Goal: Task Accomplishment & Management: Manage account settings

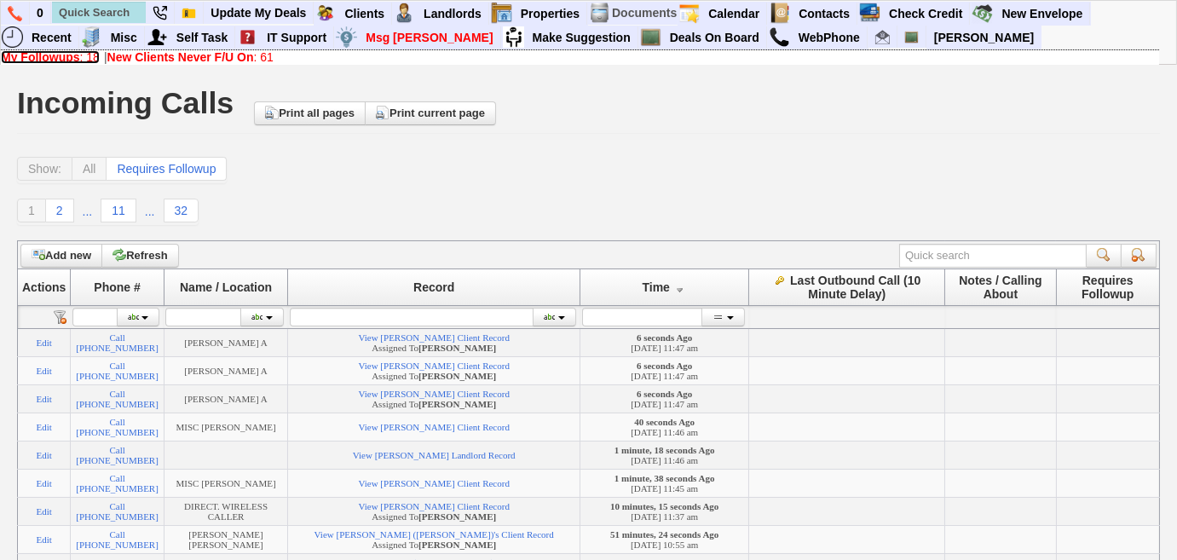
click at [81, 55] on link "My Followups : 18" at bounding box center [50, 57] width 99 height 14
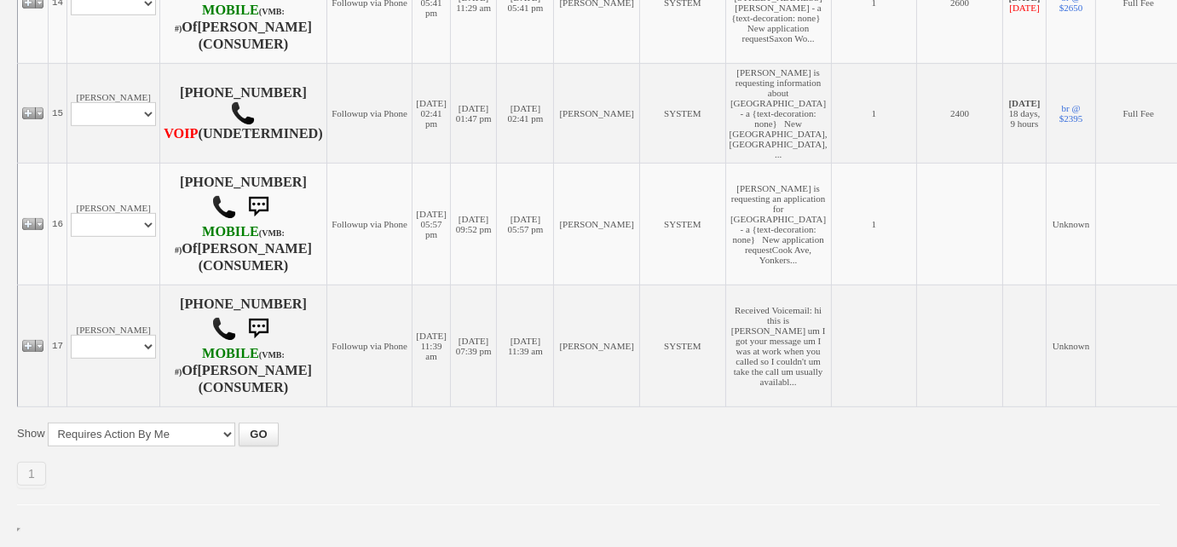
scroll to position [2049, 0]
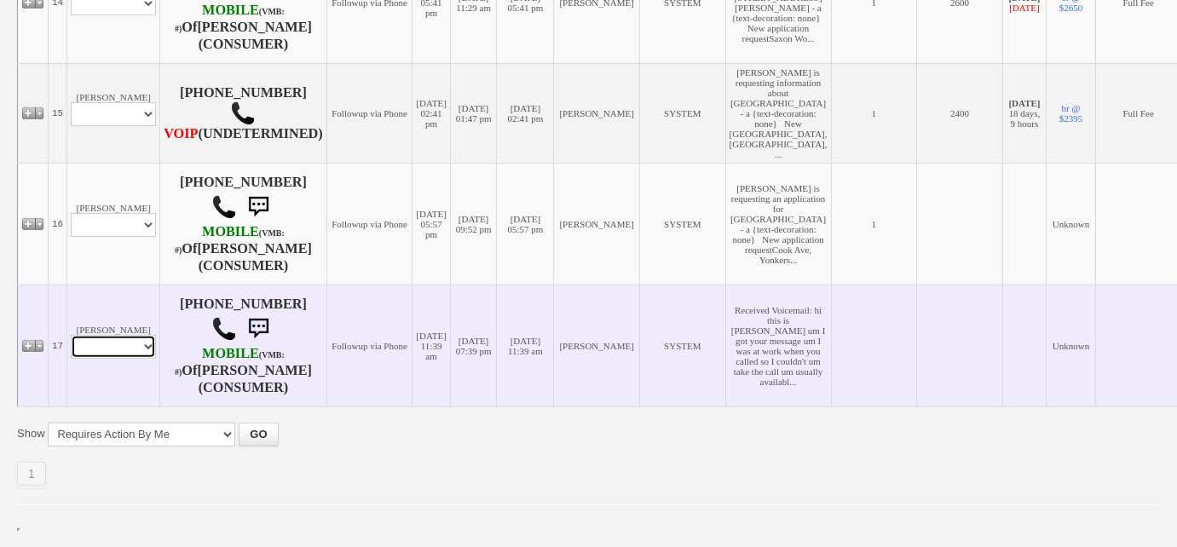
click at [148, 348] on select "Profile Edit Print Email Externally (Will Not Be Tracked In CRM) Closed Deals" at bounding box center [113, 347] width 85 height 24
select select "ChangeURL,/crm/custom/edit_client_form.php?redirect=%2Fcrm%2Fclients.php&id=168…"
click at [71, 335] on select "Profile Edit Print Email Externally (Will Not Be Tracked In CRM) Closed Deals" at bounding box center [113, 347] width 85 height 24
select select
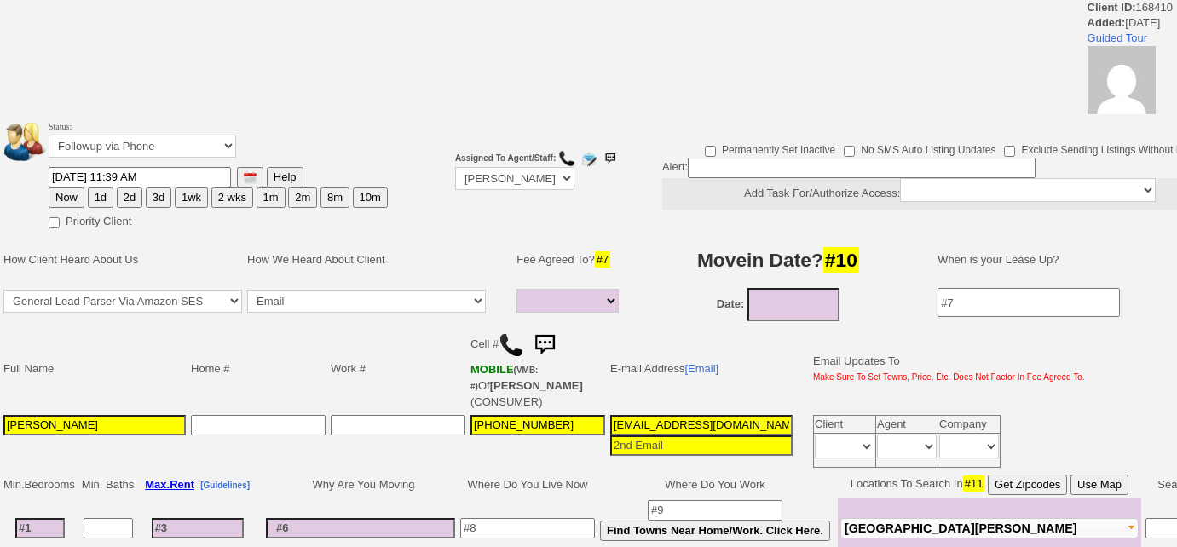
select select
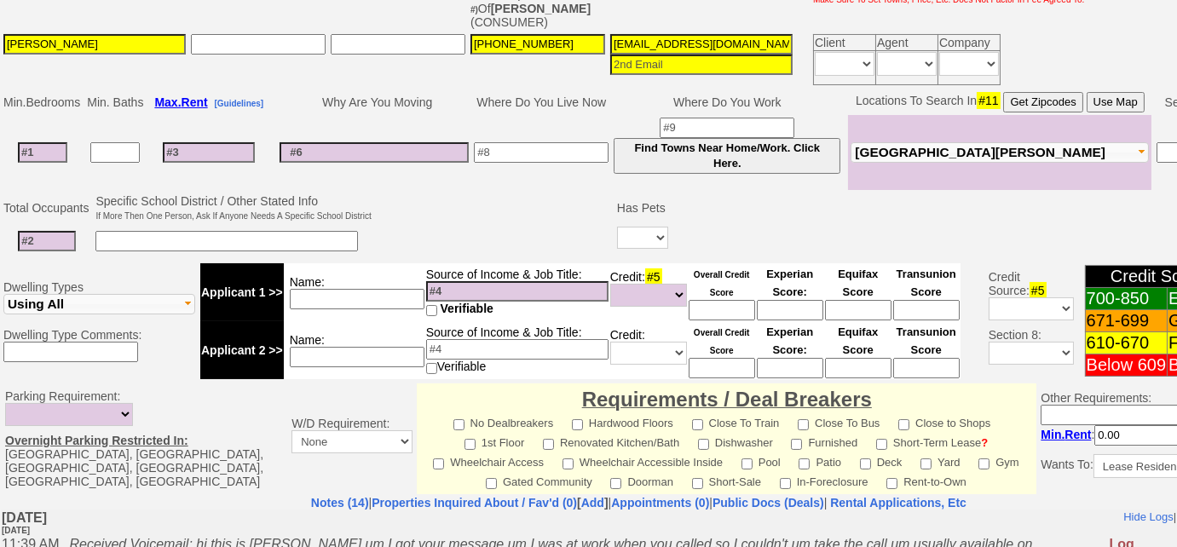
scroll to position [392, 0]
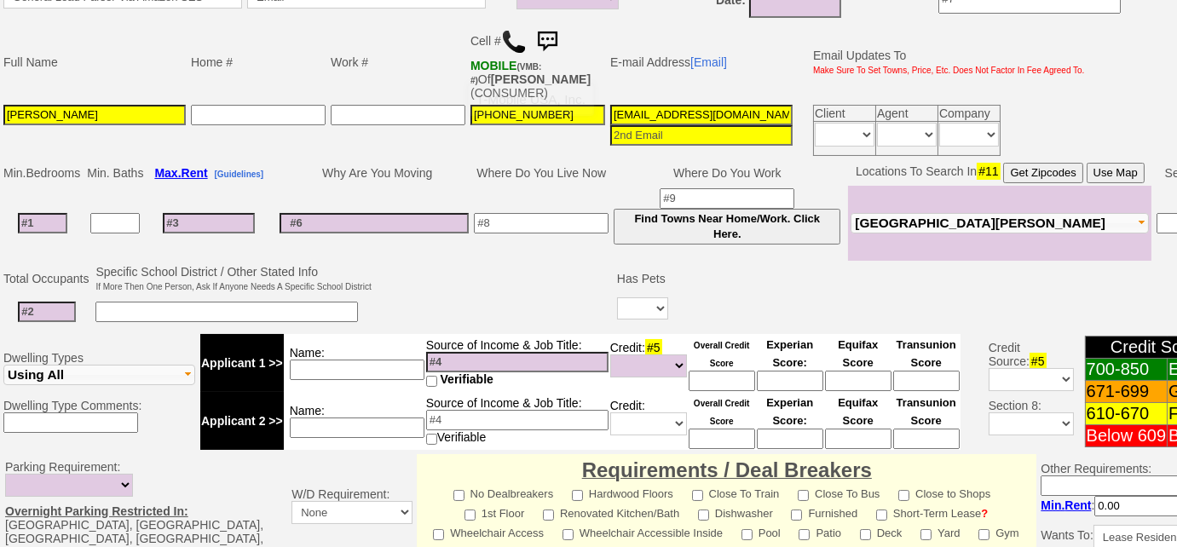
click at [515, 42] on img at bounding box center [514, 42] width 26 height 26
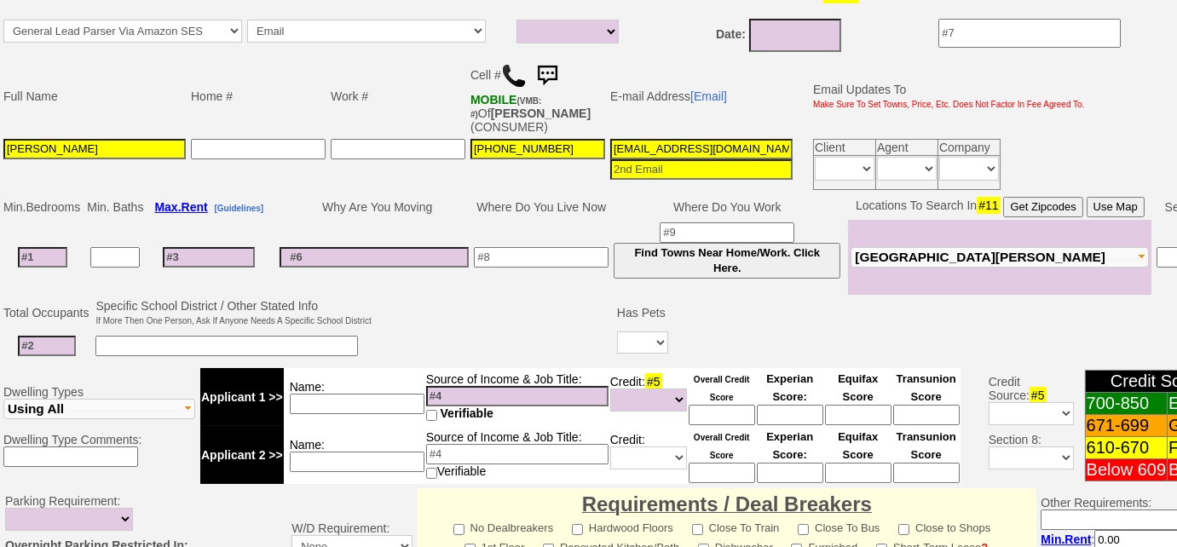
scroll to position [0, 68]
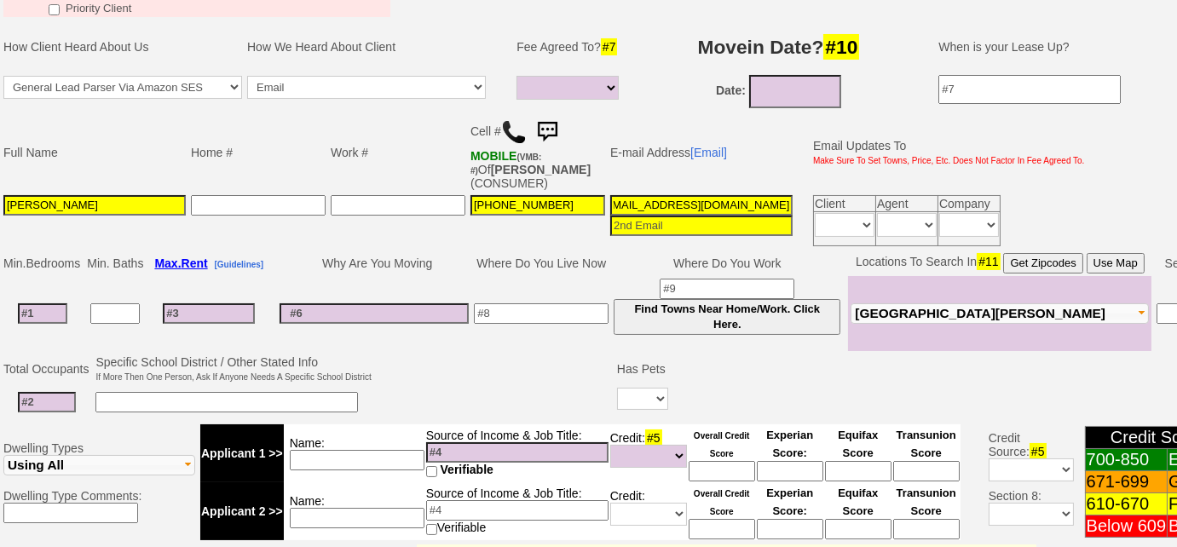
drag, startPoint x: 607, startPoint y: 28, endPoint x: 917, endPoint y: -6, distance: 312.0
click at [917, 0] on html "0 Bookmark This Page Organize Update My Deals Clients Add New Client" at bounding box center [588, 389] width 1177 height 1383
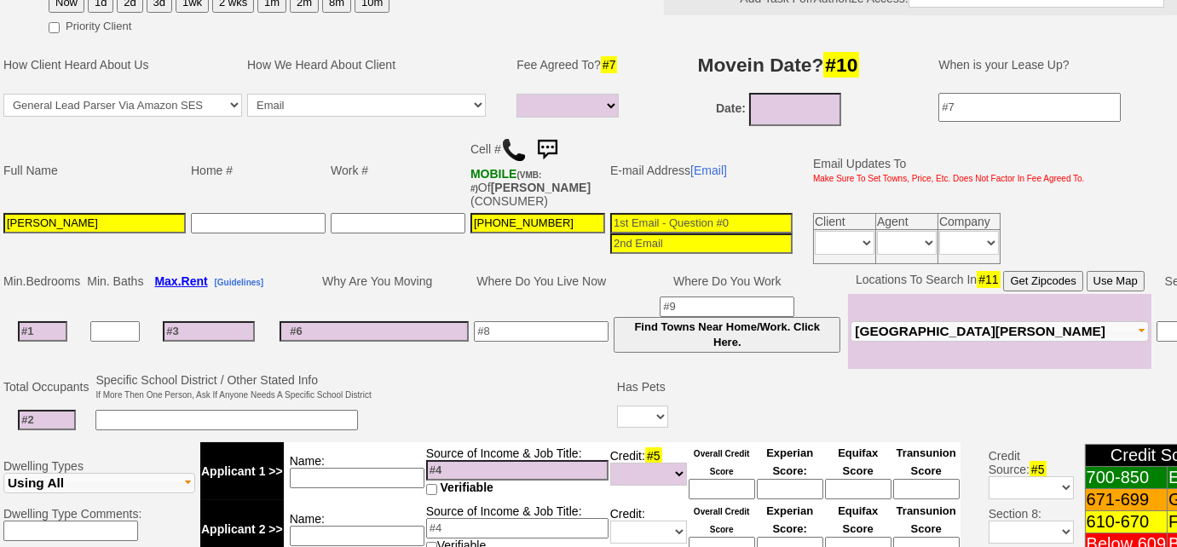
scroll to position [0, 0]
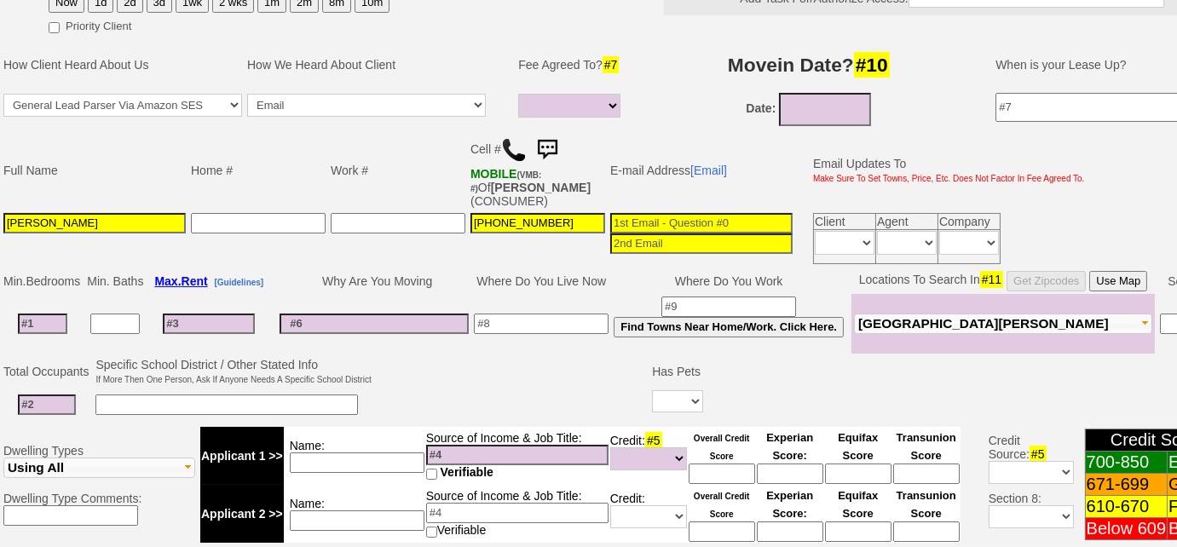
click at [548, 315] on input at bounding box center [541, 324] width 135 height 20
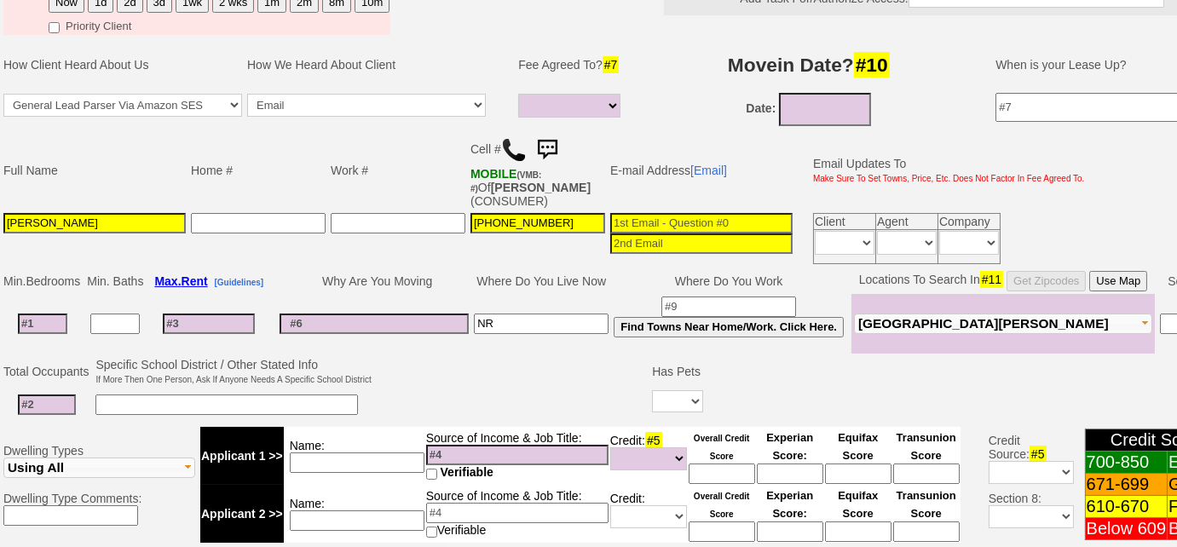
type input "NR"
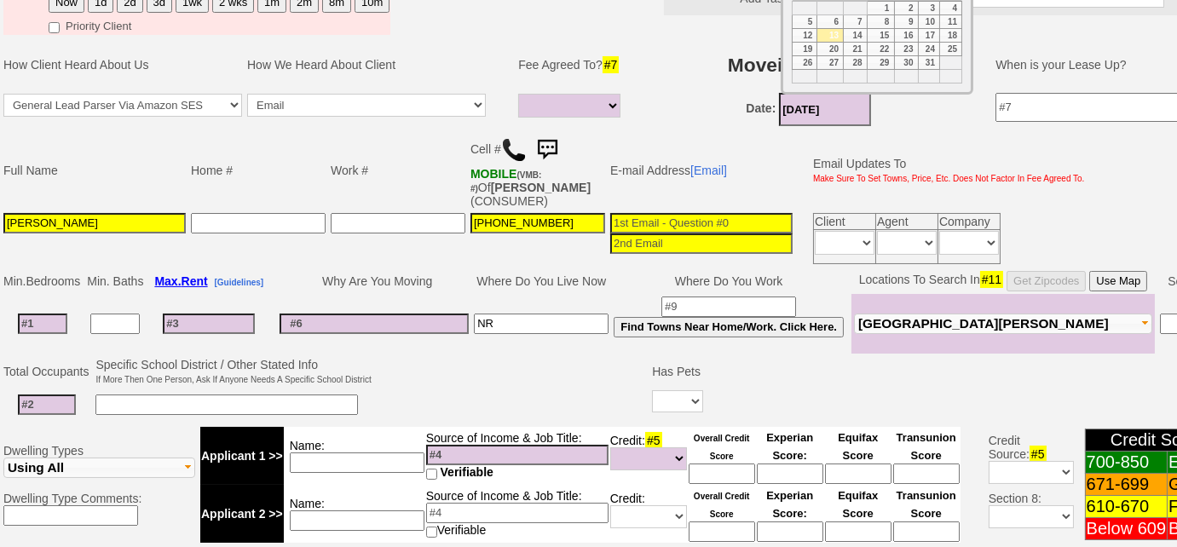
click at [855, 112] on input "10/13/2025" at bounding box center [825, 109] width 92 height 33
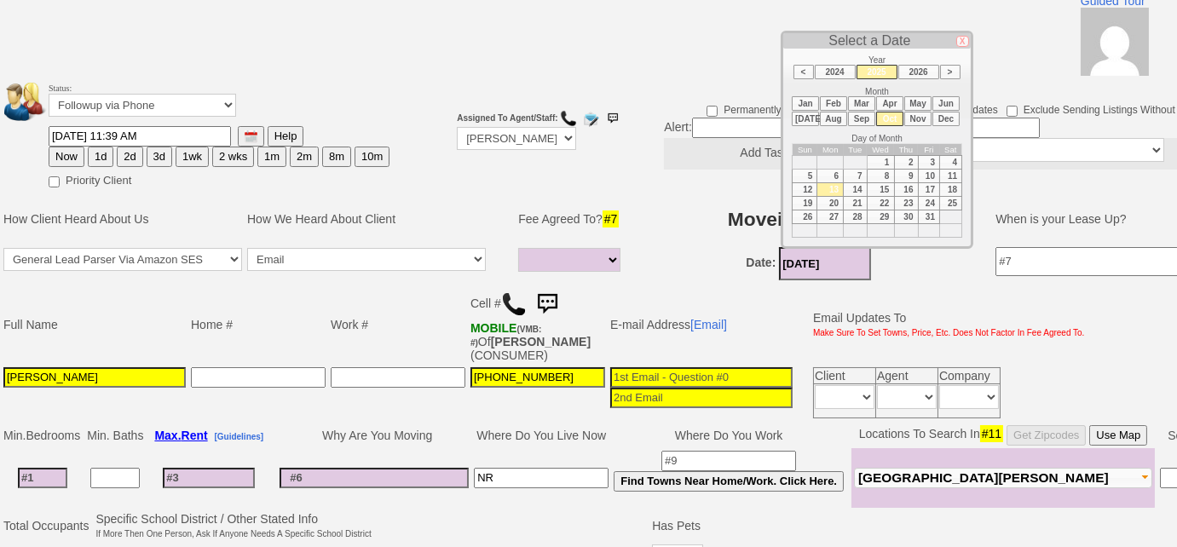
scroll to position [130, 0]
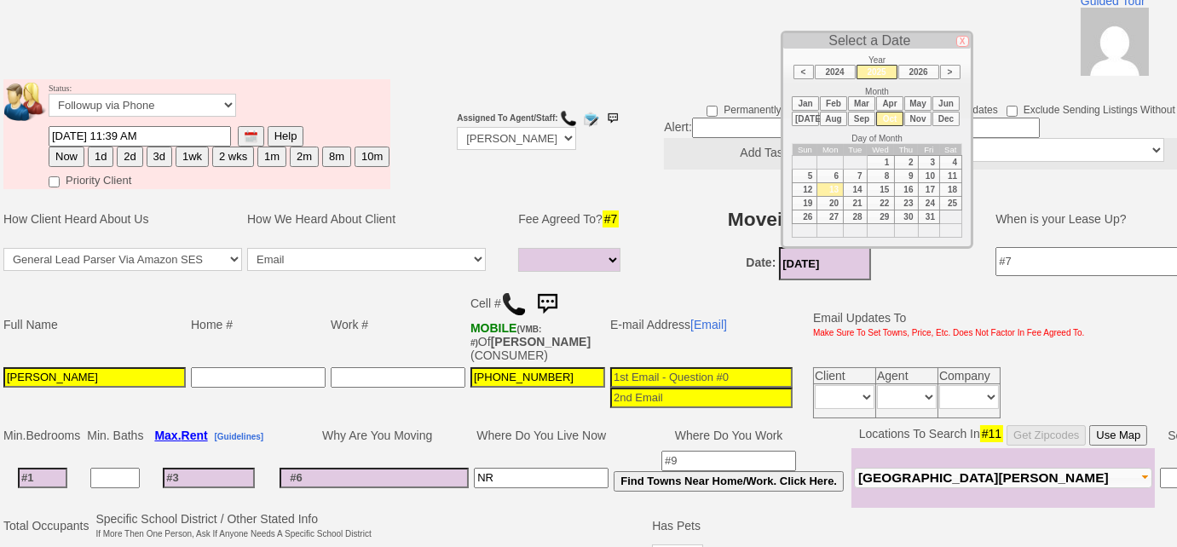
click at [917, 115] on li "Nov" at bounding box center [917, 119] width 27 height 14
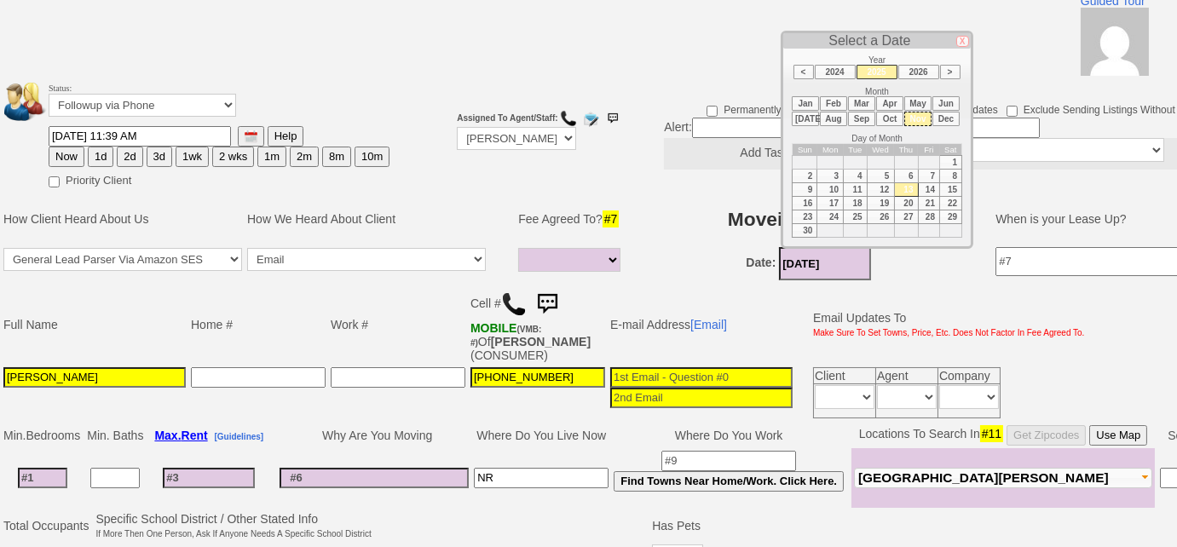
click at [954, 157] on td "1" at bounding box center [951, 163] width 22 height 14
type input "11/01/2025"
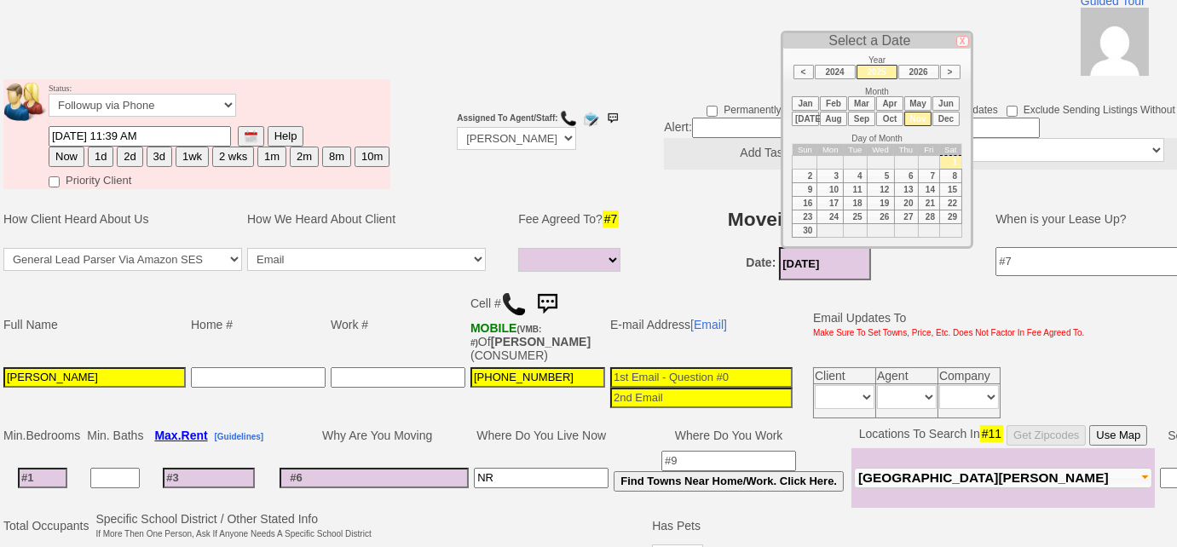
click at [45, 473] on input at bounding box center [42, 478] width 49 height 20
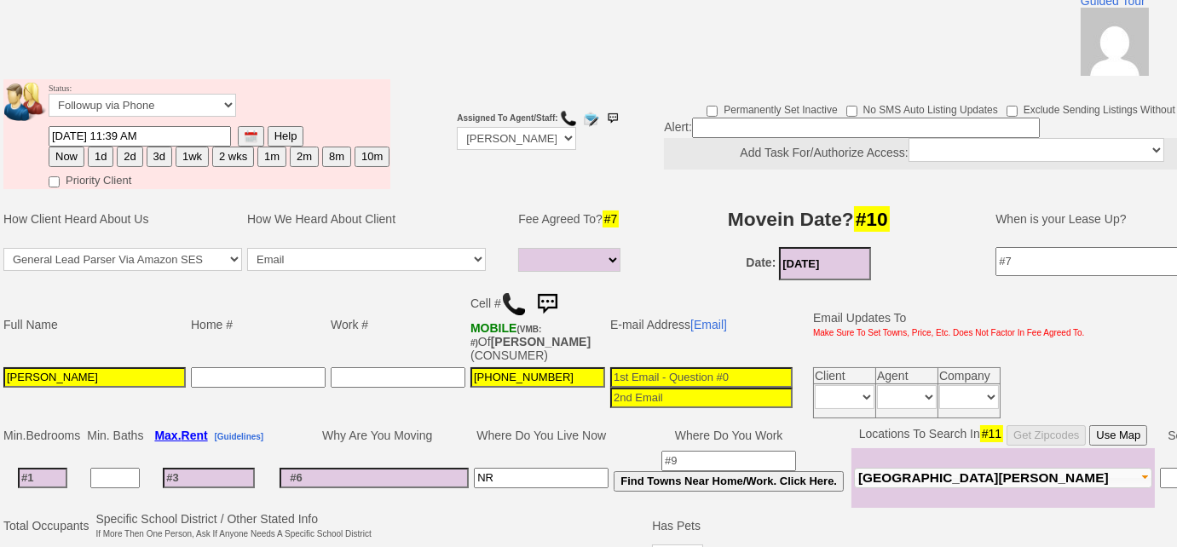
scroll to position [284, 0]
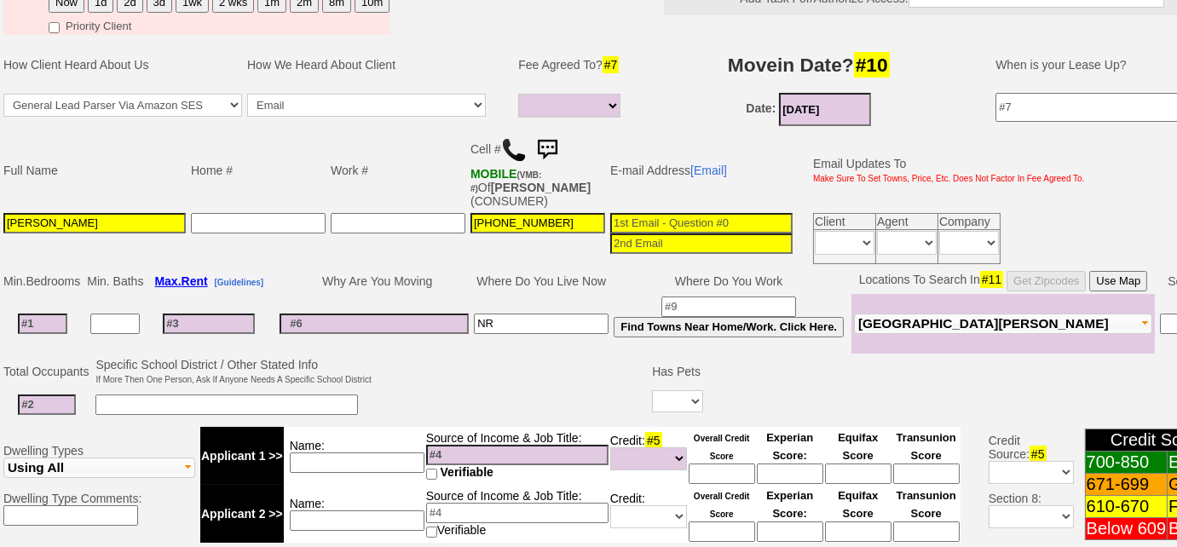
click at [711, 296] on input at bounding box center [728, 306] width 135 height 20
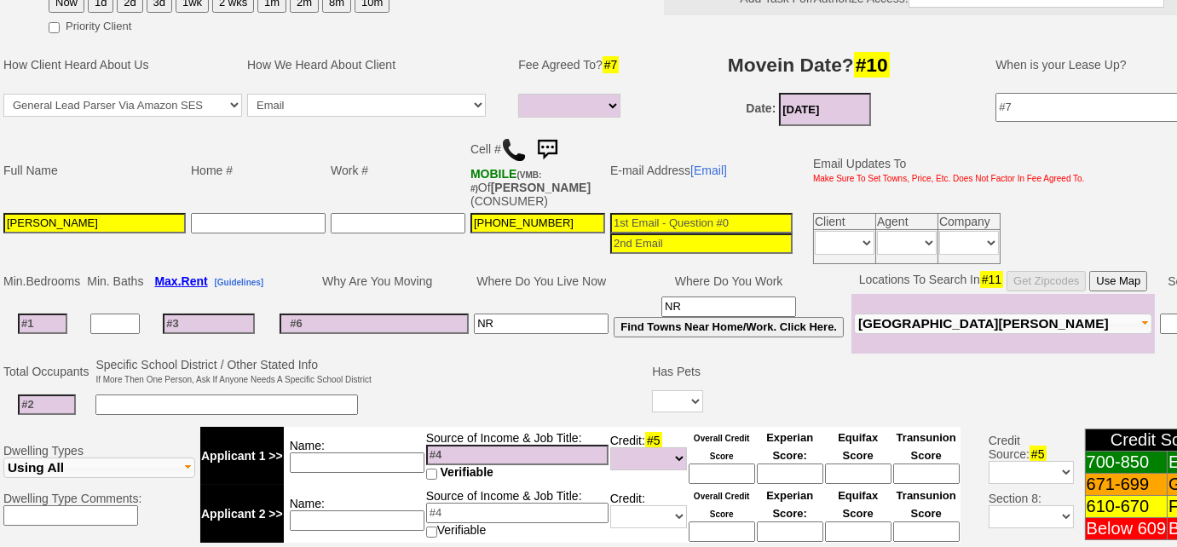
type input "NR"
click at [52, 314] on input at bounding box center [42, 324] width 49 height 20
click at [45, 324] on input at bounding box center [42, 324] width 49 height 20
type input "2"
select select
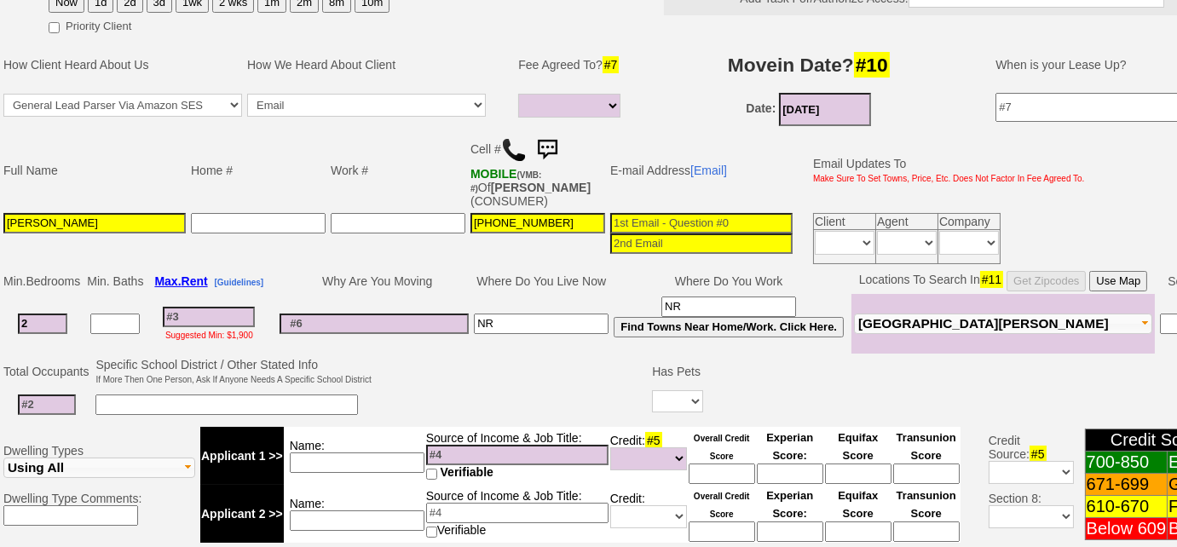
type input "2"
click at [32, 400] on input at bounding box center [47, 404] width 58 height 20
select select
type input "2"
click at [676, 390] on select "Yes No" at bounding box center [677, 401] width 51 height 22
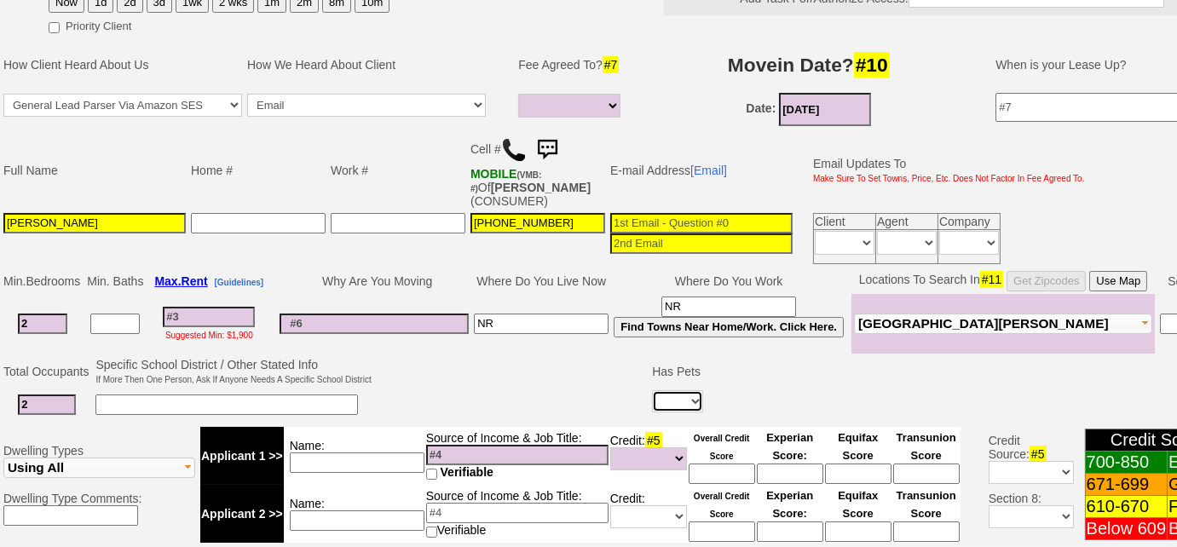
select select "No"
click at [652, 390] on select "Yes No" at bounding box center [677, 401] width 51 height 22
click at [509, 384] on td at bounding box center [512, 388] width 276 height 67
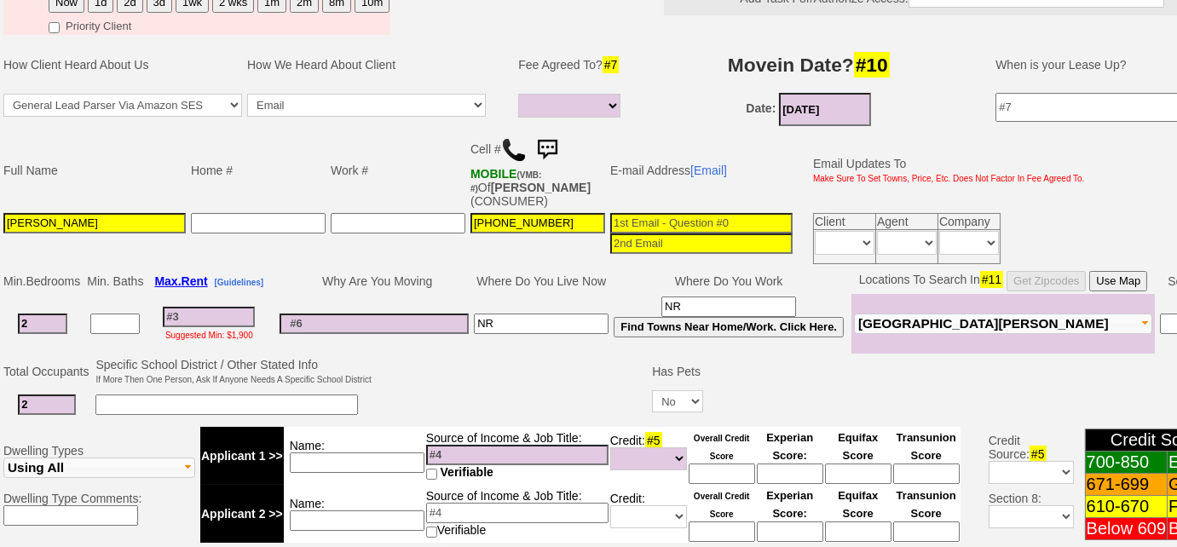
click at [195, 316] on input at bounding box center [209, 317] width 92 height 20
click at [14, 220] on input "melonie allen" at bounding box center [94, 223] width 182 height 20
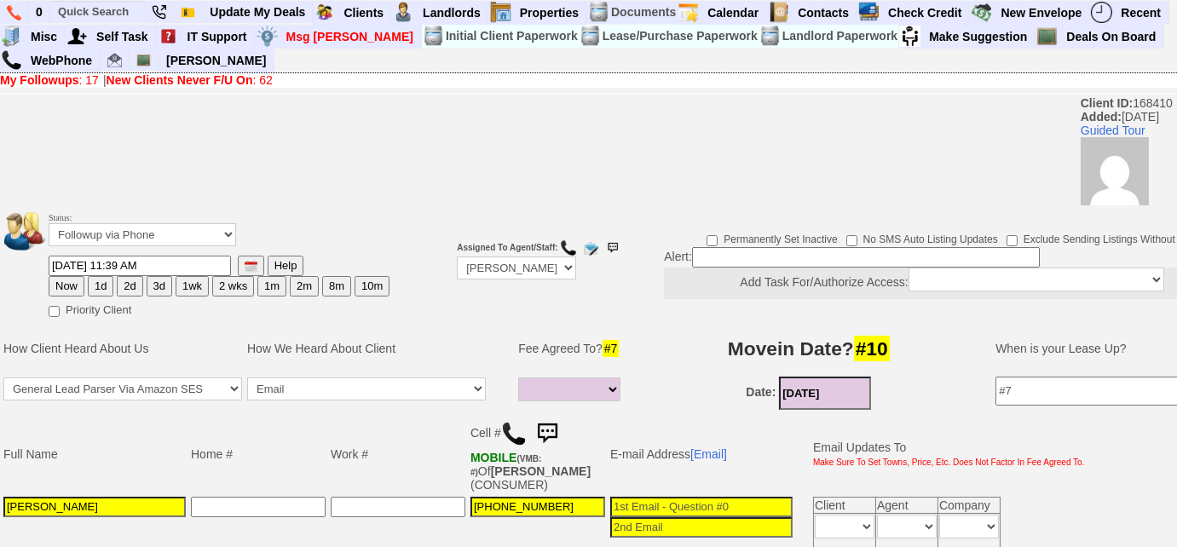
type input "Melonie Allen"
click at [728, 260] on input at bounding box center [866, 257] width 348 height 20
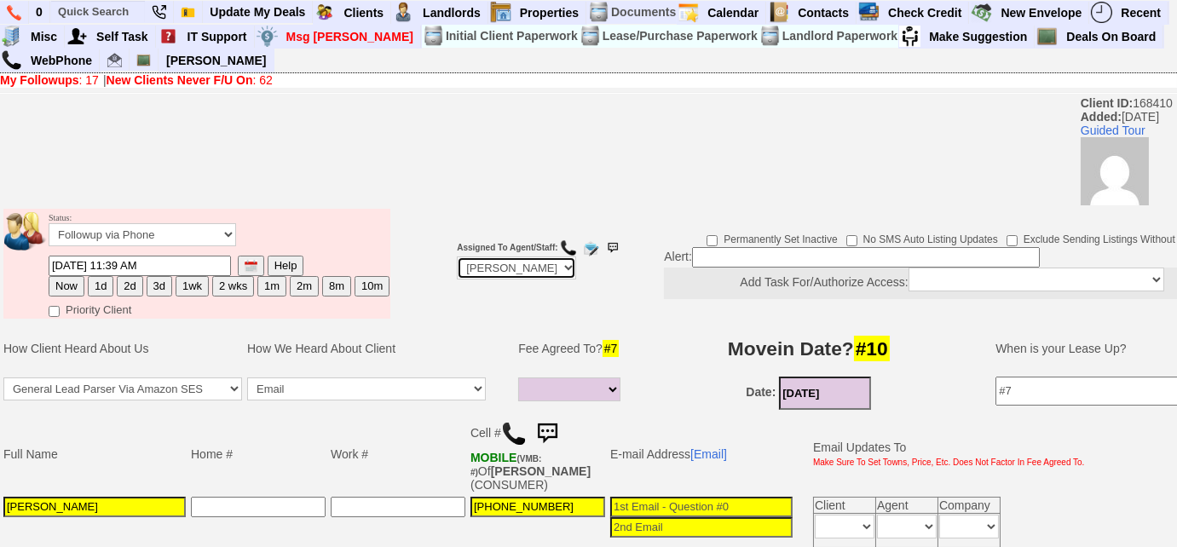
click at [545, 270] on select "Up-For-Grabs ***** STAFF ***** Bob Bruno 914-419-3579 Cristy Liberto 914-486-10…" at bounding box center [516, 267] width 119 height 23
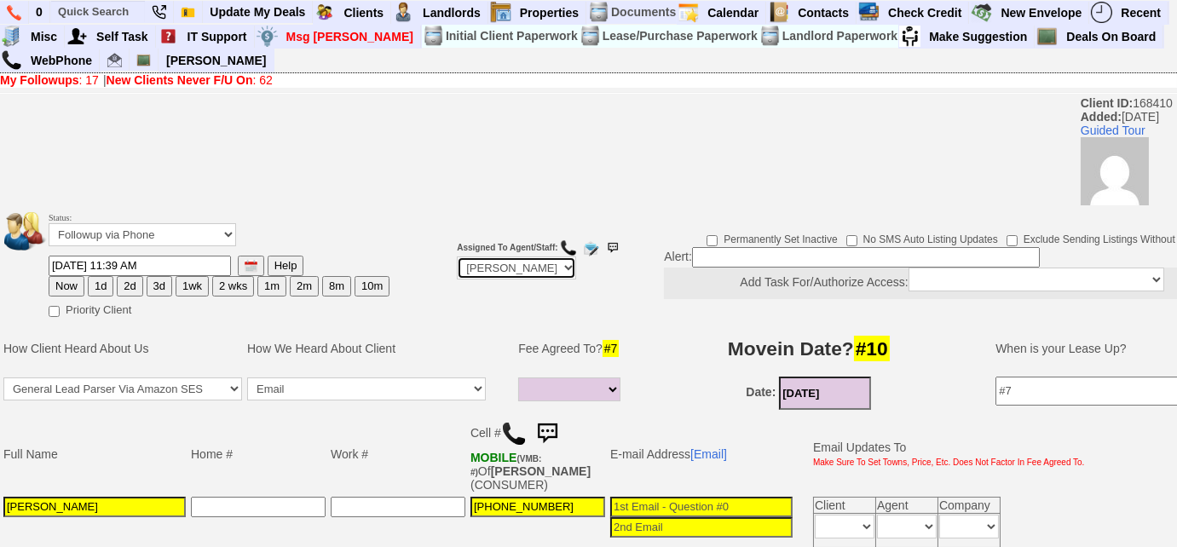
select select "Up-For-Grabs"
click at [457, 256] on select "Up-For-Grabs ***** STAFF ***** Bob Bruno 914-419-3579 Cristy Liberto 914-486-10…" at bounding box center [516, 267] width 119 height 23
click at [728, 255] on input at bounding box center [866, 257] width 348 height 20
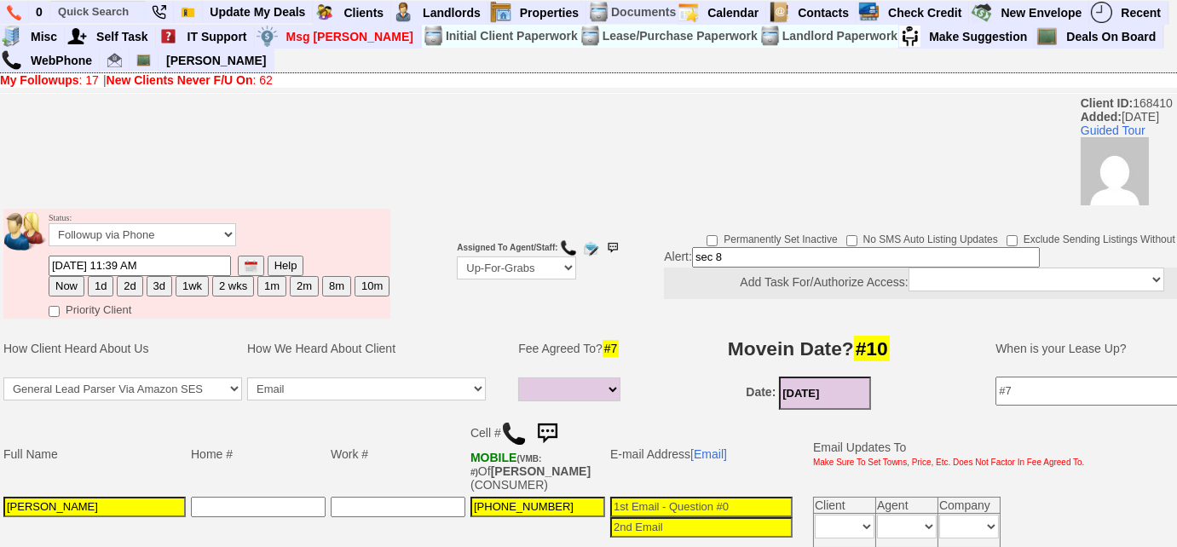
scroll to position [154, 0]
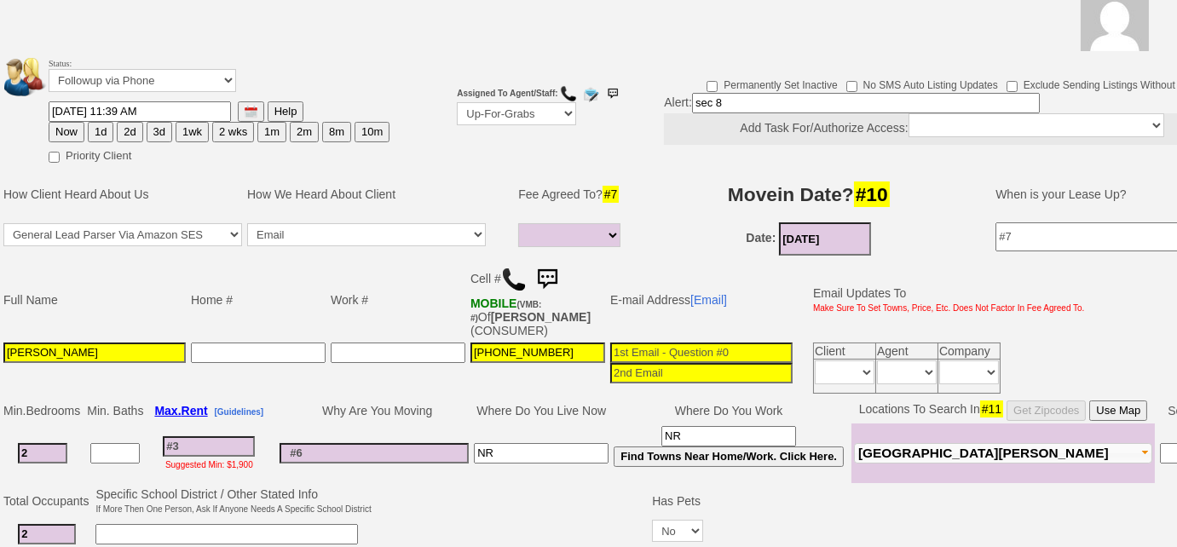
type input "sec 8"
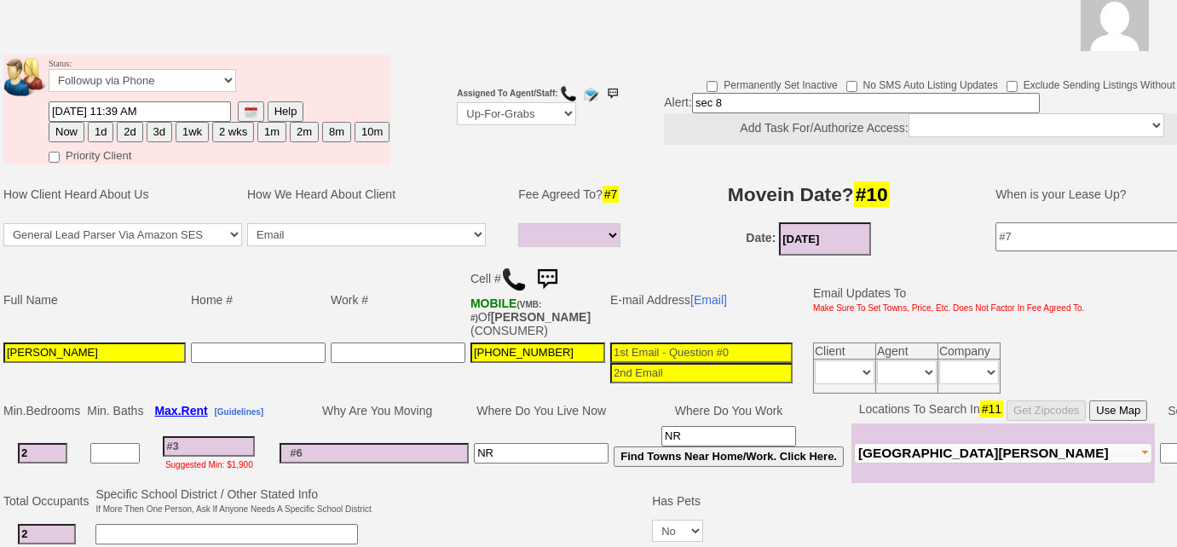
click at [227, 443] on input at bounding box center [209, 446] width 92 height 20
type input "29"
select select
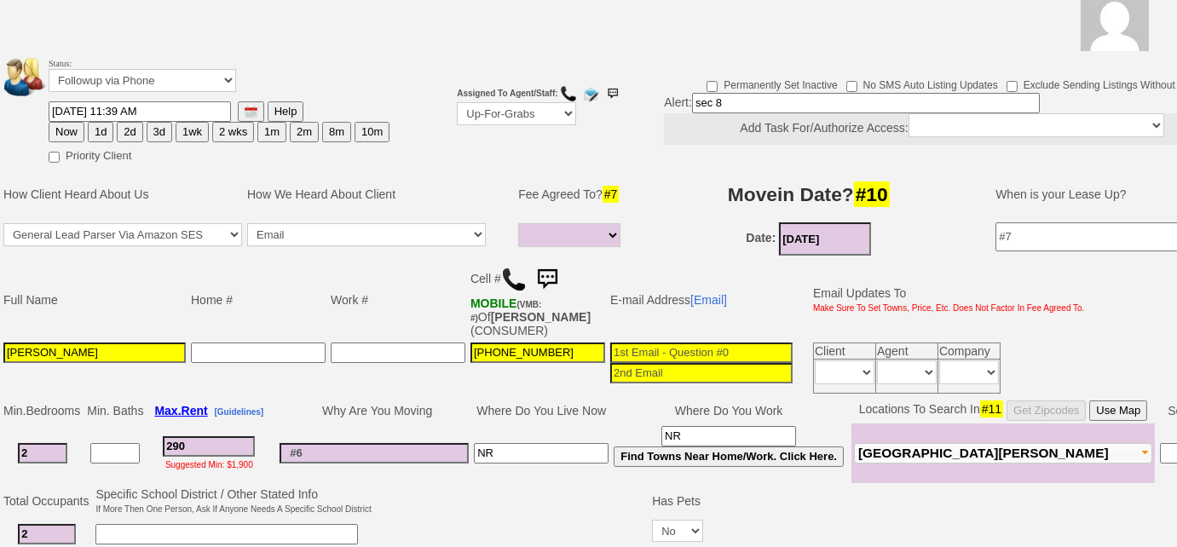
type input "2900"
select select
type input "2900"
click at [536, 244] on select "Full Fee Fee: $4,176.00 Total Move in Costs: $9,976.00 1 Month Fee: $2,900.00 T…" at bounding box center [569, 235] width 102 height 24
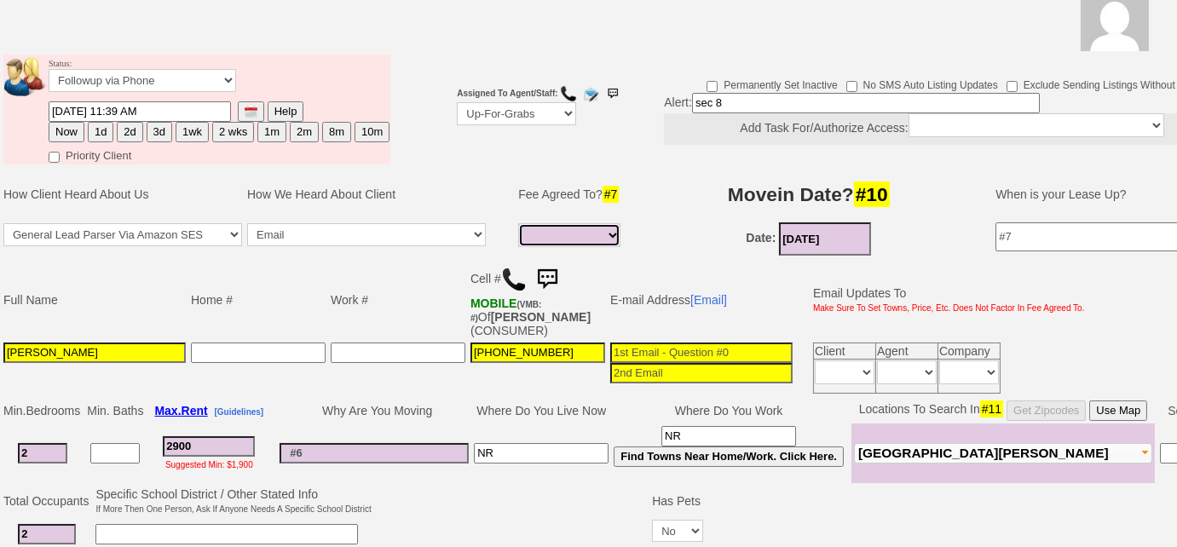
select select "Full Fee"
click at [518, 223] on select "Full Fee Fee: $4,176.00 Total Move in Costs: $9,976.00 1 Month Fee: $2,900.00 T…" at bounding box center [569, 235] width 102 height 24
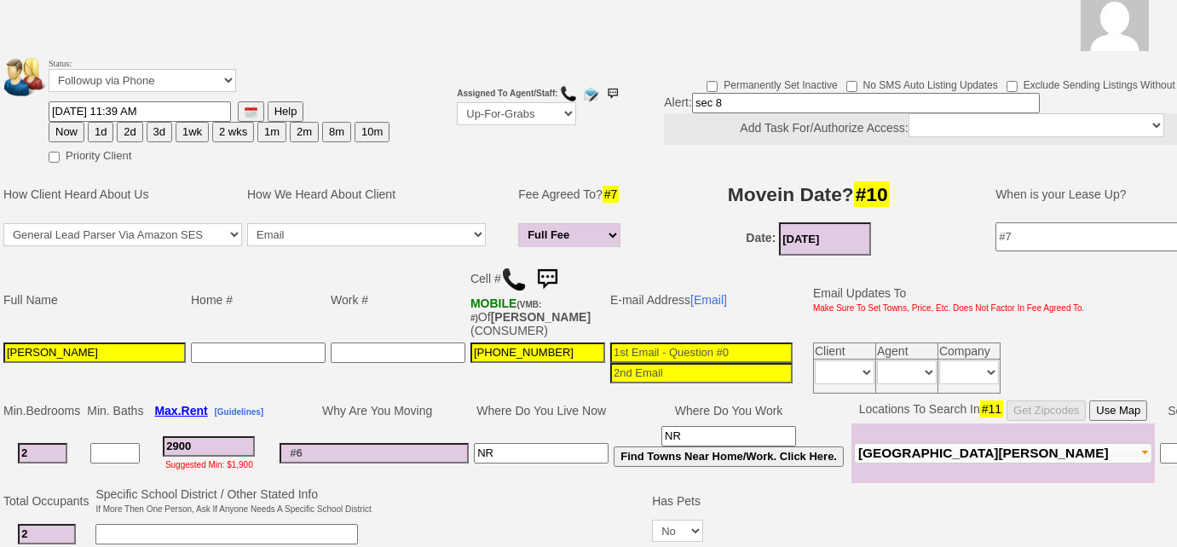
click at [336, 452] on input at bounding box center [373, 453] width 189 height 20
type input "s"
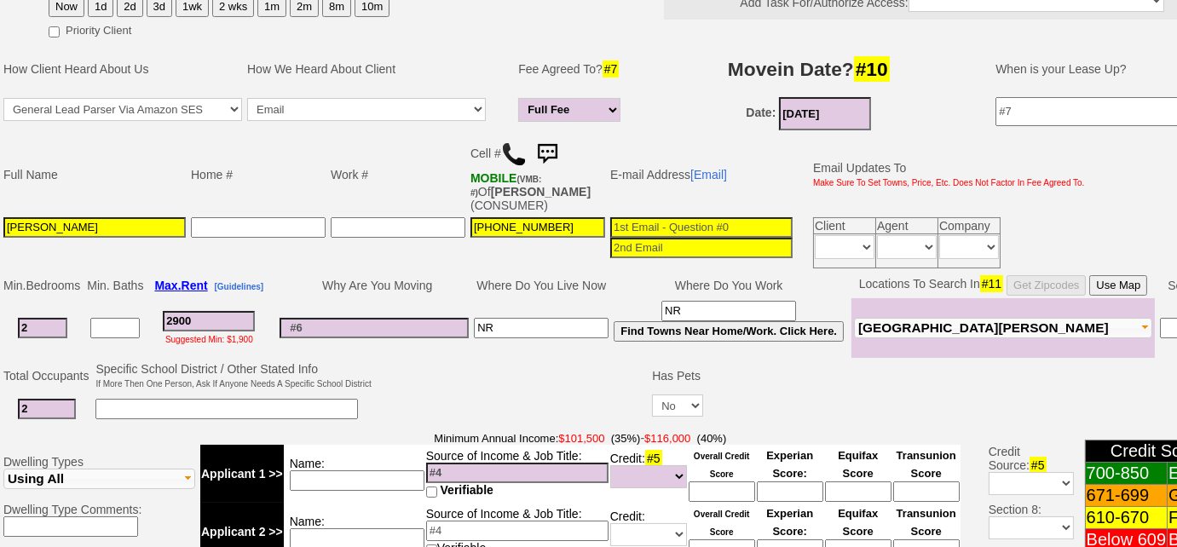
scroll to position [387, 0]
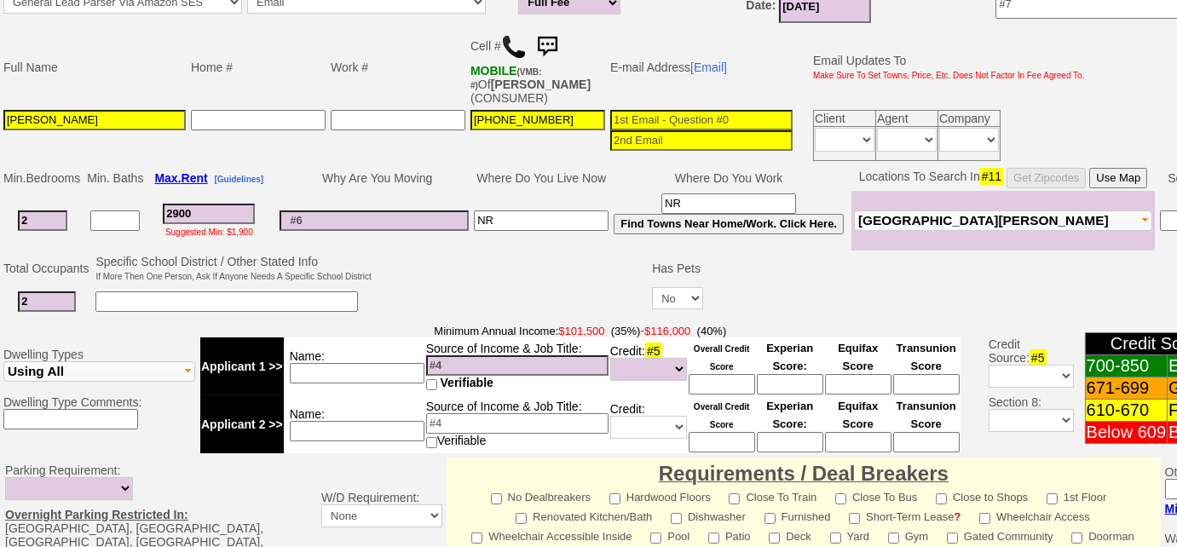
click at [361, 367] on input at bounding box center [357, 373] width 135 height 20
type input "30%"
click at [479, 359] on input at bounding box center [517, 365] width 182 height 20
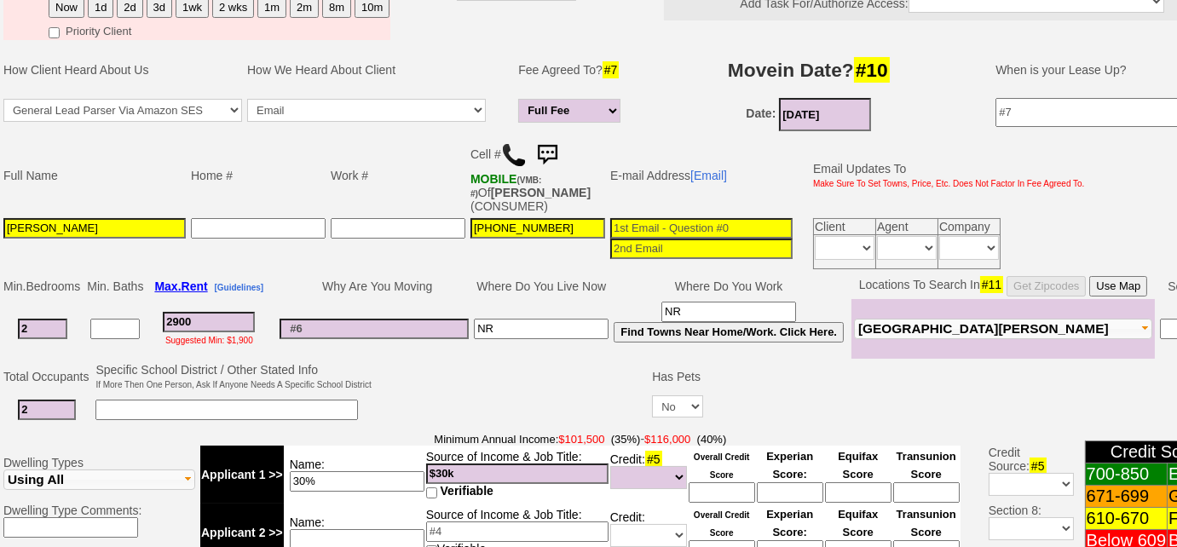
scroll to position [232, 0]
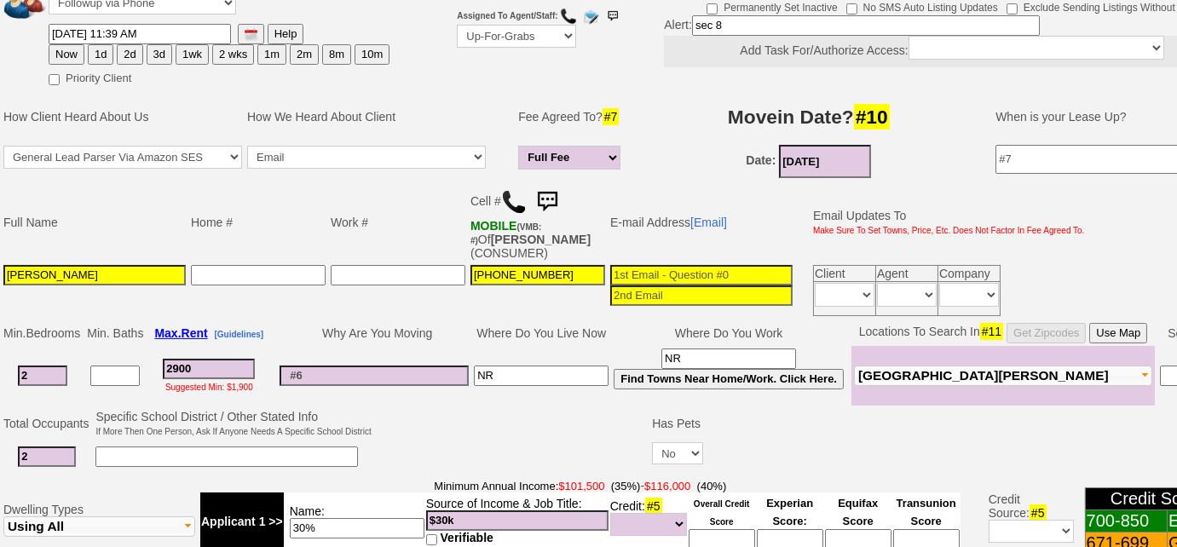
type input "$30k"
click at [138, 8] on select "Followup via Phone Followup via Email Followup When Section 8 Property Found De…" at bounding box center [142, 2] width 187 height 23
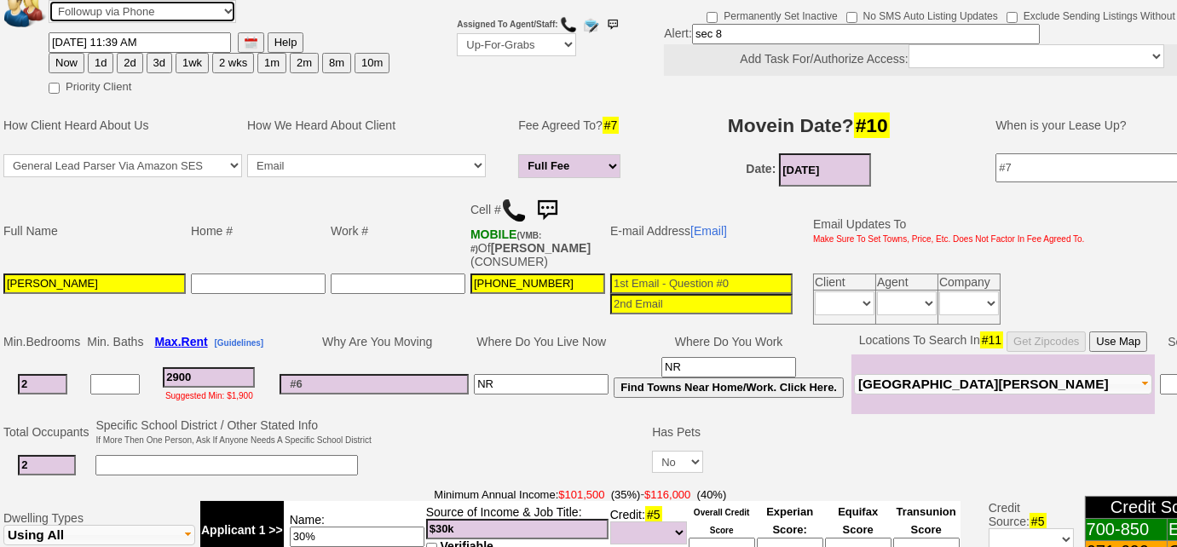
select select "Followup When Section 8 Property Found"
click at [49, 0] on select "Followup via Phone Followup via Email Followup When Section 8 Property Found De…" at bounding box center [142, 11] width 187 height 23
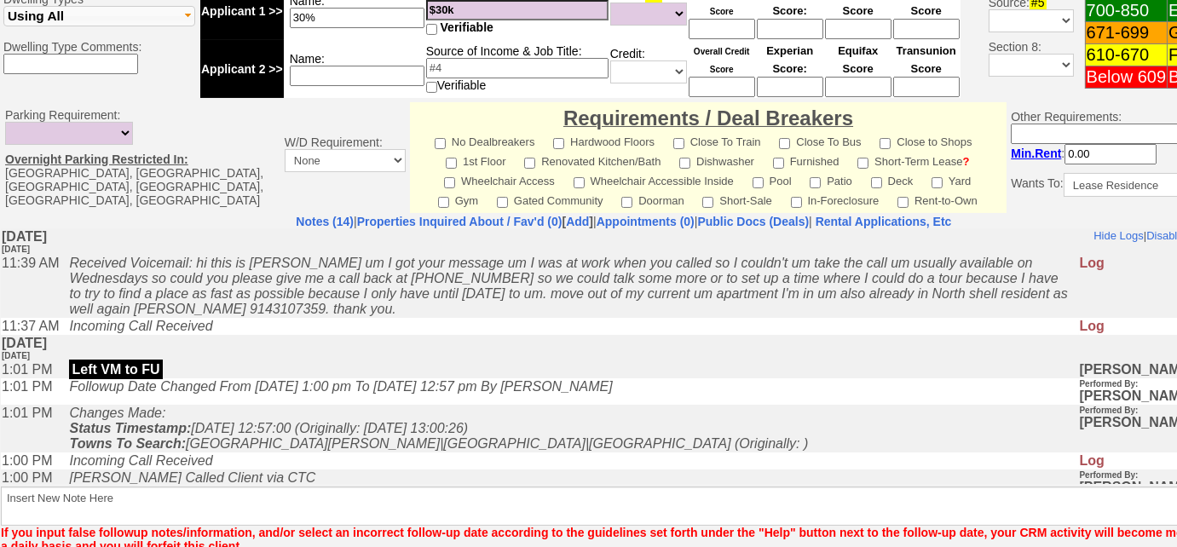
scroll to position [819, 0]
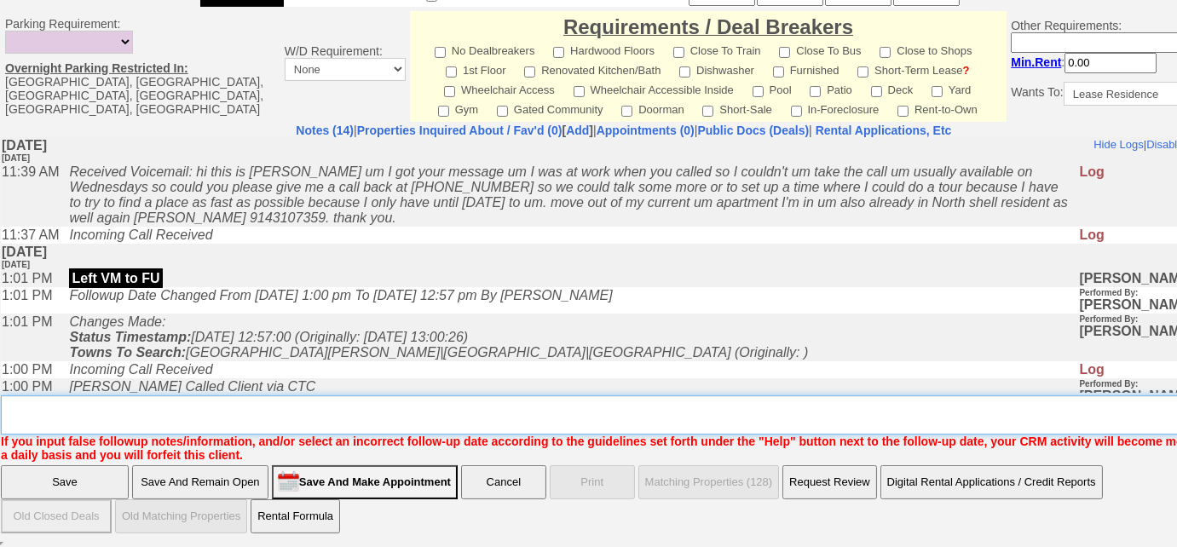
click at [134, 406] on textarea "Insert New Note Here" at bounding box center [630, 414] width 1258 height 39
type textarea "sec 8"
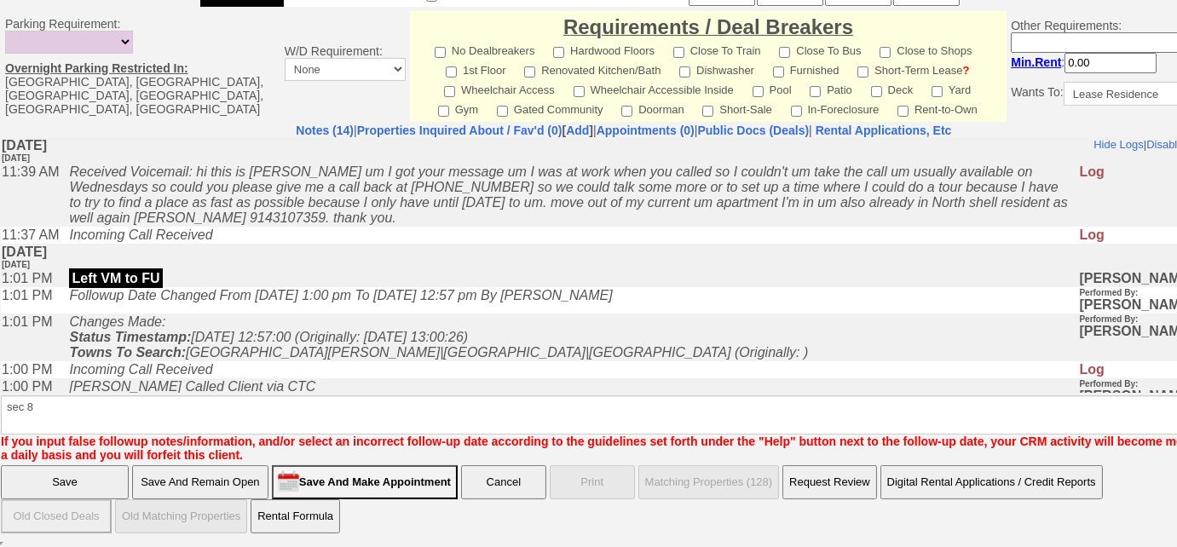
click at [32, 479] on input "Save" at bounding box center [65, 482] width 128 height 34
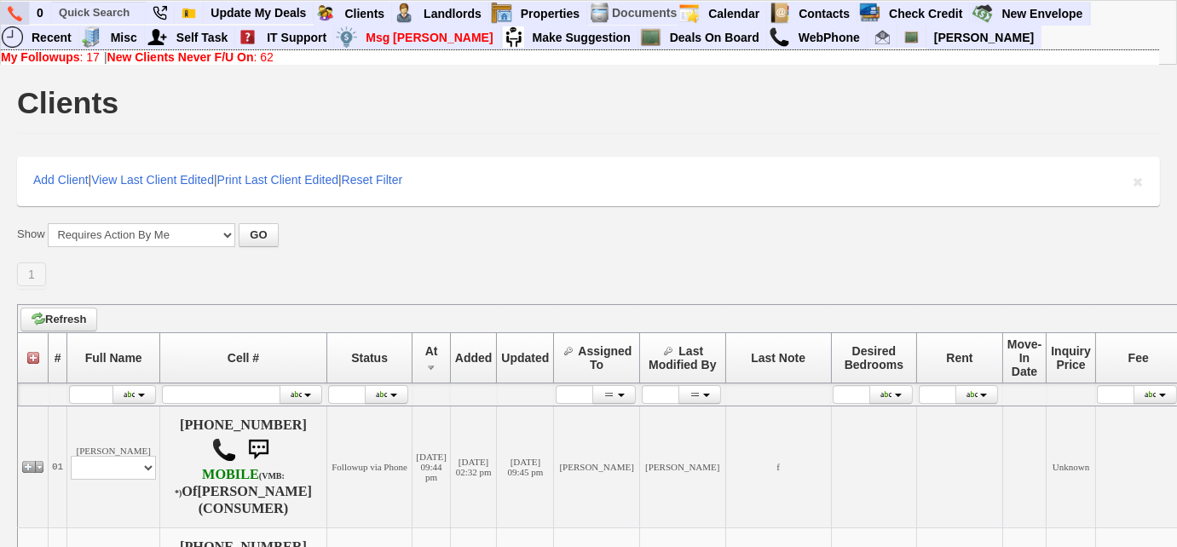
click at [14, 14] on img at bounding box center [15, 13] width 14 height 15
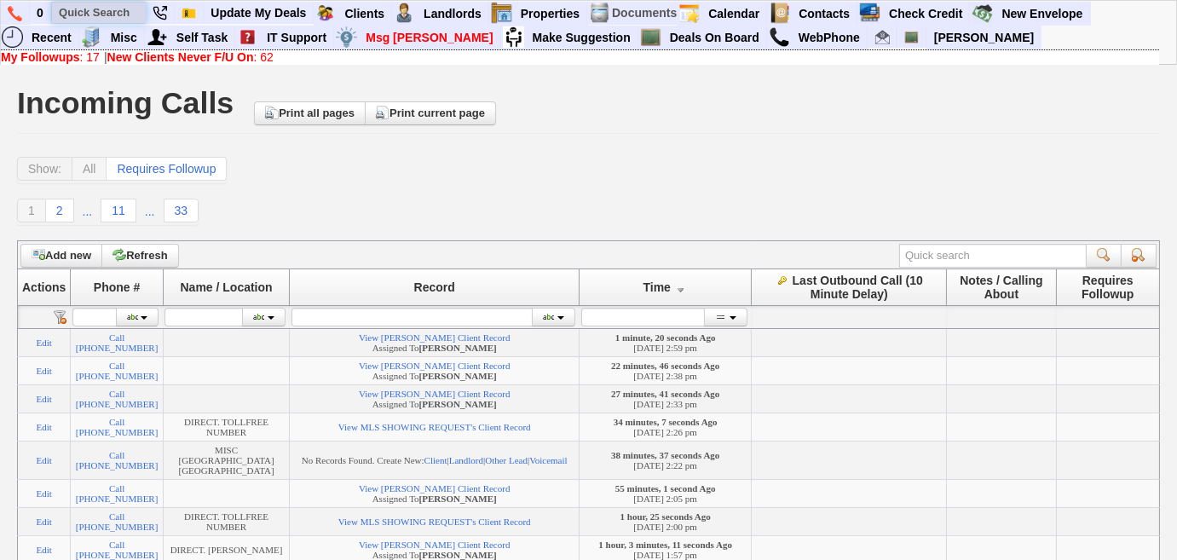
click at [122, 17] on input "text" at bounding box center [99, 12] width 94 height 21
paste input "646-878-6739"
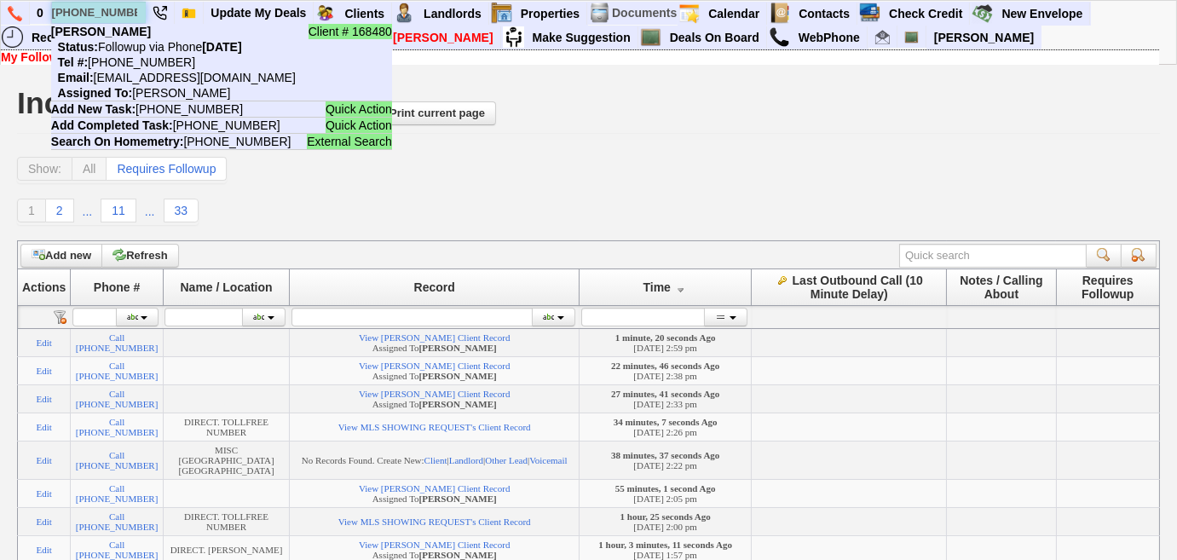
drag, startPoint x: 143, startPoint y: 15, endPoint x: 61, endPoint y: 14, distance: 81.8
click at [61, 14] on input "646-878-6739" at bounding box center [99, 12] width 94 height 21
paste input "312-877-0181"
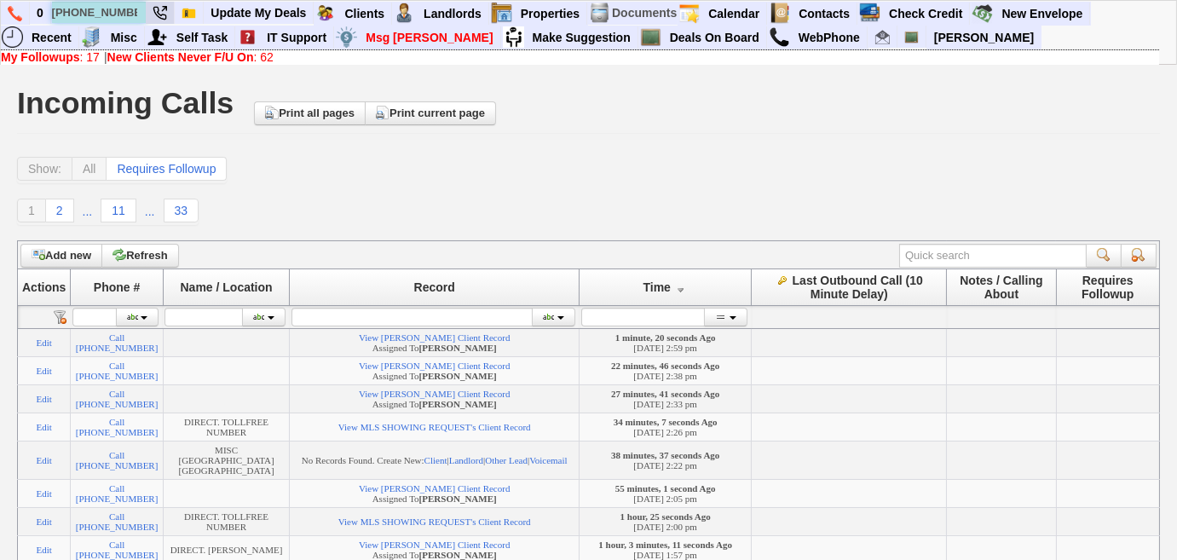
type input "312-877-0181"
click at [78, 57] on b "My Followups" at bounding box center [40, 57] width 79 height 14
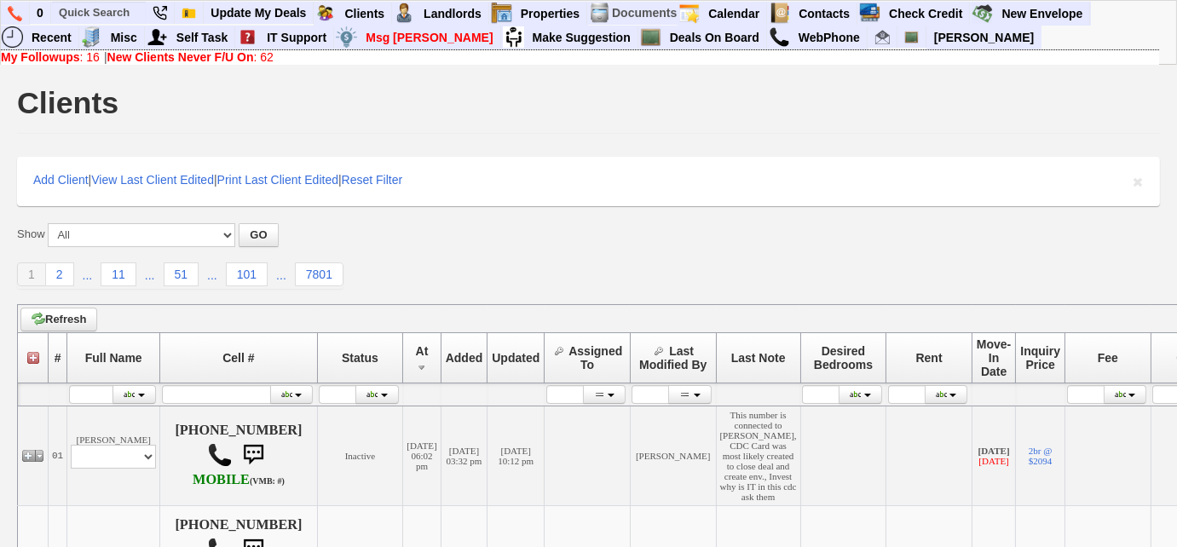
click at [82, 53] on link "My Followups : 16" at bounding box center [50, 57] width 99 height 14
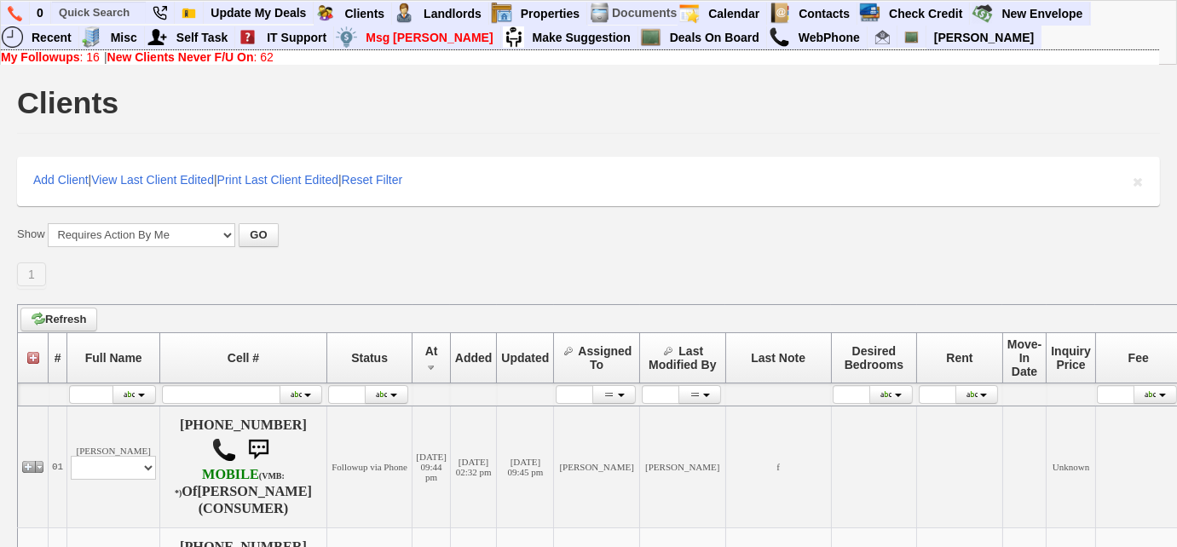
click at [83, 58] on link "My Followups : 16" at bounding box center [50, 57] width 99 height 14
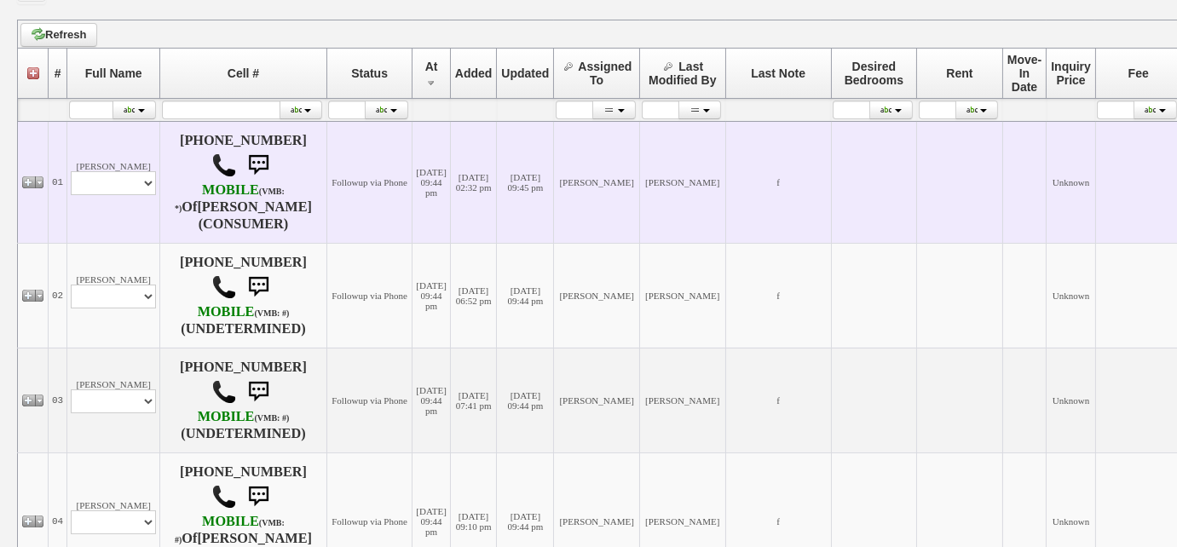
scroll to position [232, 0]
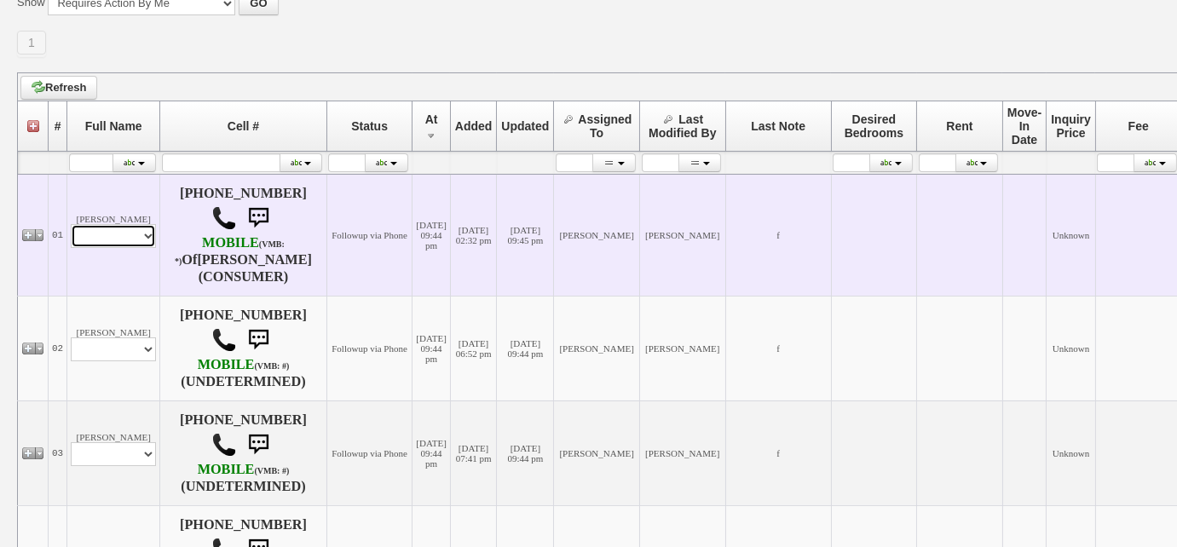
drag, startPoint x: 128, startPoint y: 226, endPoint x: 128, endPoint y: 239, distance: 12.8
click at [128, 226] on select "Profile Edit Print Email Externally (Will Not Be Tracked In CRM) Closed Deals" at bounding box center [113, 236] width 85 height 24
select select "ChangeURL,/crm/custom/edit_client_form.php?redirect=%2Fcrm%2Fclients.php&id=168…"
click at [71, 224] on select "Profile Edit Print Email Externally (Will Not Be Tracked In CRM) Closed Deals" at bounding box center [113, 236] width 85 height 24
select select
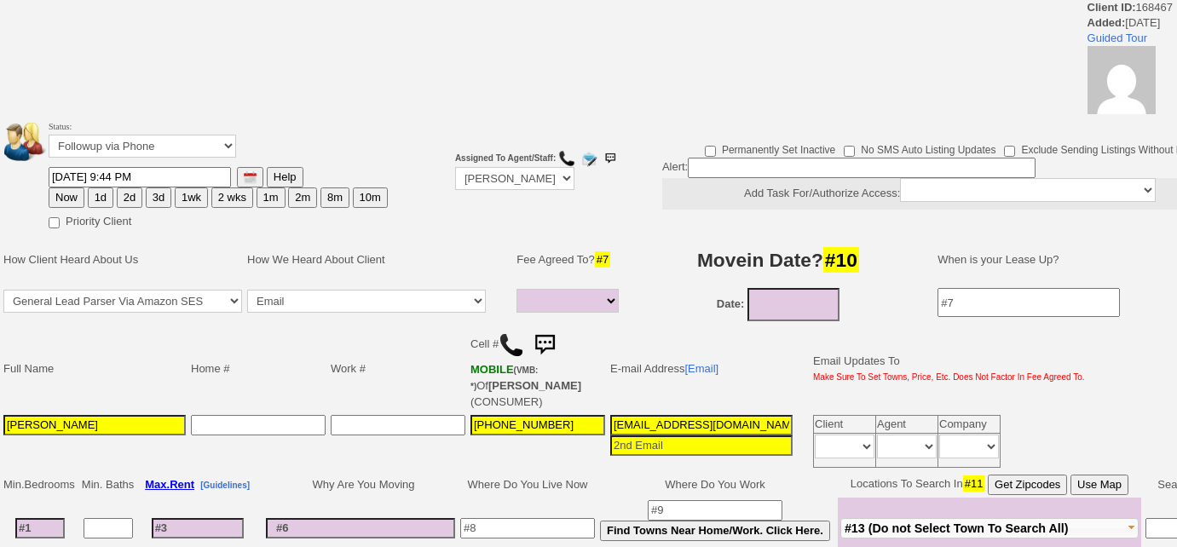
select select
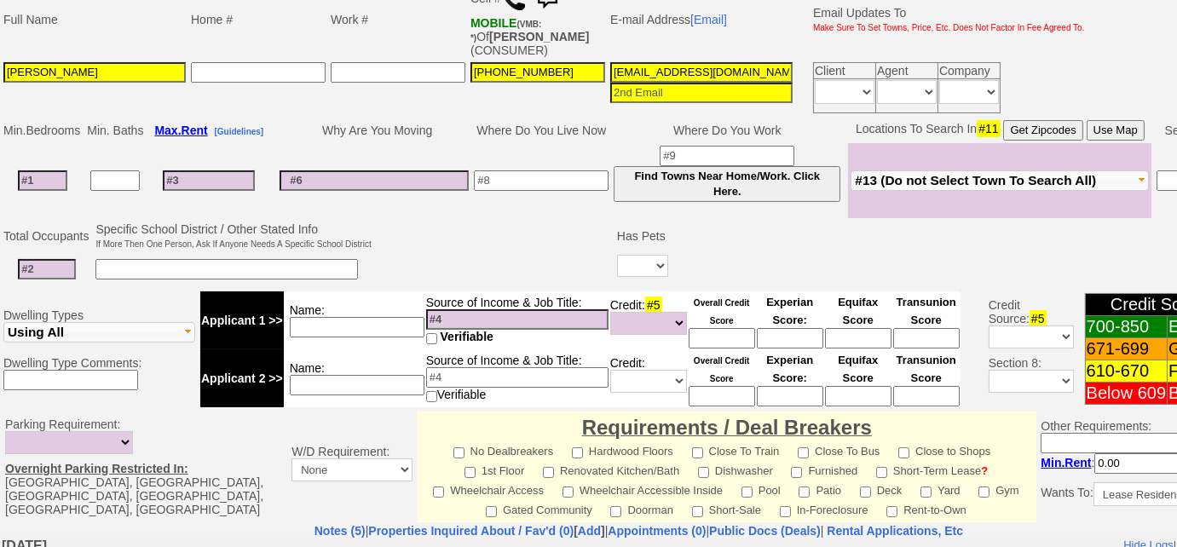
scroll to position [214, 0]
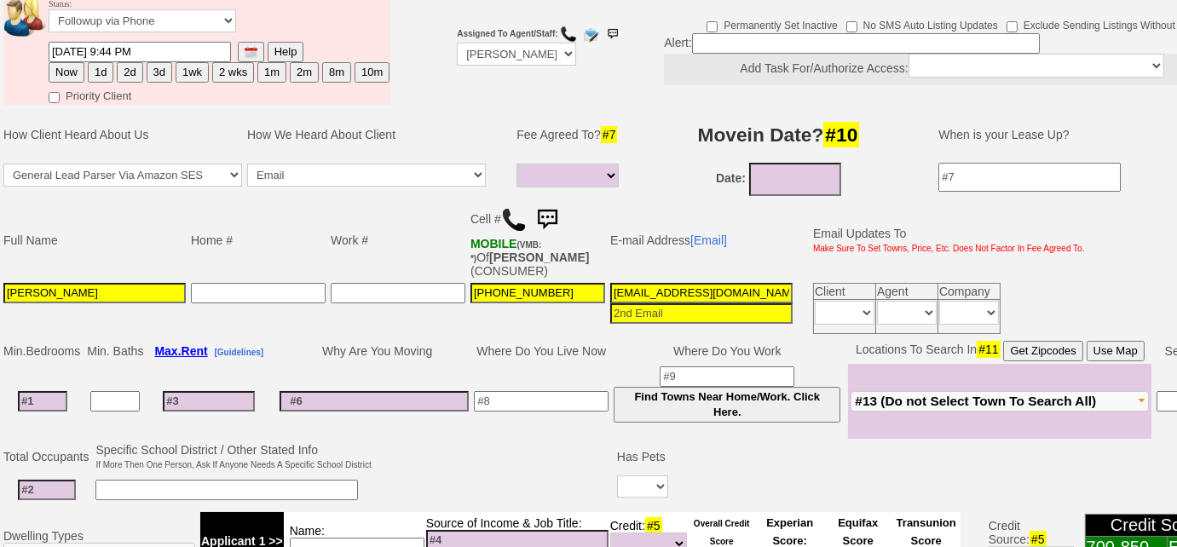
click at [511, 210] on img at bounding box center [514, 220] width 26 height 26
click at [1000, 396] on span "#13 (Do not Select Town To Search All)" at bounding box center [975, 401] width 241 height 14
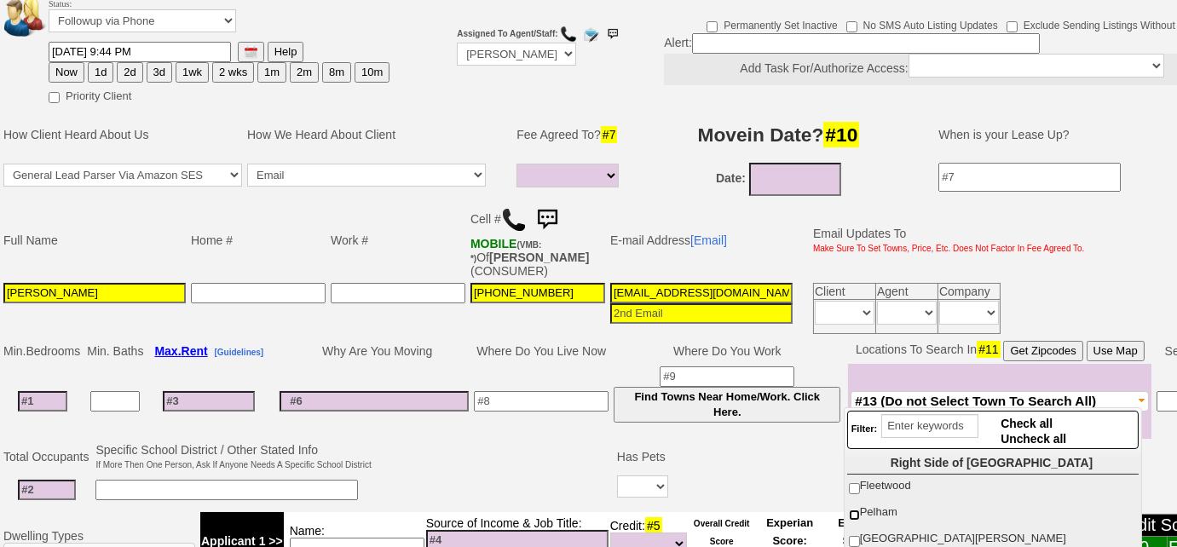
click at [852, 514] on input "Pelham" at bounding box center [854, 514] width 11 height 11
checkbox input "true"
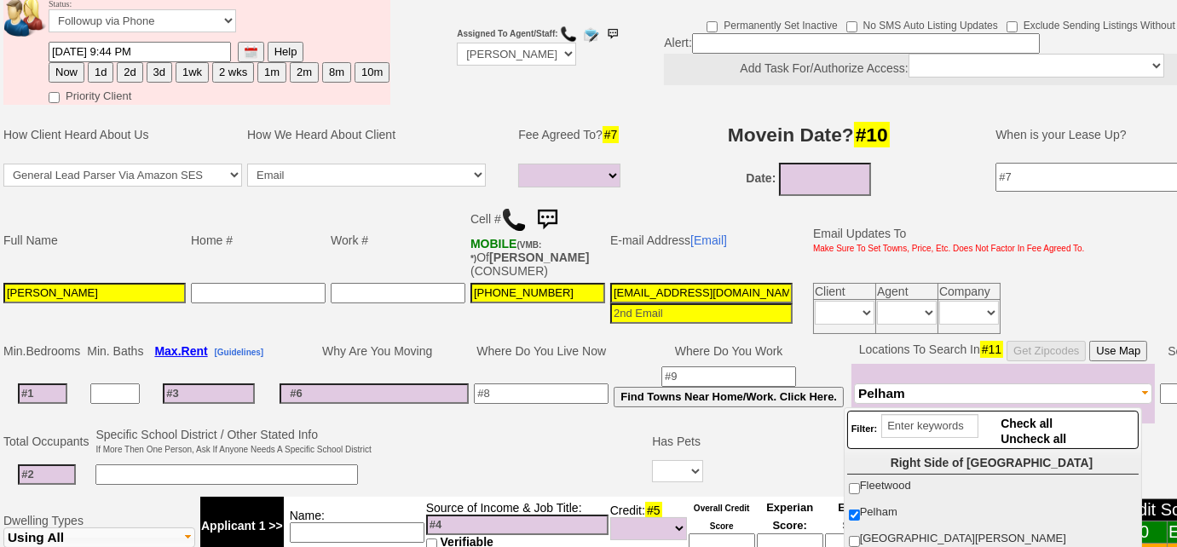
click at [165, 73] on button "3d" at bounding box center [160, 72] width 26 height 20
type input "10/16/2025 03:11 PM"
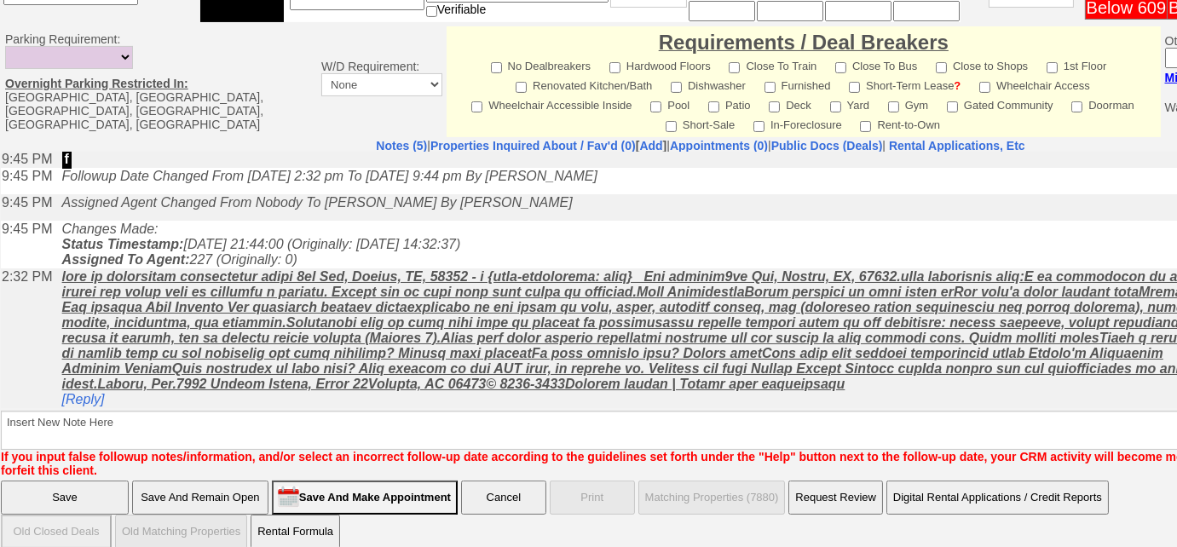
scroll to position [808, 0]
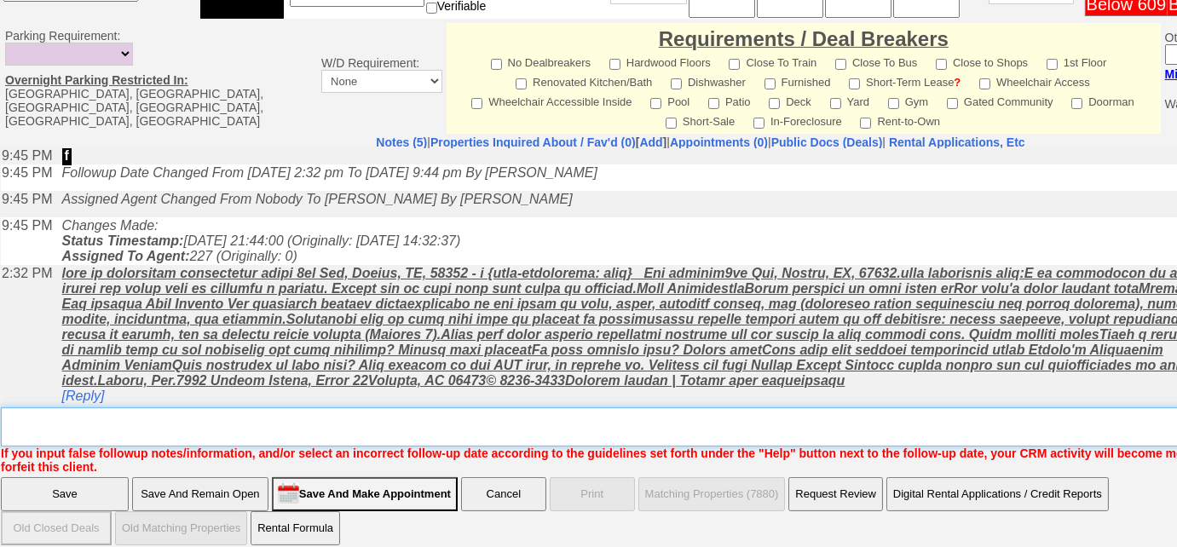
click at [399, 407] on textarea "Insert New Note Here" at bounding box center [706, 426] width 1411 height 39
type textarea "Left VM to FU"
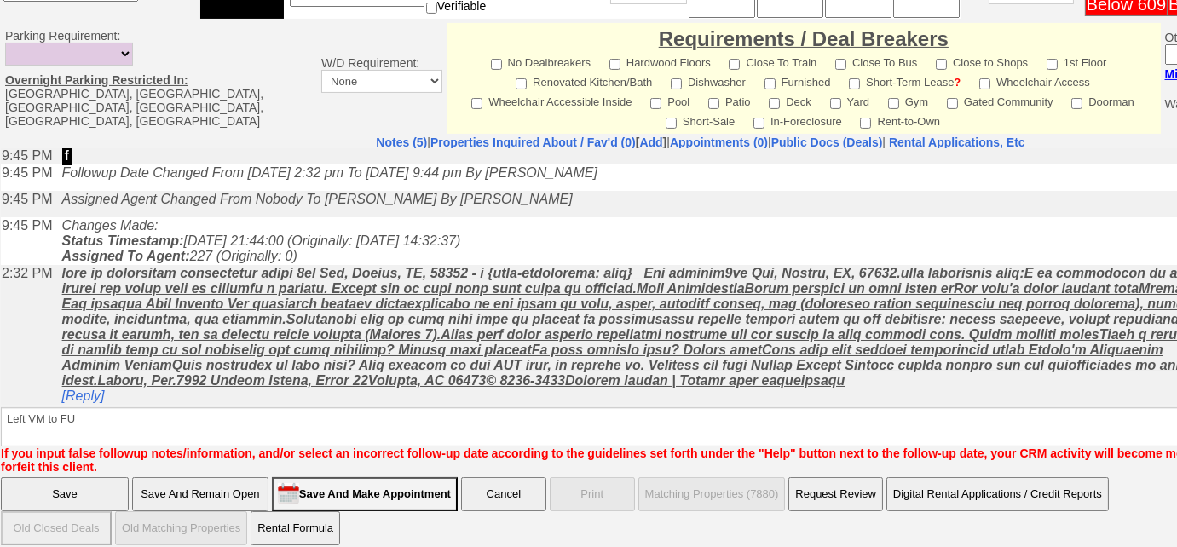
click at [68, 478] on input "Save" at bounding box center [65, 494] width 128 height 34
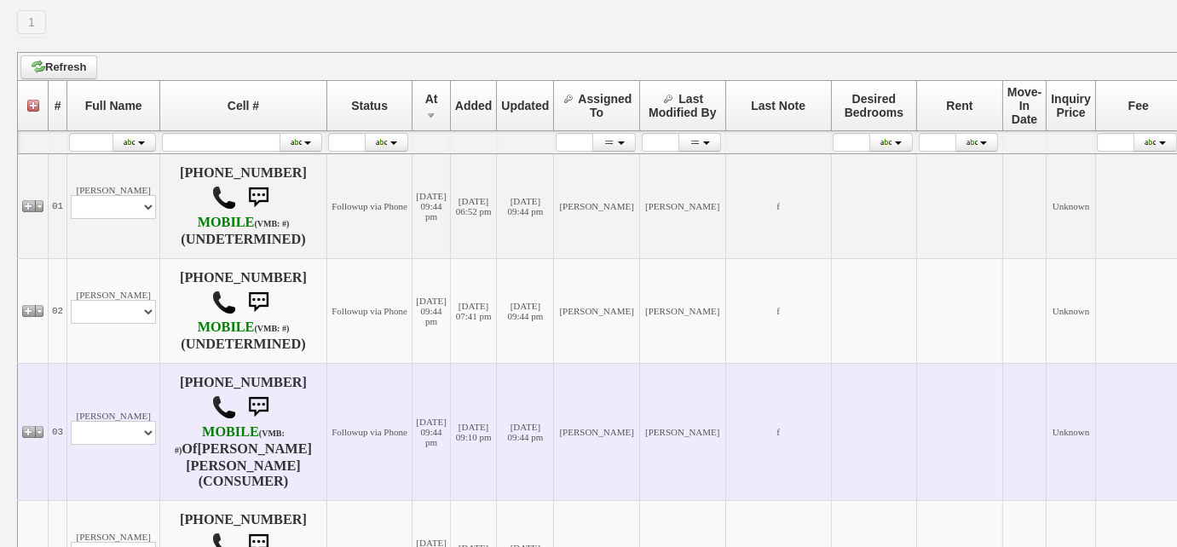
scroll to position [309, 0]
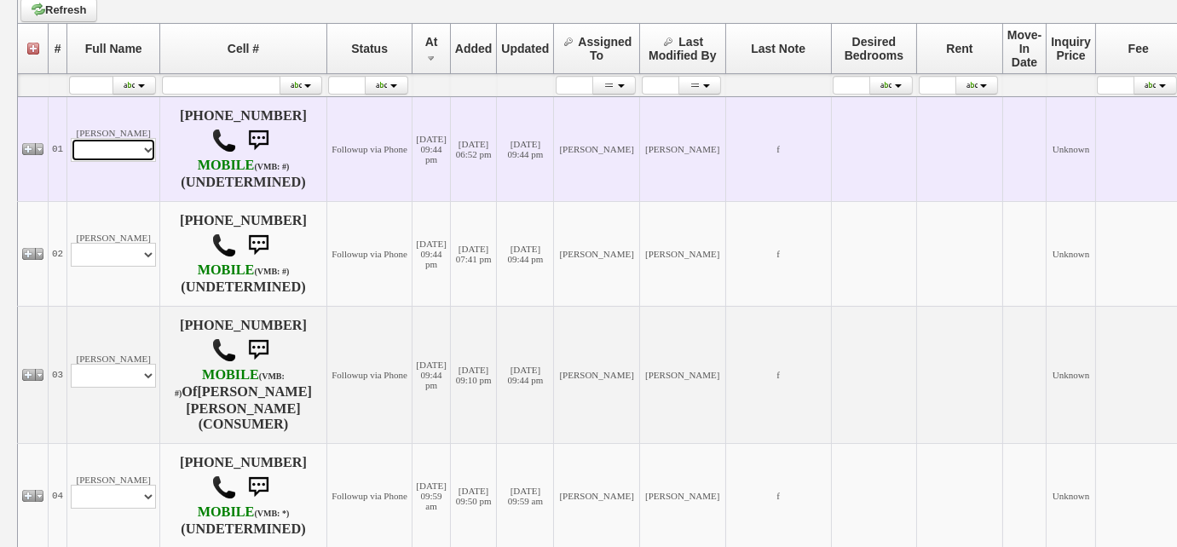
click at [141, 157] on select "Profile Edit Print Email Externally (Will Not Be Tracked In CRM) Closed Deals" at bounding box center [113, 150] width 85 height 24
select select "ChangeURL,/crm/custom/edit_client_form.php?redirect=%2Fcrm%2Fclients.php&id=168…"
click at [71, 138] on select "Profile Edit Print Email Externally (Will Not Be Tracked In CRM) Closed Deals" at bounding box center [113, 150] width 85 height 24
select select
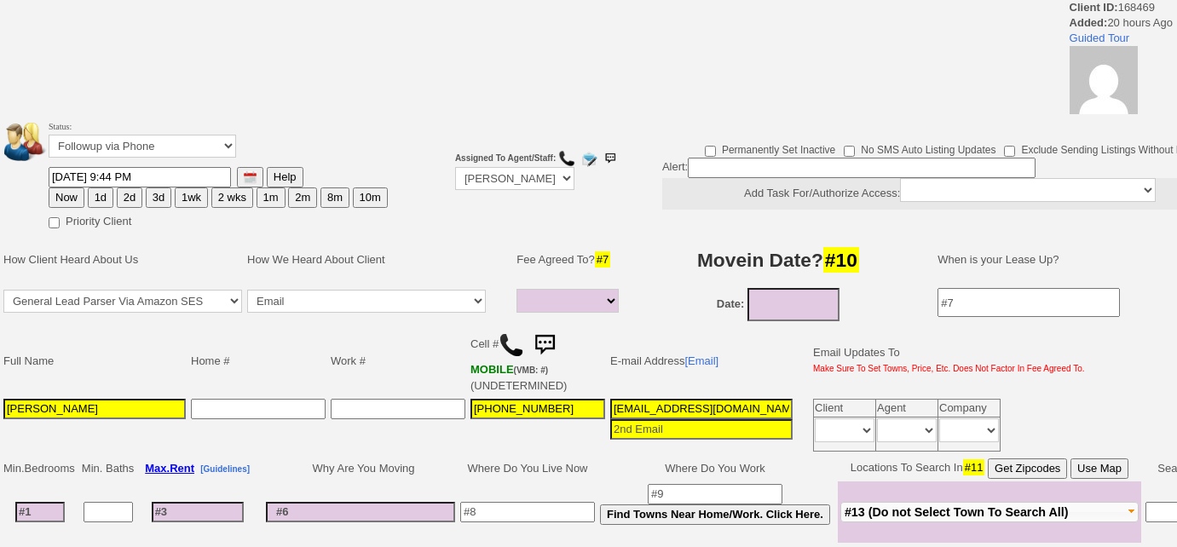
select select
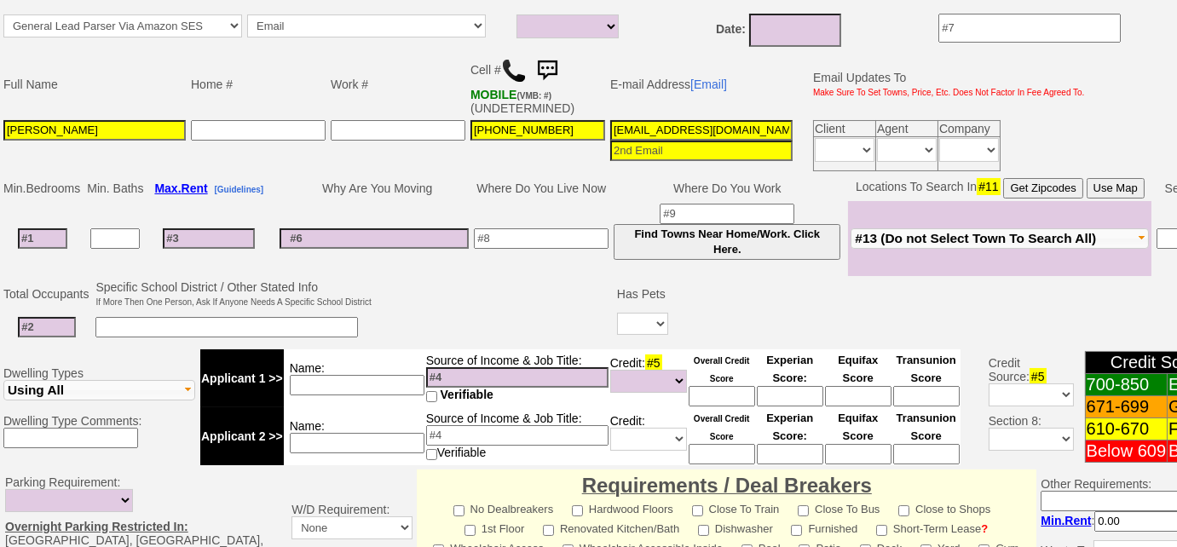
scroll to position [274, 0]
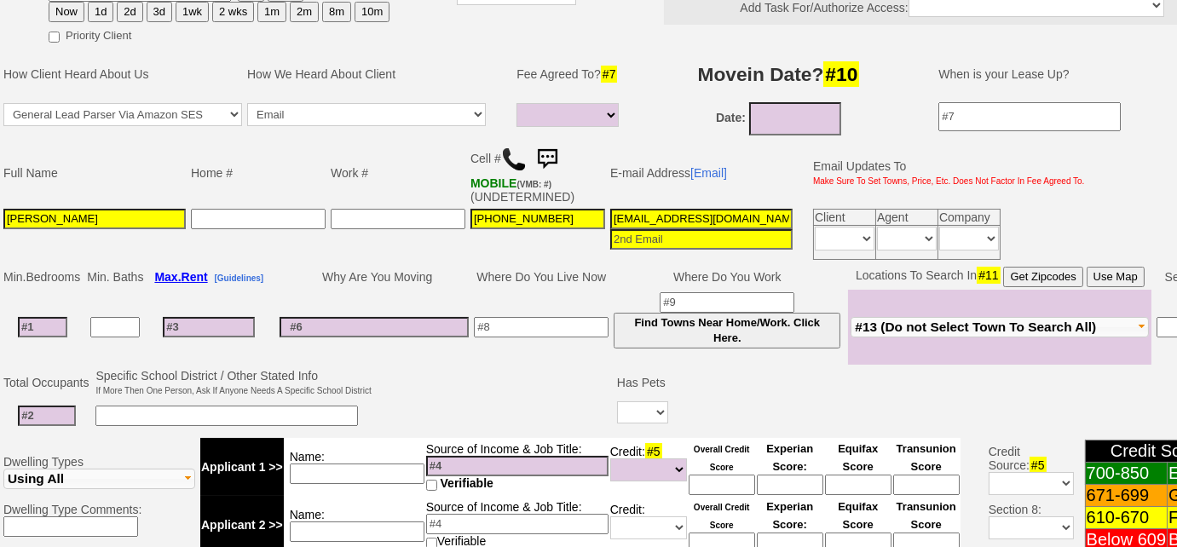
click at [509, 155] on img at bounding box center [514, 160] width 26 height 26
click at [983, 325] on span "#13 (Do not Select Town To Search All)" at bounding box center [975, 326] width 241 height 14
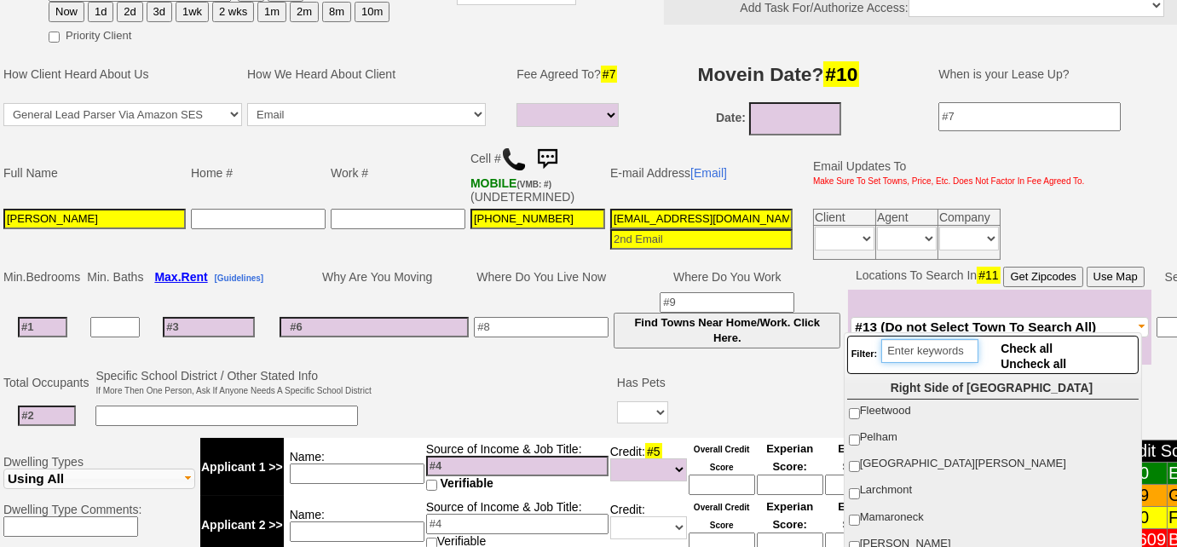
click at [920, 353] on input "search" at bounding box center [929, 351] width 97 height 24
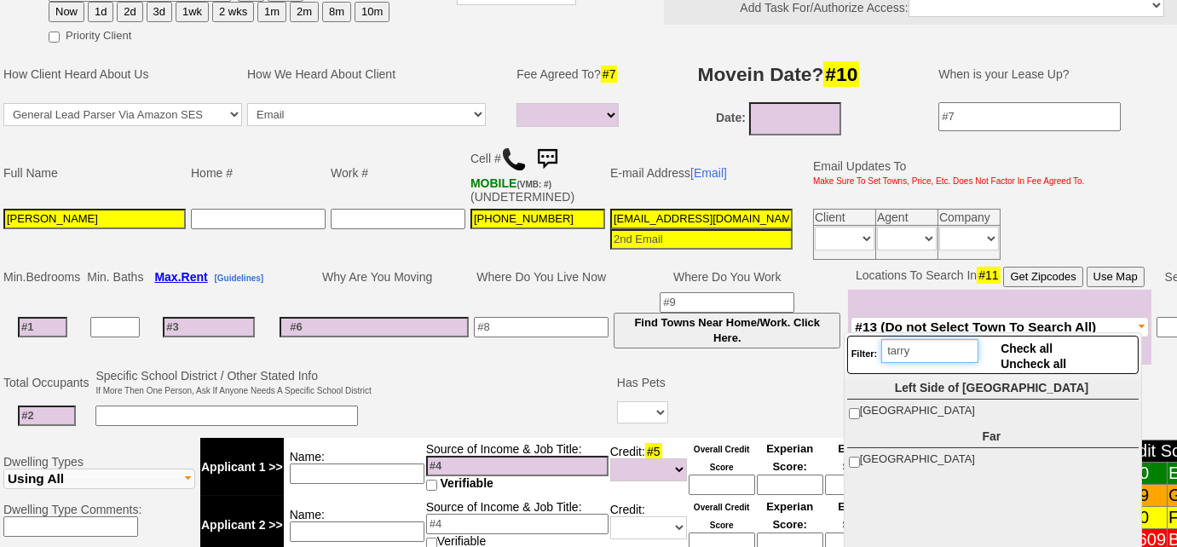
type input "tarry"
click at [849, 408] on input "[GEOGRAPHIC_DATA]" at bounding box center [854, 413] width 11 height 11
checkbox input "true"
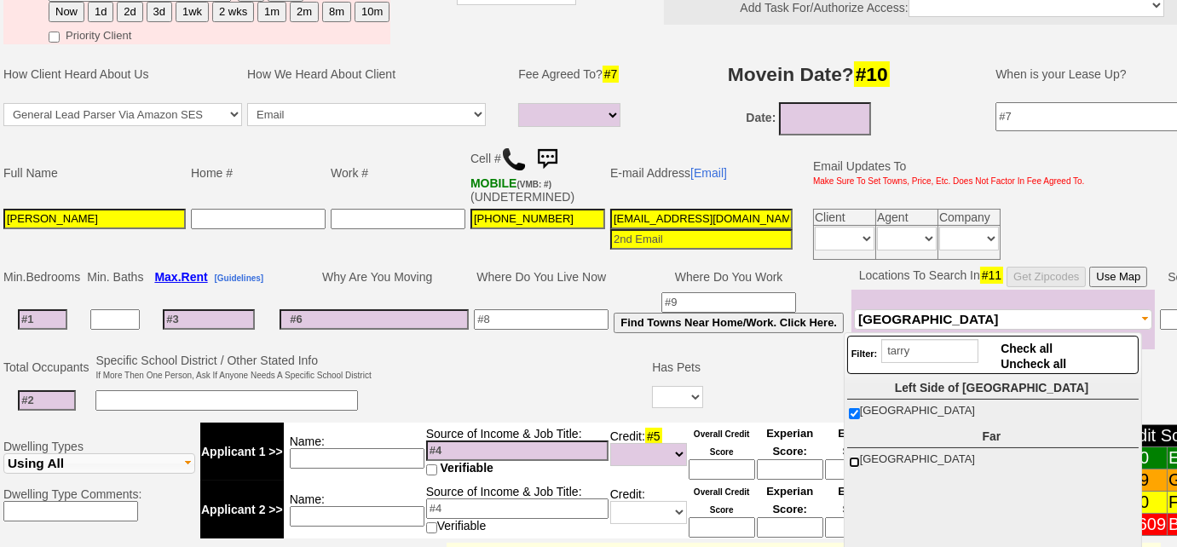
click at [852, 458] on input "[GEOGRAPHIC_DATA]" at bounding box center [854, 462] width 11 height 11
checkbox input "true"
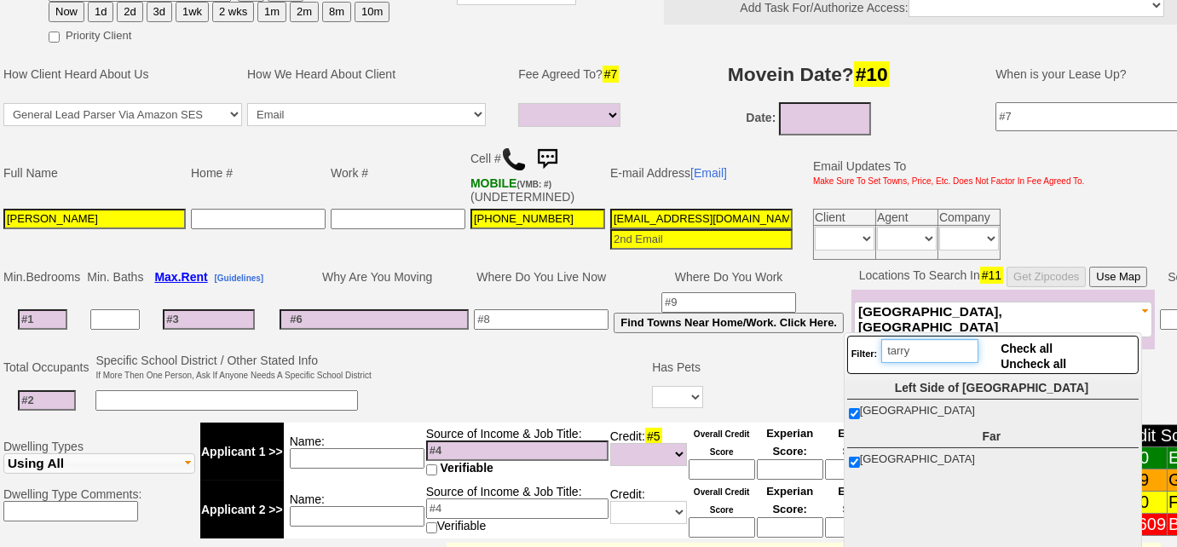
drag, startPoint x: 932, startPoint y: 347, endPoint x: 852, endPoint y: 347, distance: 80.1
click at [852, 347] on div "Filter: tarry" at bounding box center [915, 355] width 128 height 32
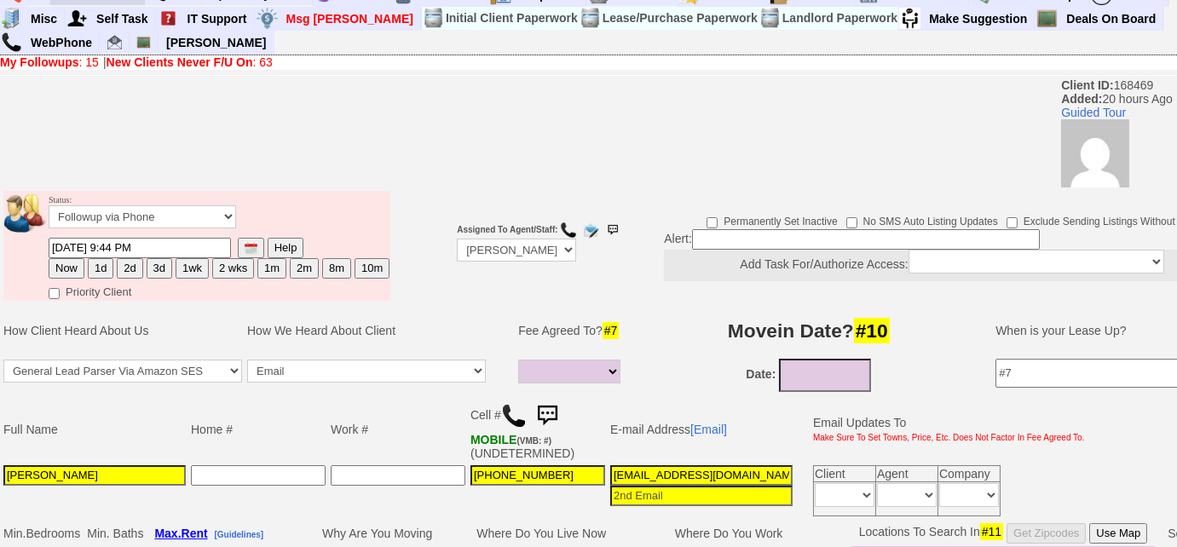
scroll to position [0, 0]
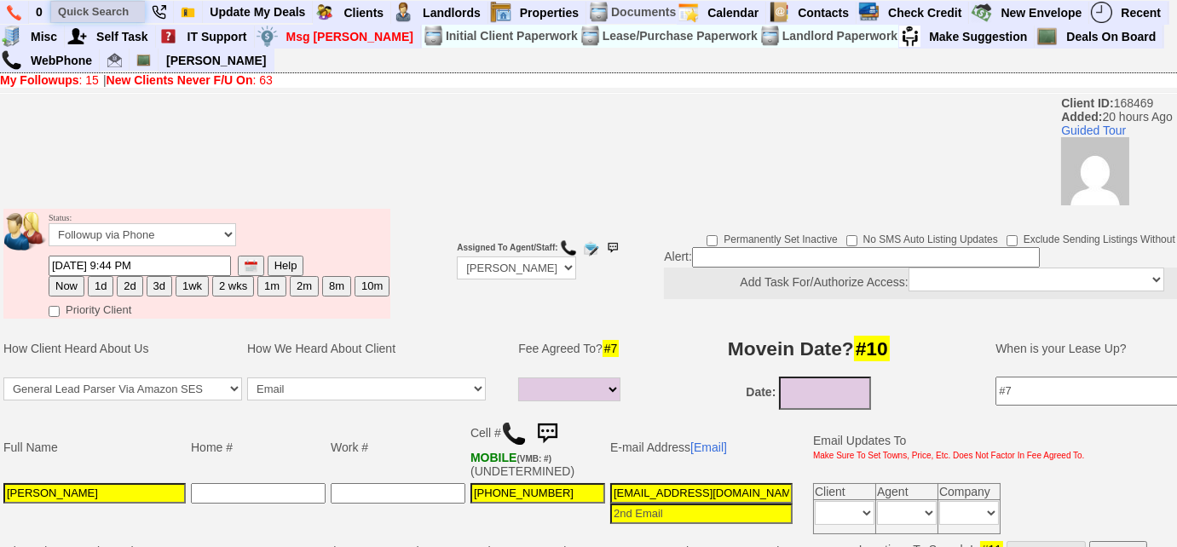
click at [109, 8] on input "text" at bounding box center [98, 11] width 94 height 21
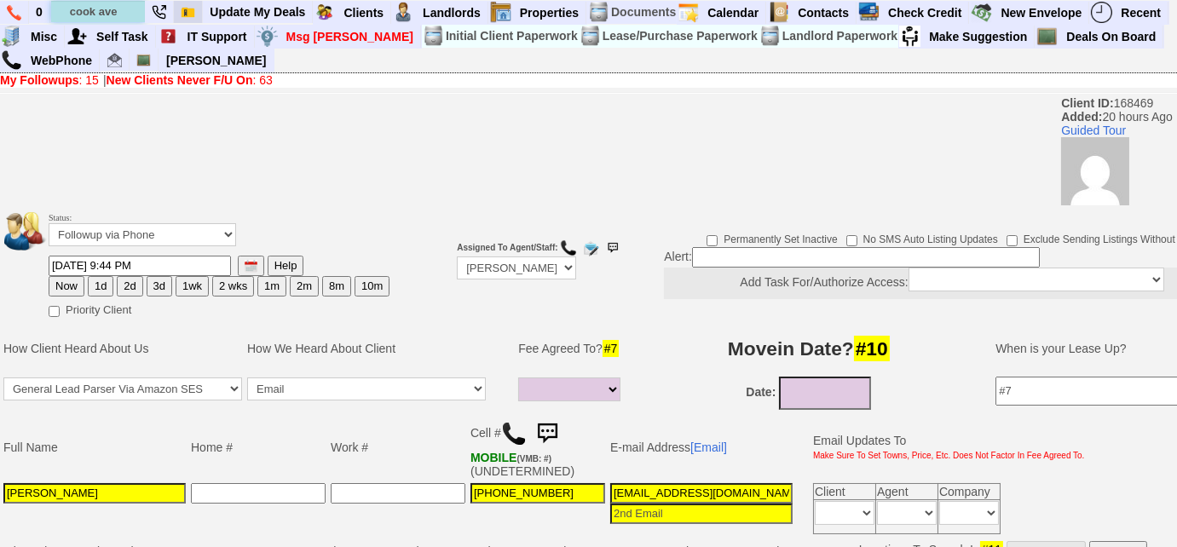
type input "cook ave"
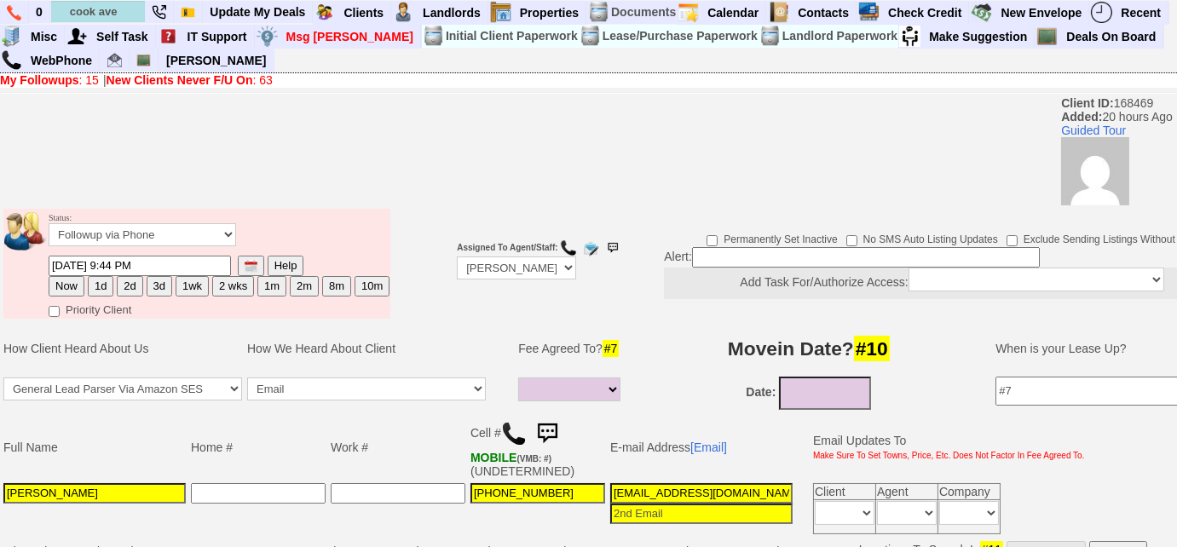
click at [155, 280] on button "3d" at bounding box center [160, 286] width 26 height 20
type input "10/16/2025 03:12 PM"
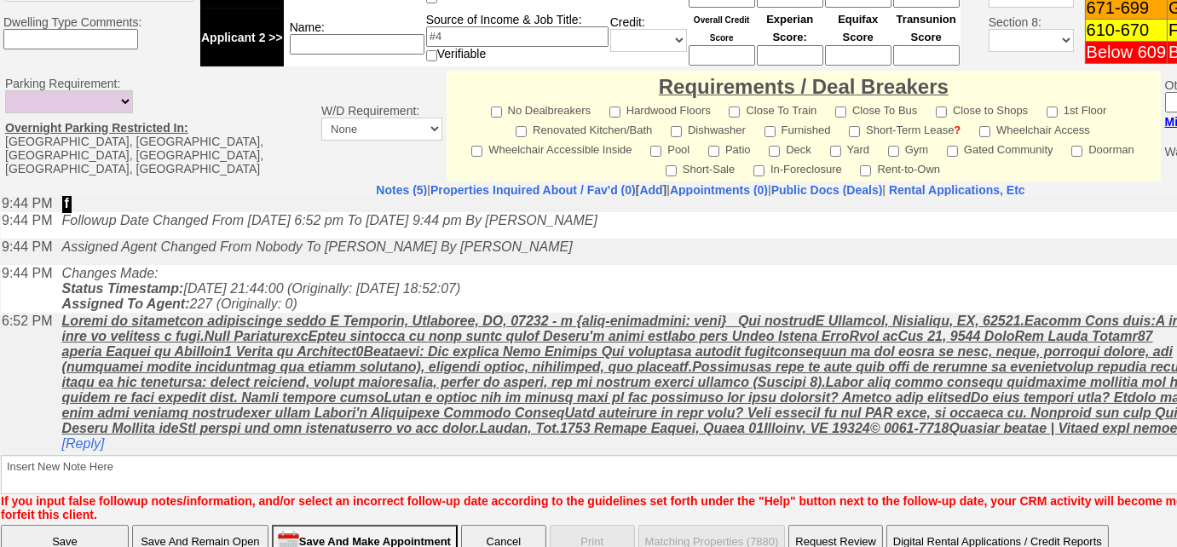
scroll to position [793, 0]
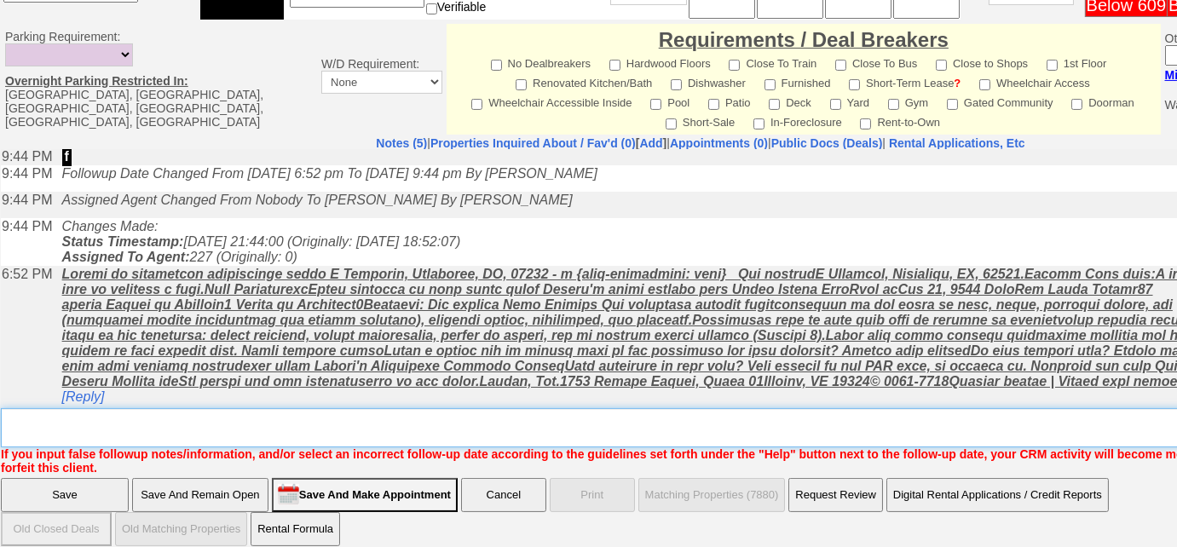
click at [233, 421] on textarea "Insert New Note Here" at bounding box center [706, 427] width 1411 height 39
type textarea "client said would call me back"
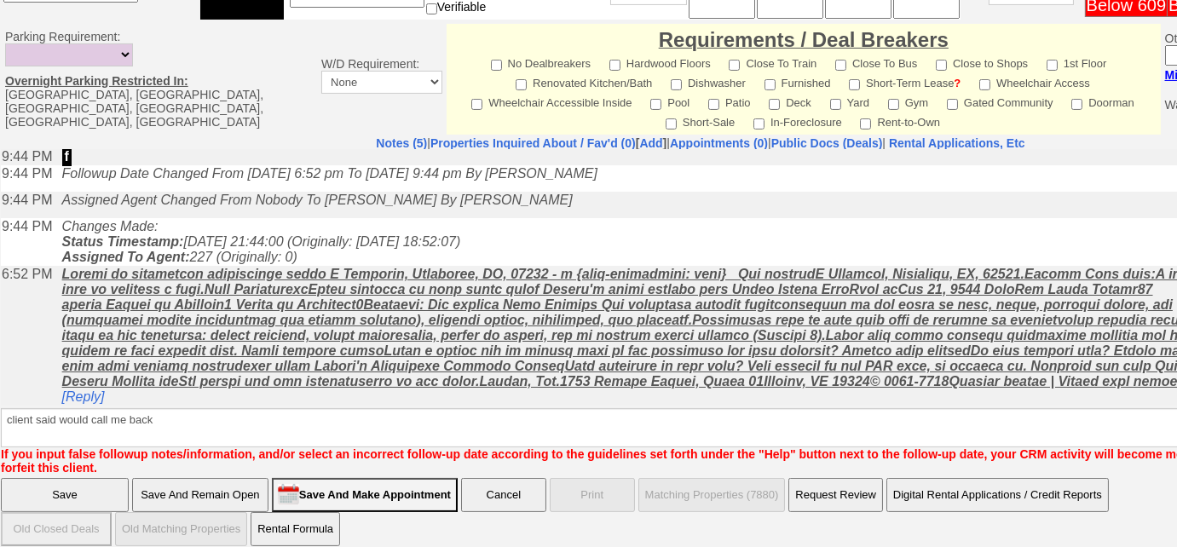
click at [56, 481] on input "Save" at bounding box center [65, 495] width 128 height 34
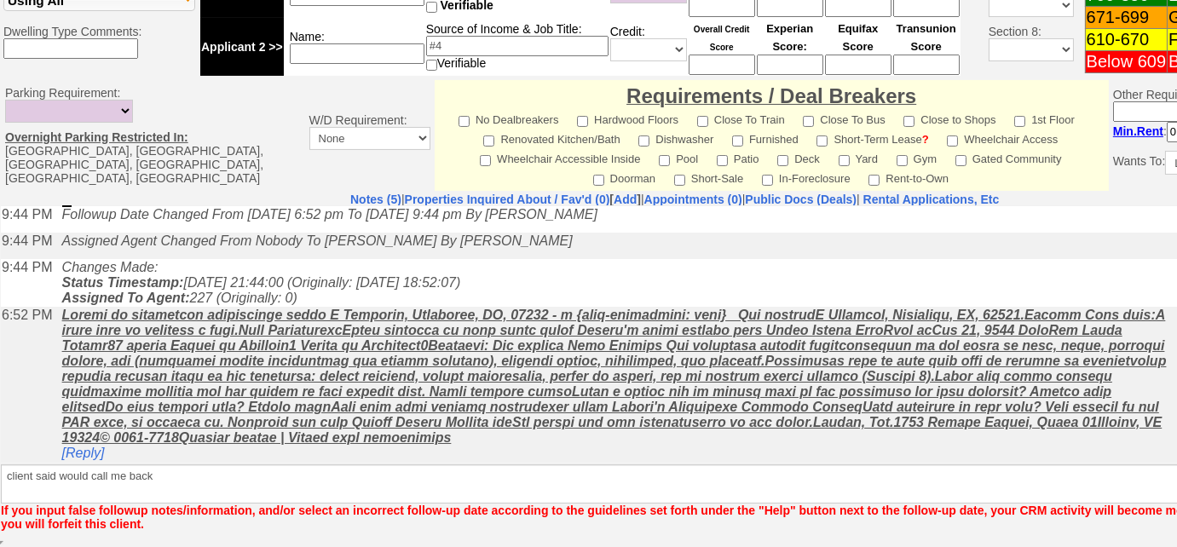
scroll to position [734, 0]
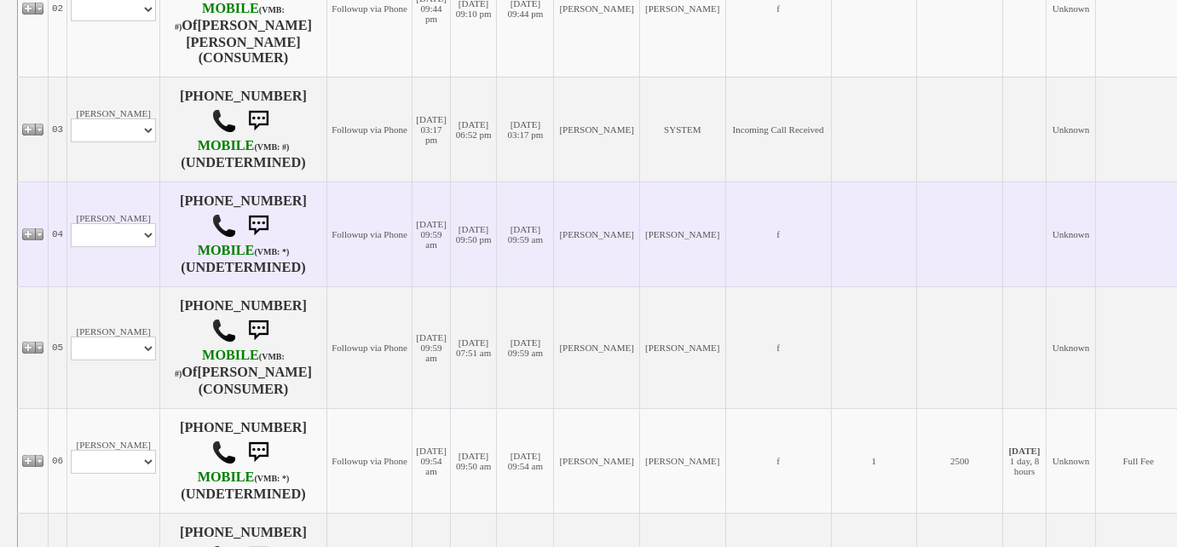
scroll to position [572, 0]
click at [145, 223] on select "Profile Edit Print Email Externally (Will Not Be Tracked In CRM) Closed Deals" at bounding box center [113, 234] width 85 height 24
select select "ChangeURL,/crm/custom/edit_client_form.php?redirect=%2Fcrm%2Fclients.php&id=168…"
click at [71, 222] on select "Profile Edit Print Email Externally (Will Not Be Tracked In CRM) Closed Deals" at bounding box center [113, 234] width 85 height 24
select select
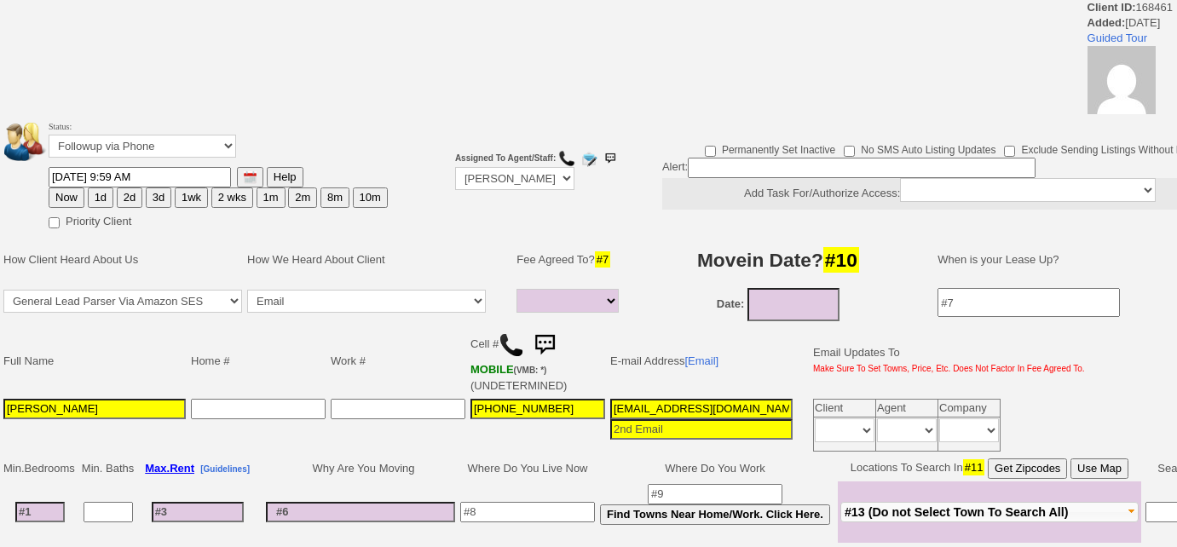
select select
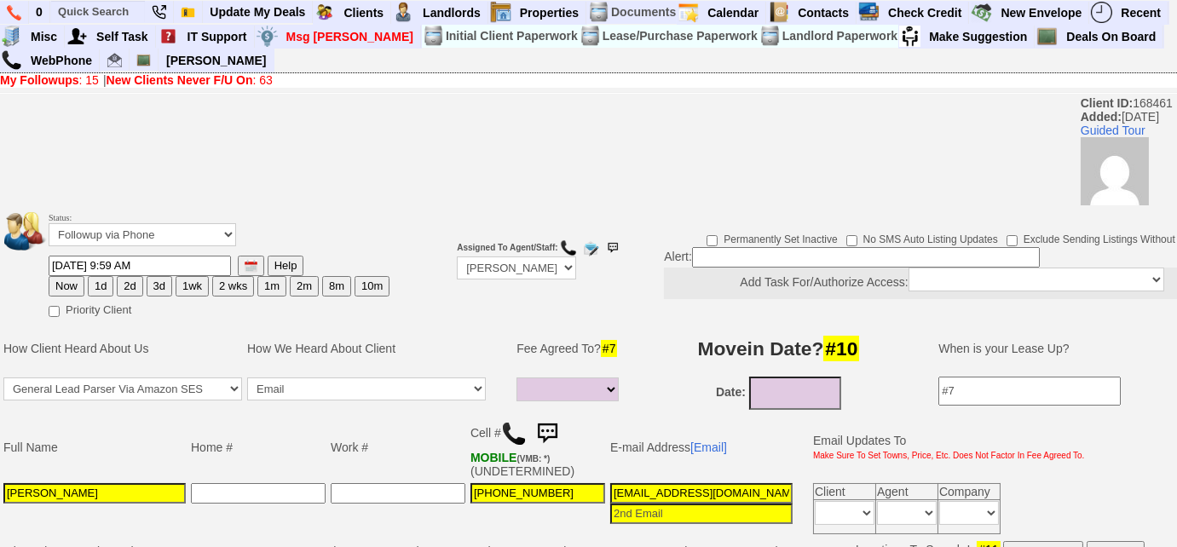
click at [513, 422] on img at bounding box center [514, 434] width 26 height 26
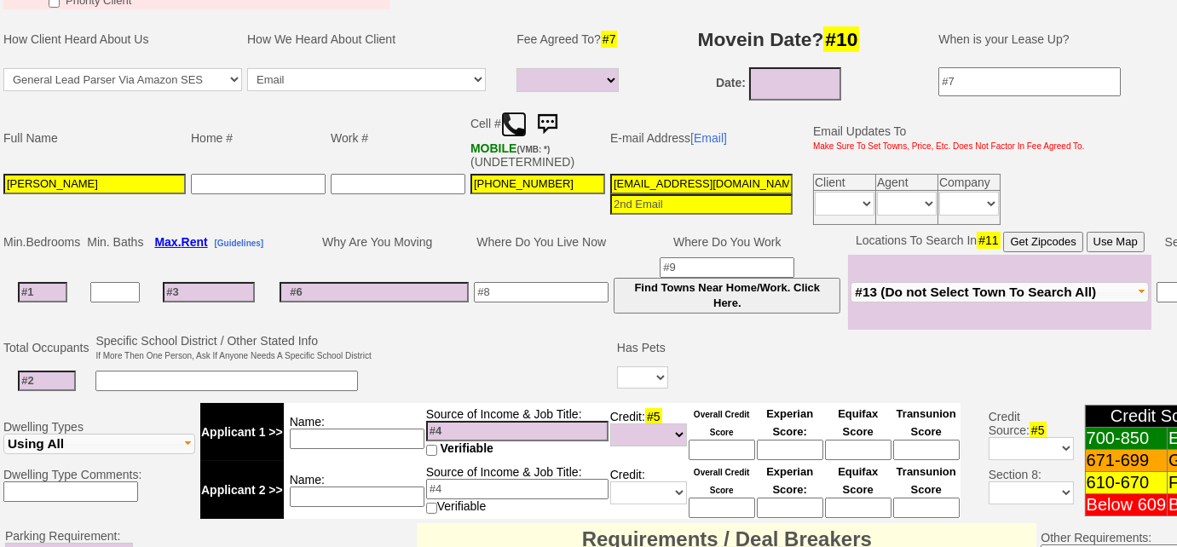
scroll to position [619, 0]
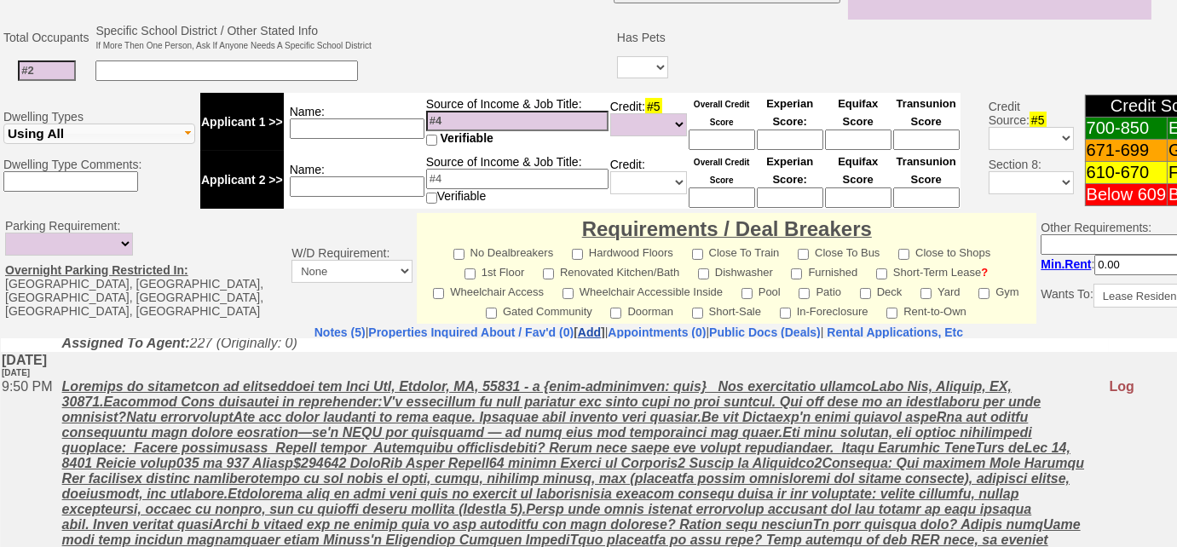
click at [578, 326] on link "Add" at bounding box center [589, 332] width 23 height 14
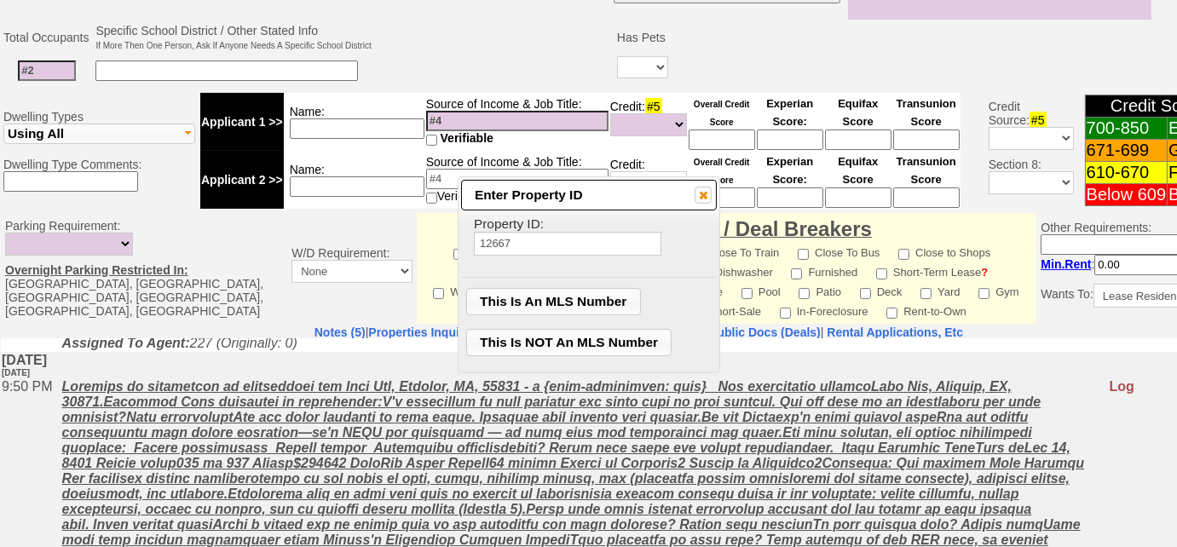
type input "12667"
click at [543, 345] on span "This Is NOT An MLS Number" at bounding box center [569, 343] width 204 height 26
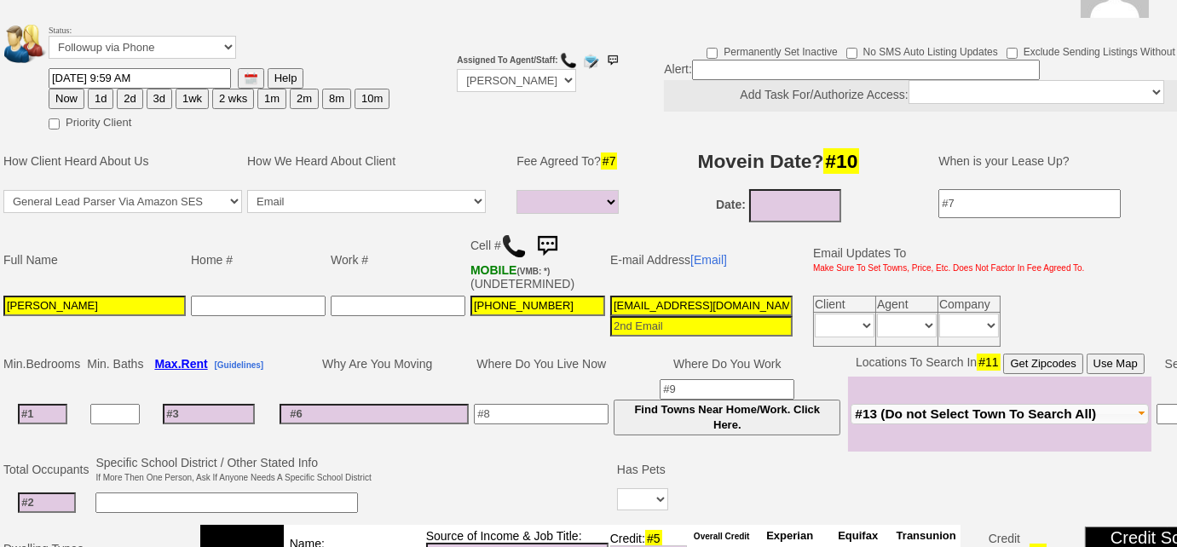
scroll to position [45, 0]
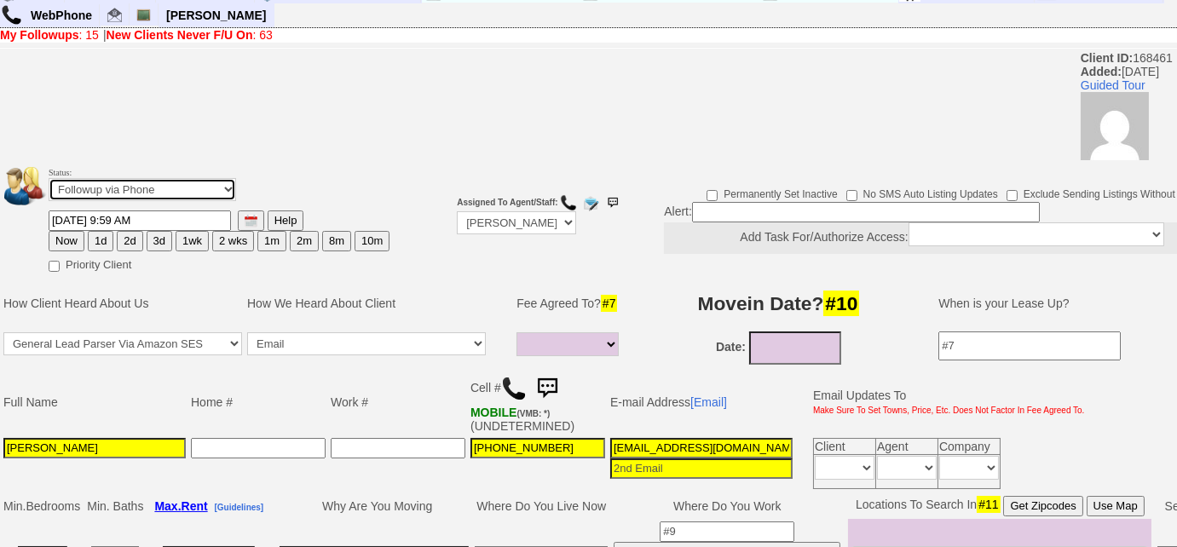
click at [149, 193] on select "Followup via Phone Followup via Email Followup When Section 8 Property Found De…" at bounding box center [142, 189] width 187 height 23
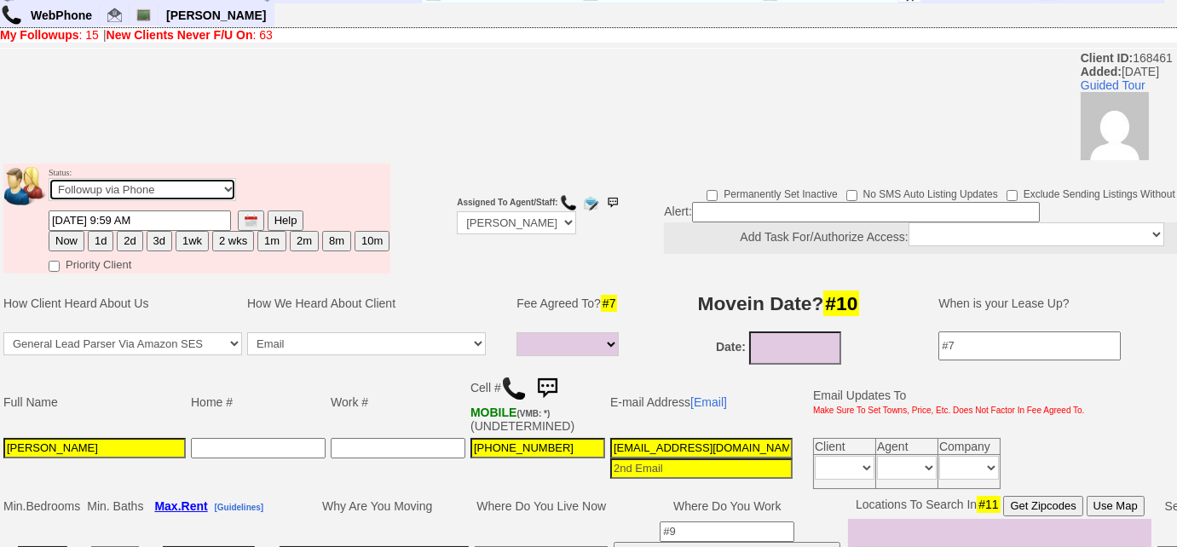
select select "Inactive"
click at [49, 178] on select "Followup via Phone Followup via Email Followup When Section 8 Property Found De…" at bounding box center [142, 189] width 187 height 23
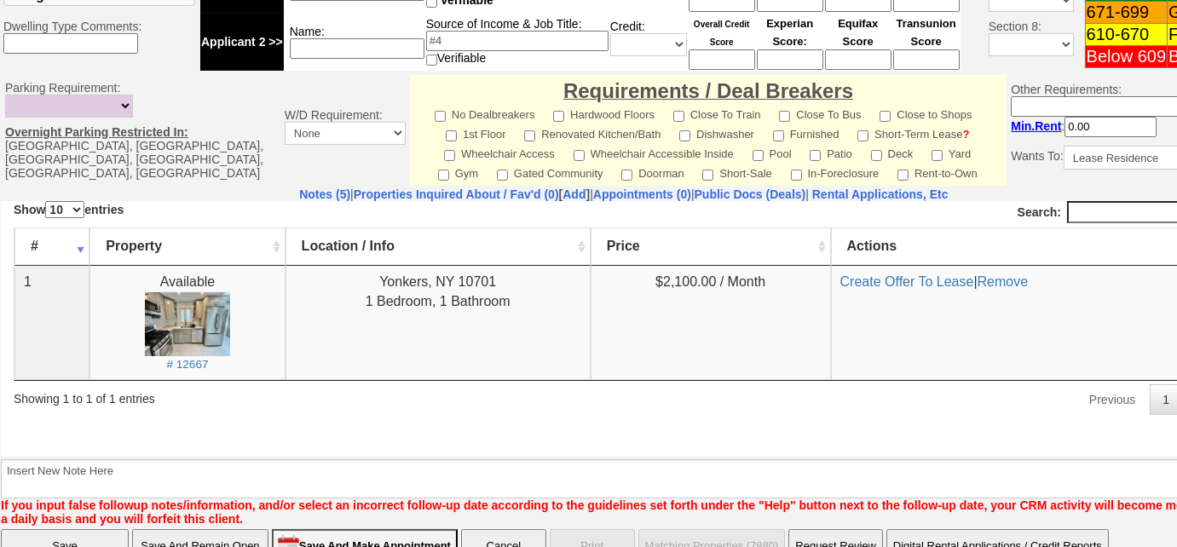
scroll to position [791, 0]
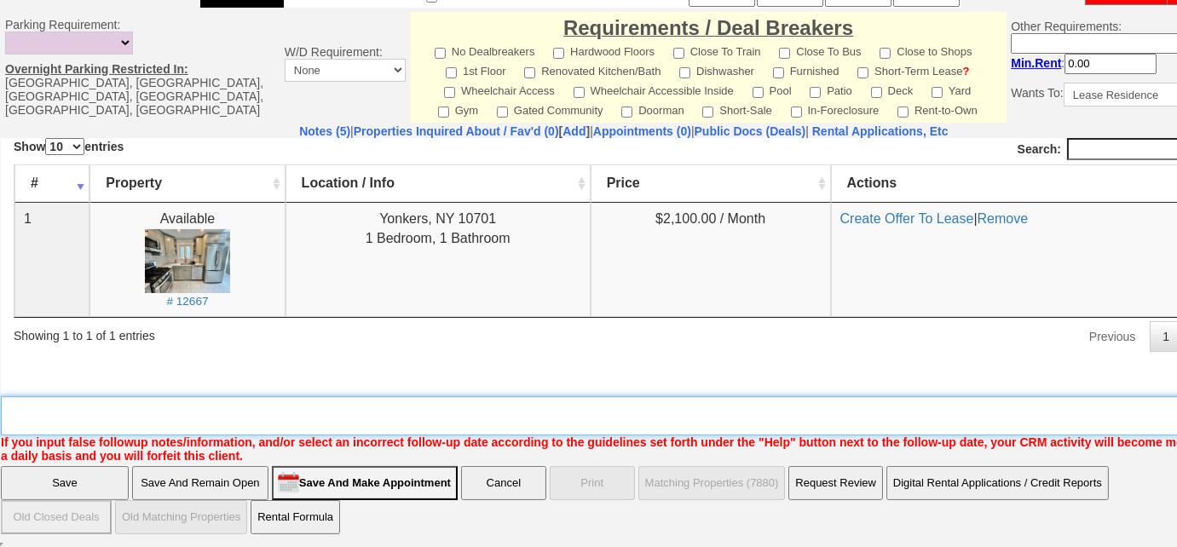
click at [205, 417] on textarea "Insert New Note Here" at bounding box center [630, 415] width 1258 height 39
type textarea "tried calling, VM is in spanish"
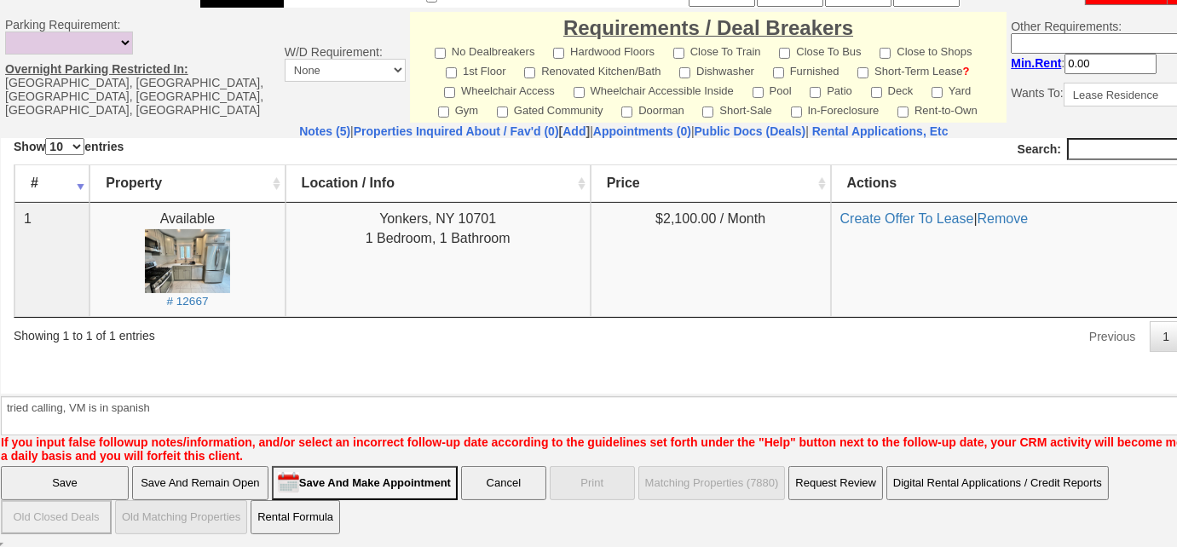
click at [80, 482] on input "Save" at bounding box center [65, 483] width 128 height 34
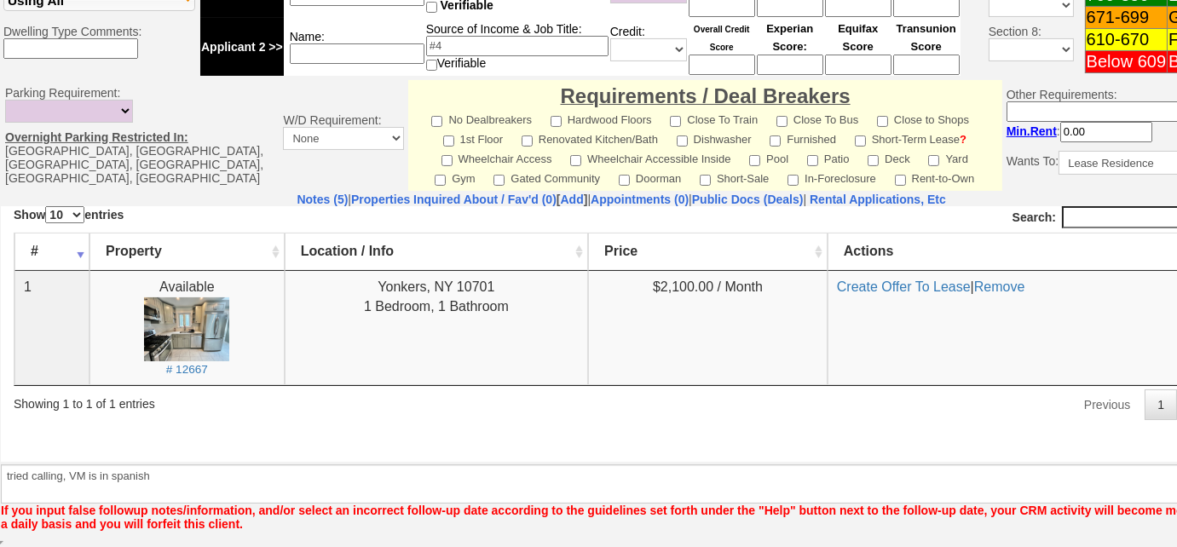
scroll to position [721, 0]
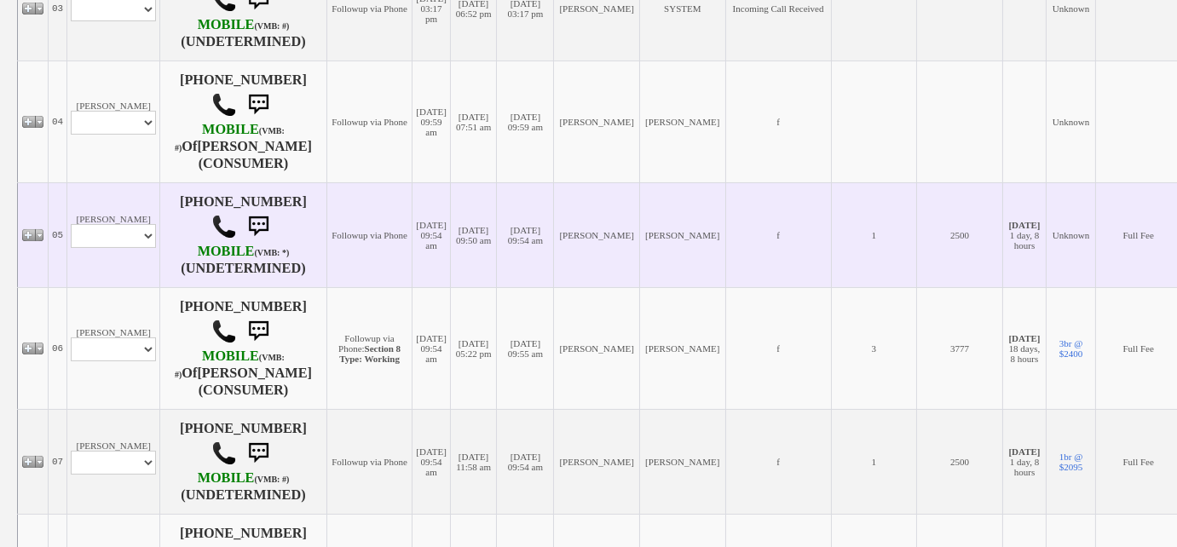
scroll to position [697, 0]
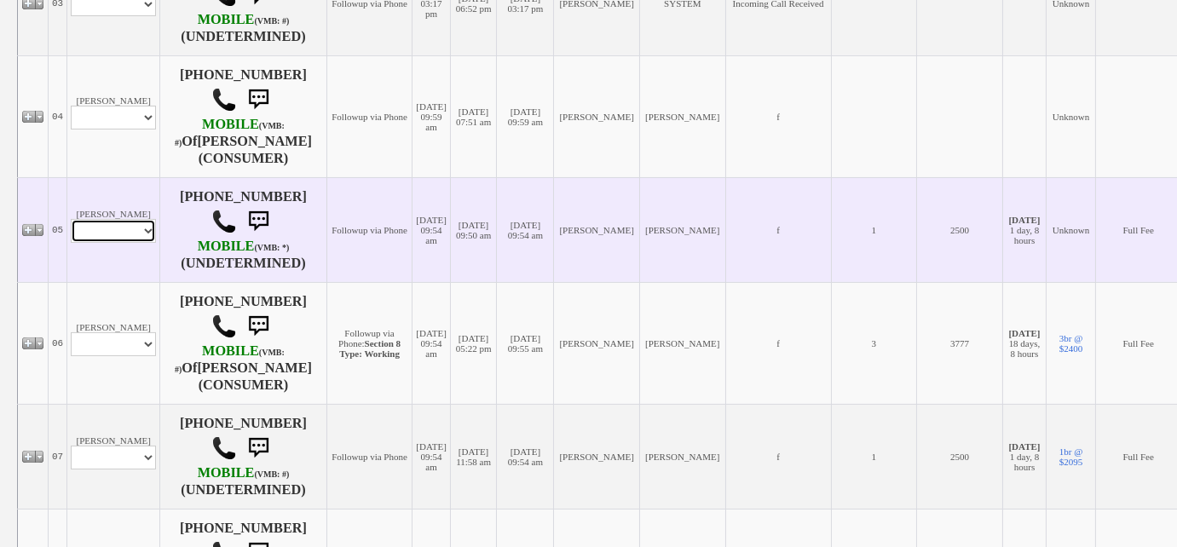
click at [141, 219] on select "Profile Edit Print Email Externally (Will Not Be Tracked In CRM) Closed Deals" at bounding box center [113, 231] width 85 height 24
select select "ChangeURL,/crm/custom/edit_client_form.php?redirect=%2Fcrm%2Fclients.php&id=168…"
click at [71, 219] on select "Profile Edit Print Email Externally (Will Not Be Tracked In CRM) Closed Deals" at bounding box center [113, 231] width 85 height 24
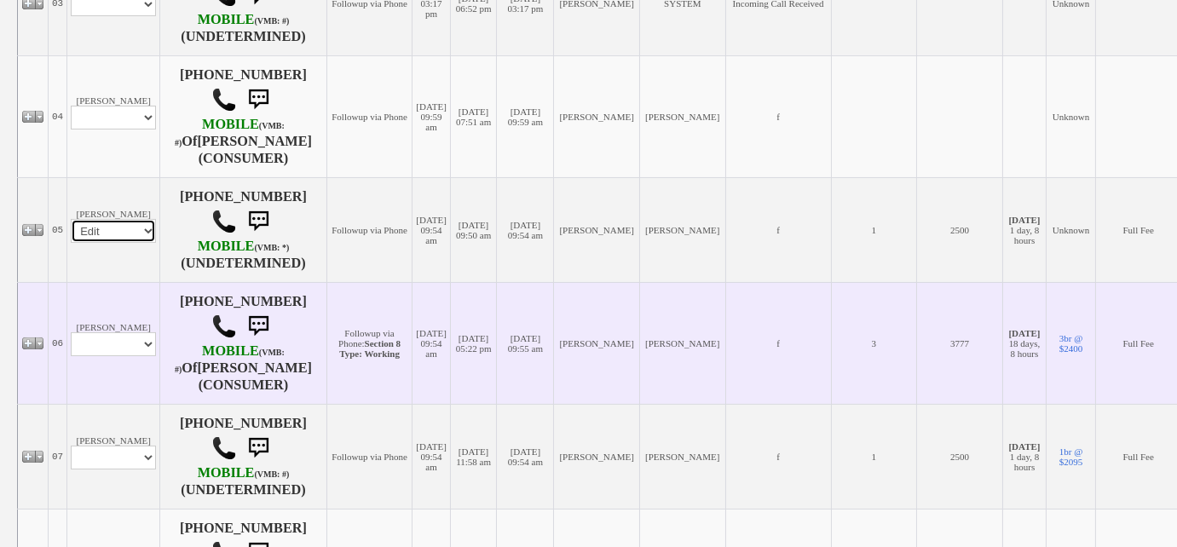
select select
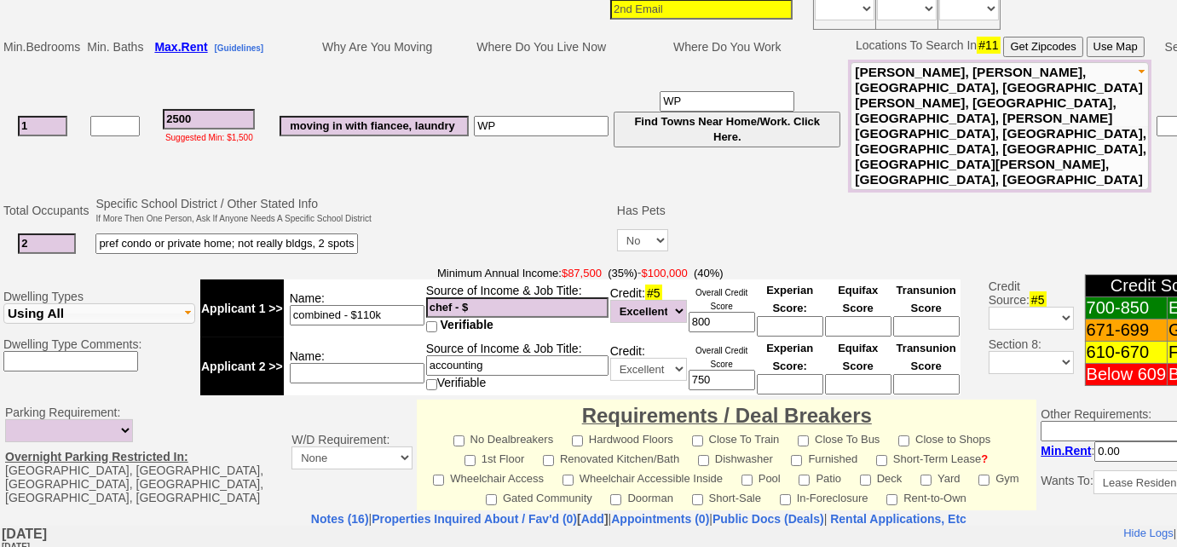
scroll to position [310, 0]
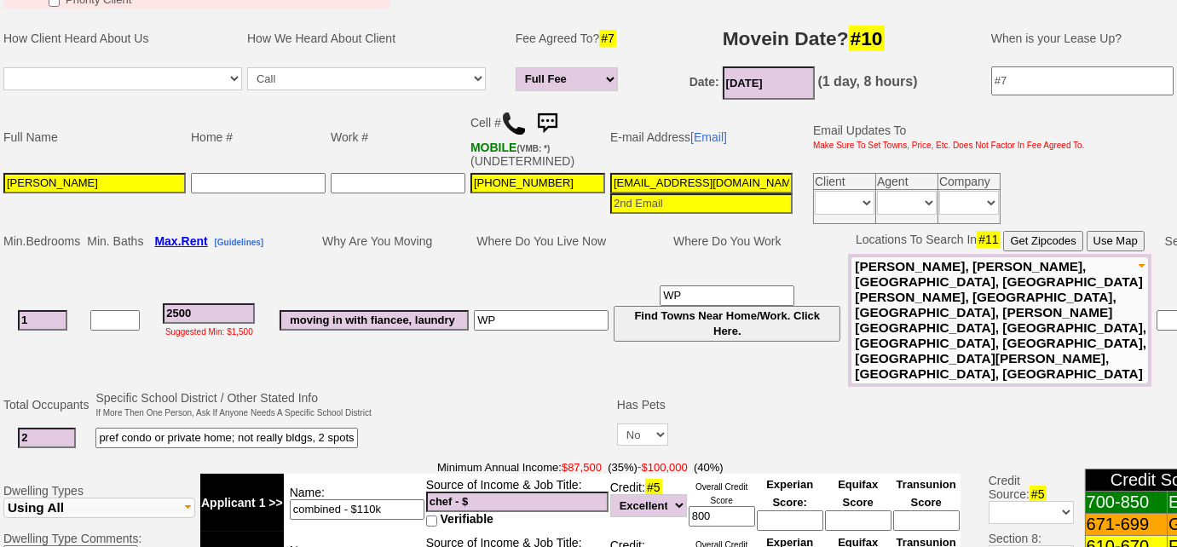
click at [504, 122] on img at bounding box center [514, 124] width 26 height 26
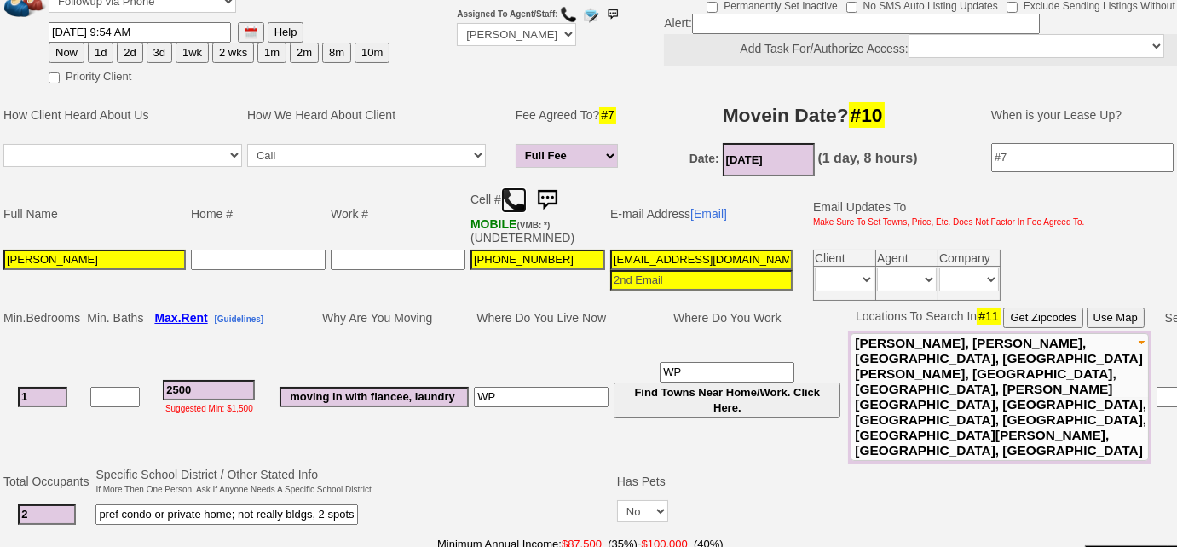
scroll to position [155, 0]
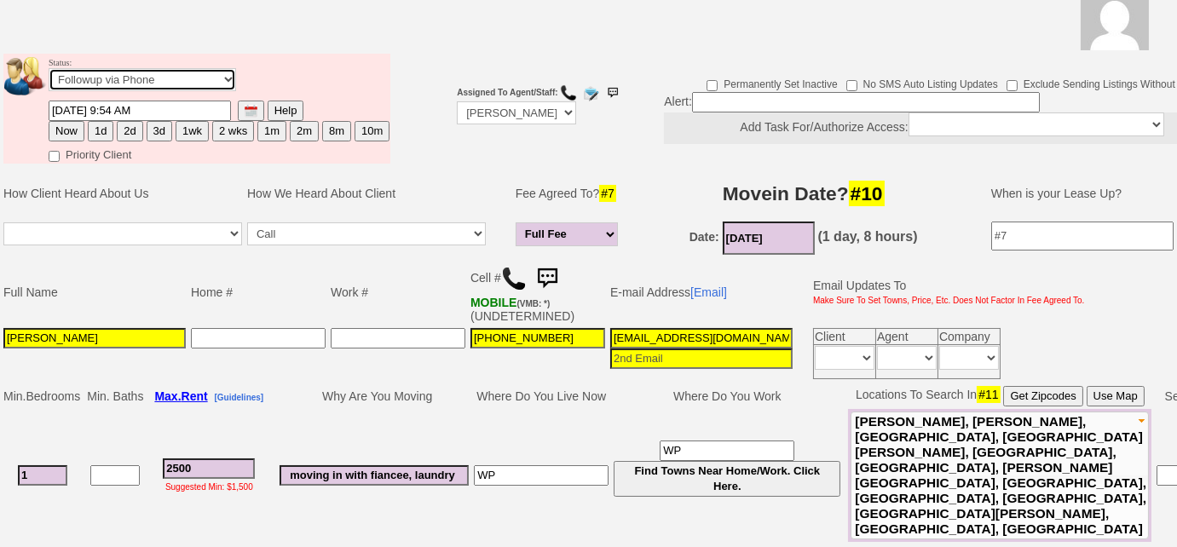
click at [158, 76] on select "Followup via Phone Followup via Email Followup When Section 8 Property Found De…" at bounding box center [142, 79] width 187 height 23
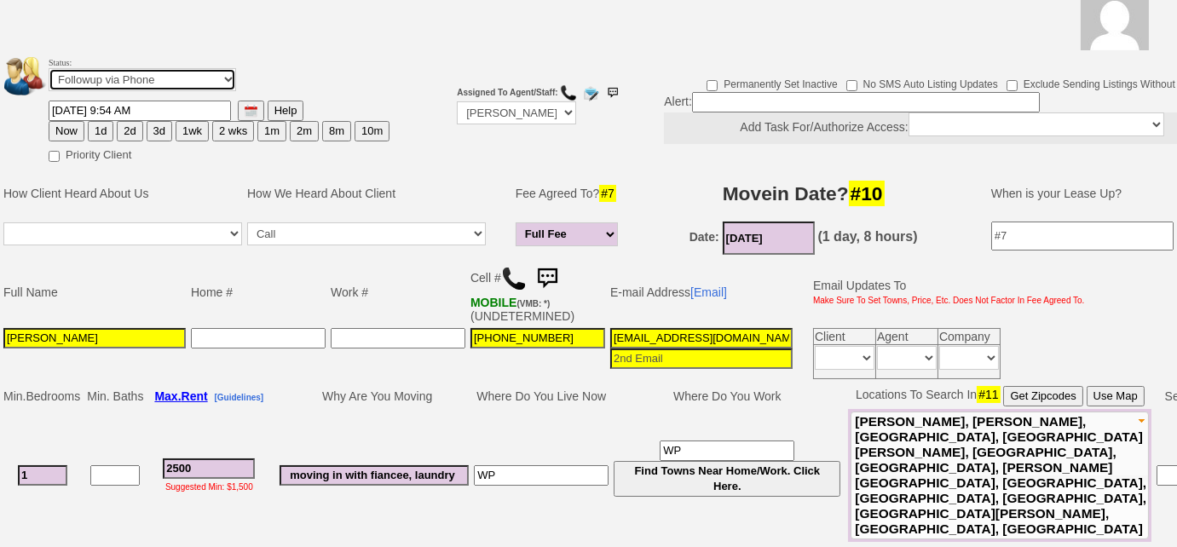
select select "Inactive"
click at [49, 68] on select "Followup via Phone Followup via Email Followup When Section 8 Property Found De…" at bounding box center [142, 79] width 187 height 23
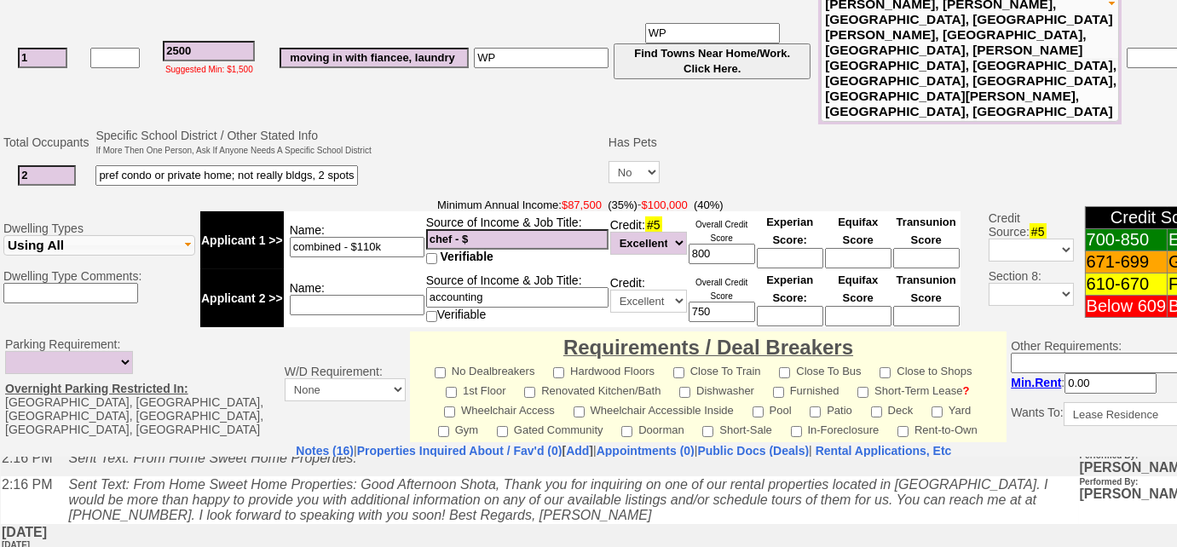
scroll to position [804, 0]
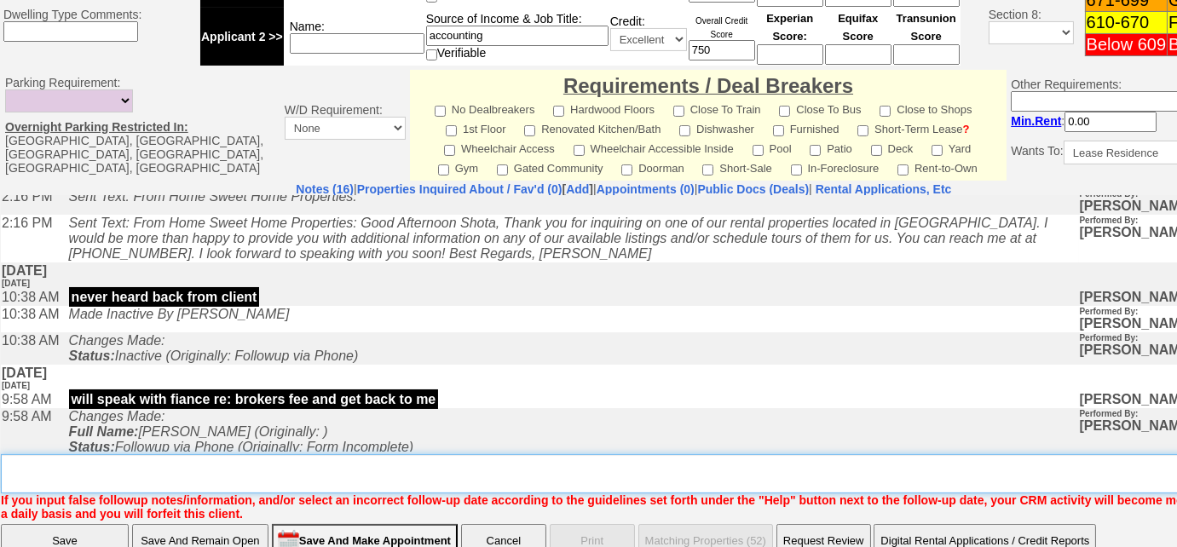
click at [253, 454] on textarea "Insert New Note Here" at bounding box center [630, 473] width 1258 height 39
type textarea "not with broker's fee"
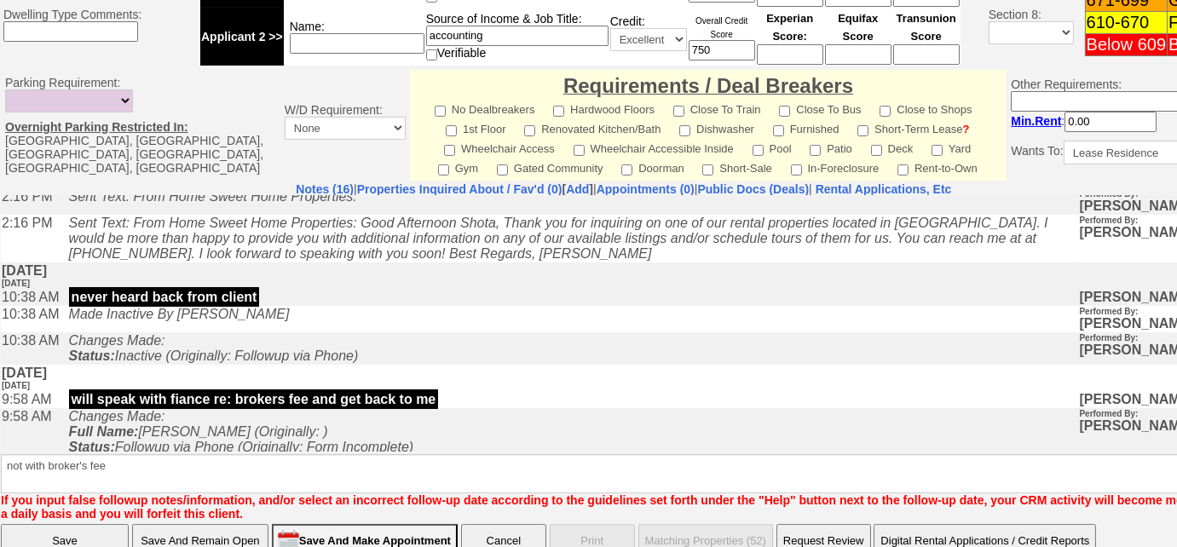
click at [81, 524] on input "Save" at bounding box center [65, 541] width 128 height 34
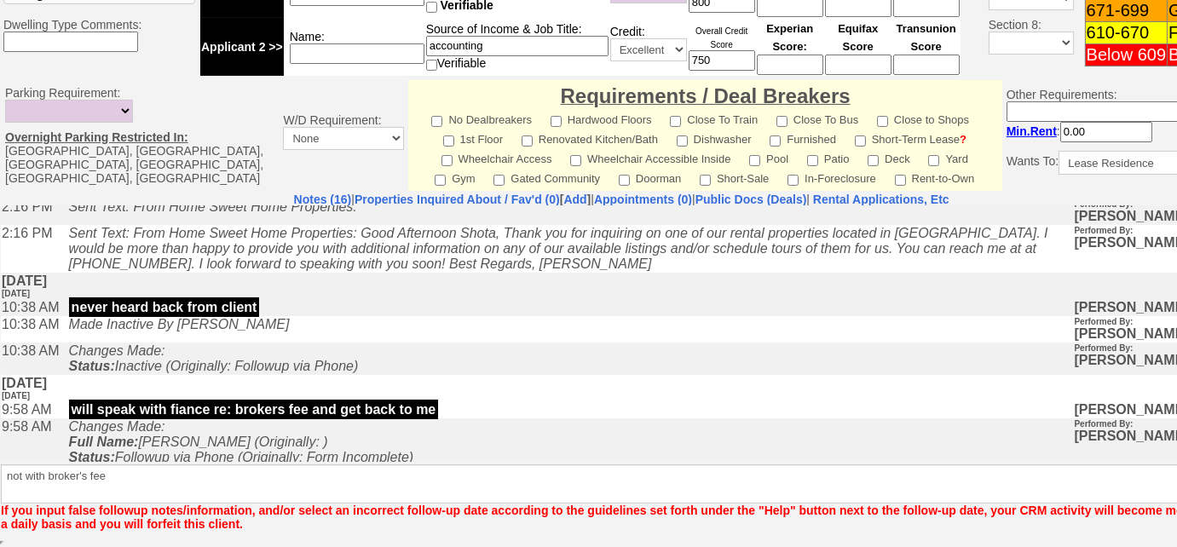
scroll to position [734, 0]
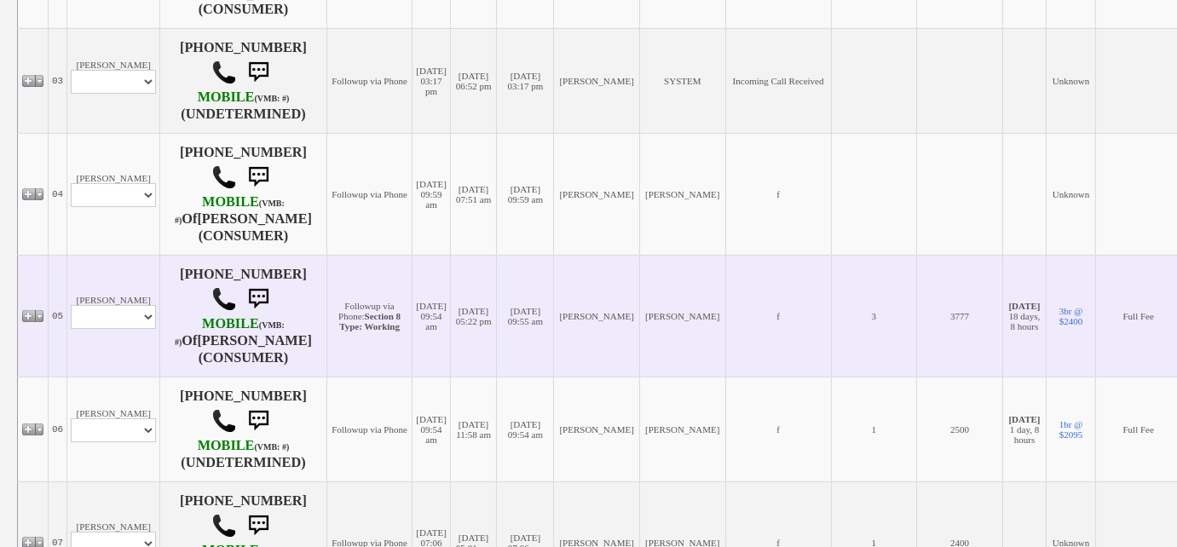
scroll to position [929, 0]
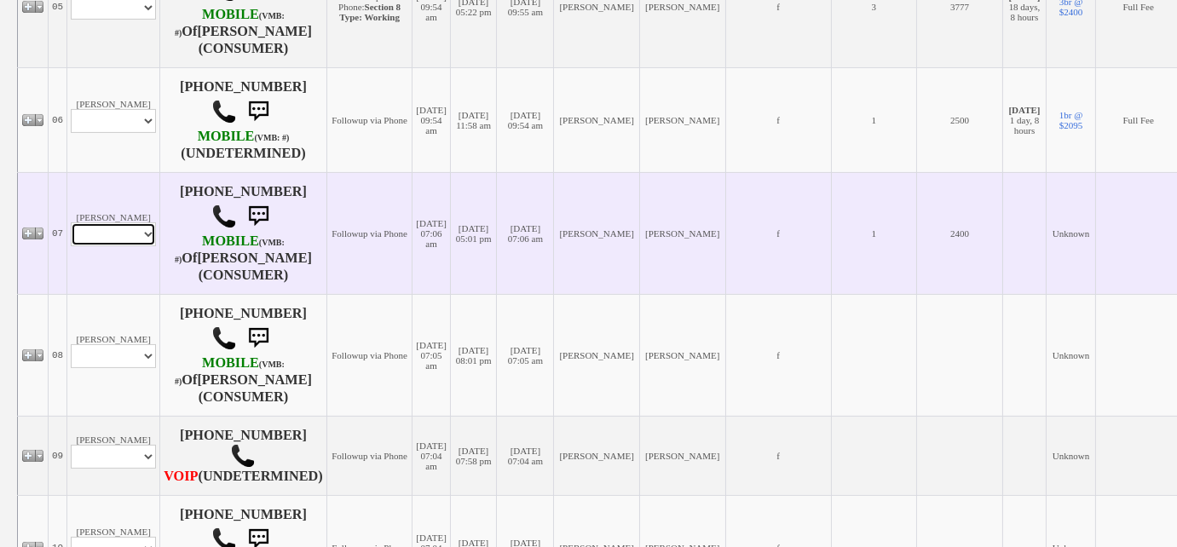
click at [144, 222] on select "Profile Edit Print Email Externally (Will Not Be Tracked In CRM) Closed Deals" at bounding box center [113, 234] width 85 height 24
select select "ChangeURL,/crm/custom/edit_client_form.php?redirect=%2Fcrm%2Fclients.php&id=154…"
click at [71, 222] on select "Profile Edit Print Email Externally (Will Not Be Tracked In CRM) Closed Deals" at bounding box center [113, 234] width 85 height 24
select select
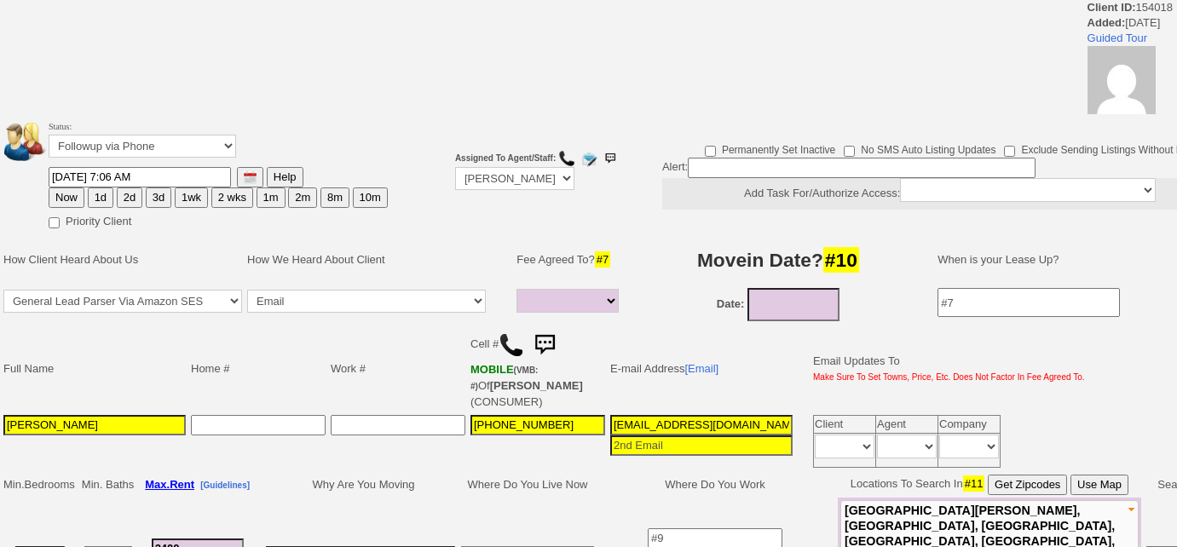
select select
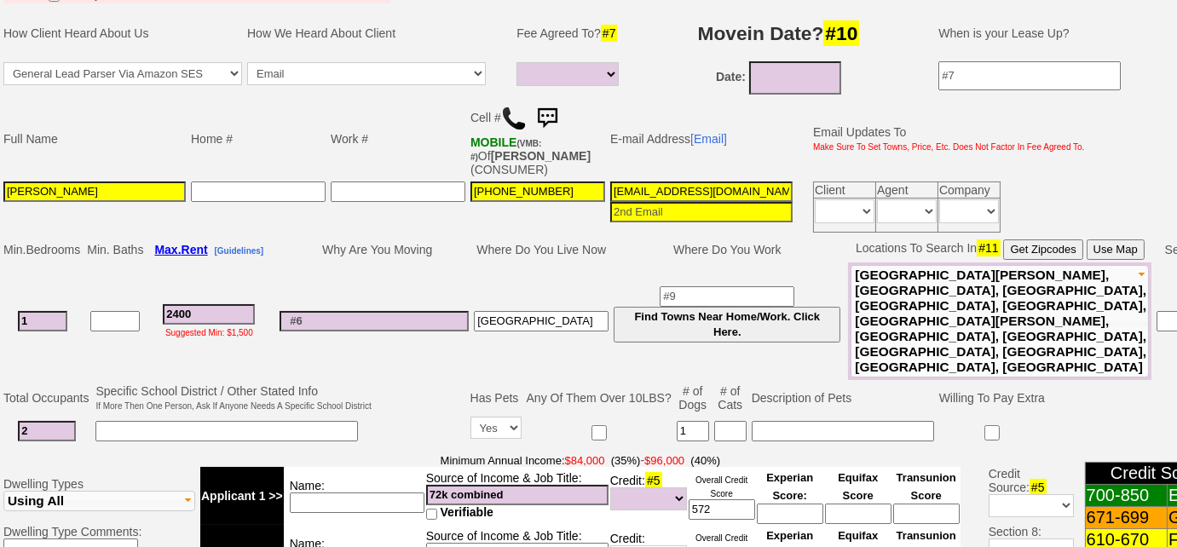
scroll to position [225, 0]
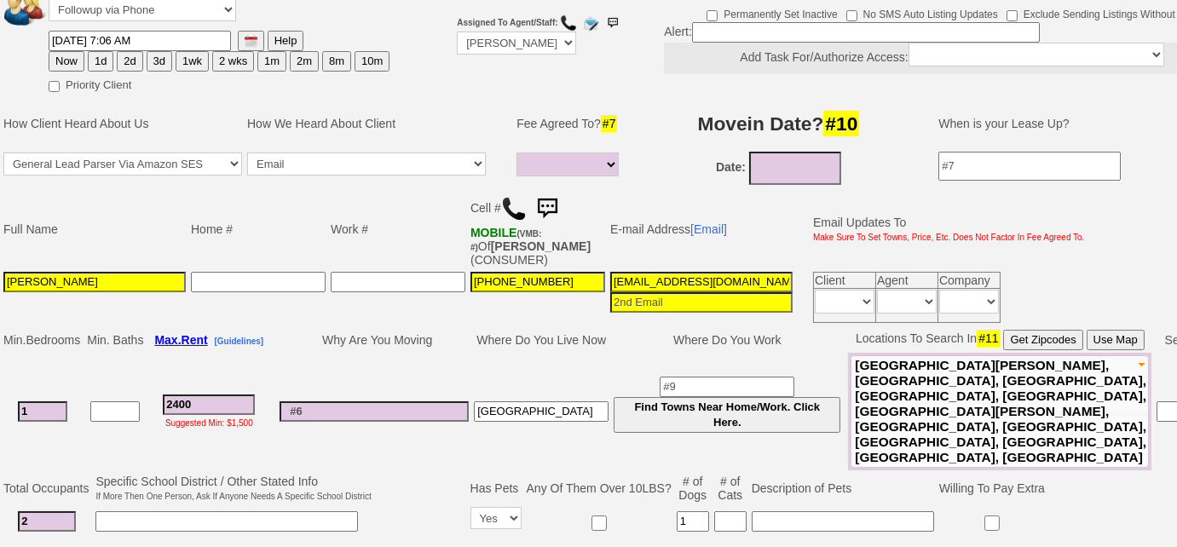
click at [513, 208] on img at bounding box center [514, 209] width 26 height 26
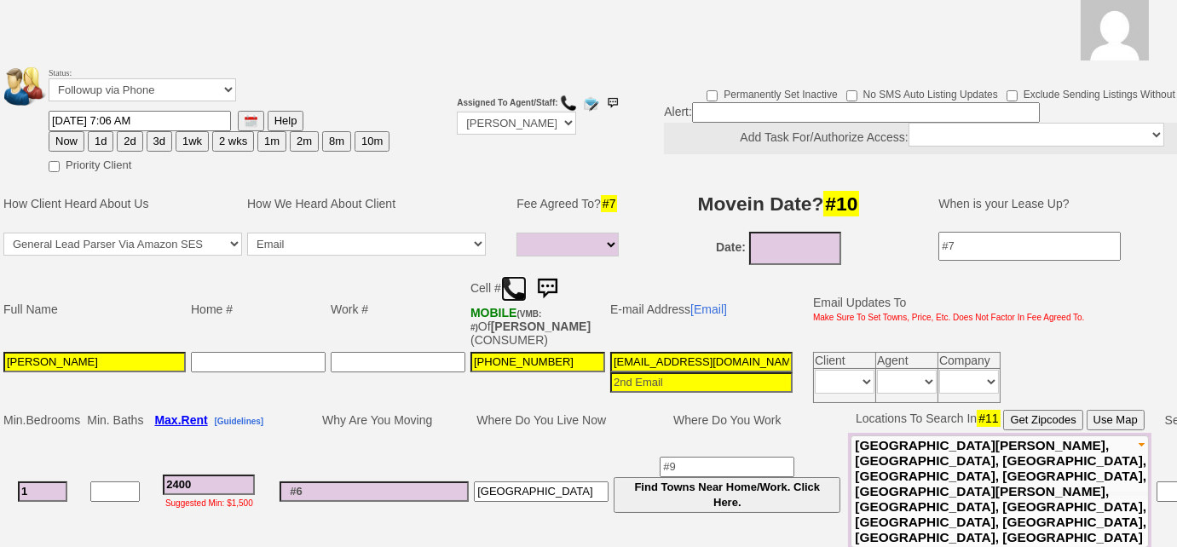
scroll to position [0, 0]
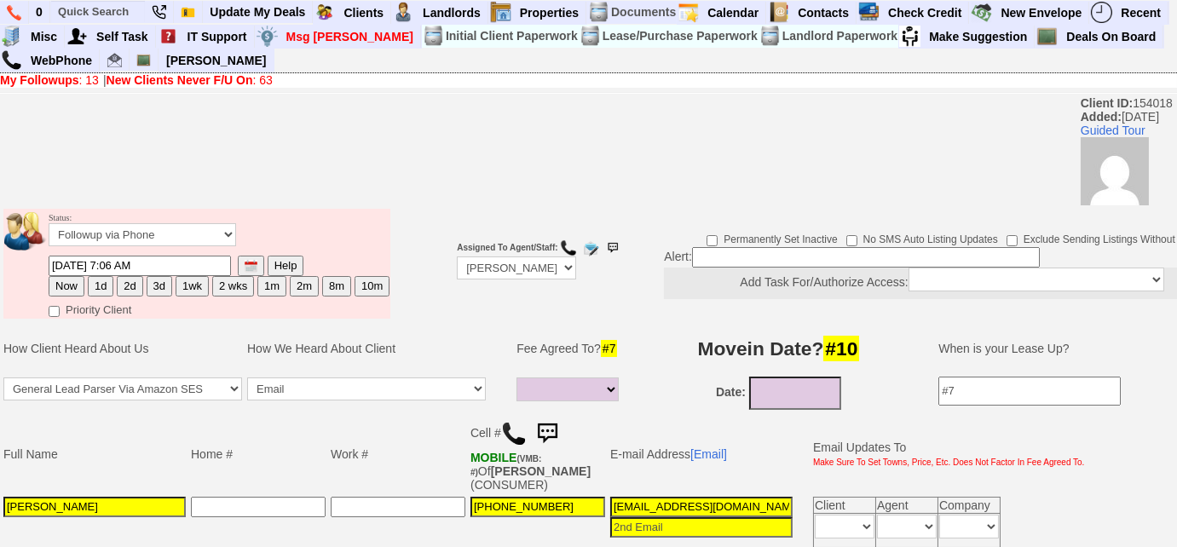
click at [151, 283] on button "3d" at bounding box center [160, 286] width 26 height 20
type input "10/16/2025 03:22 PM"
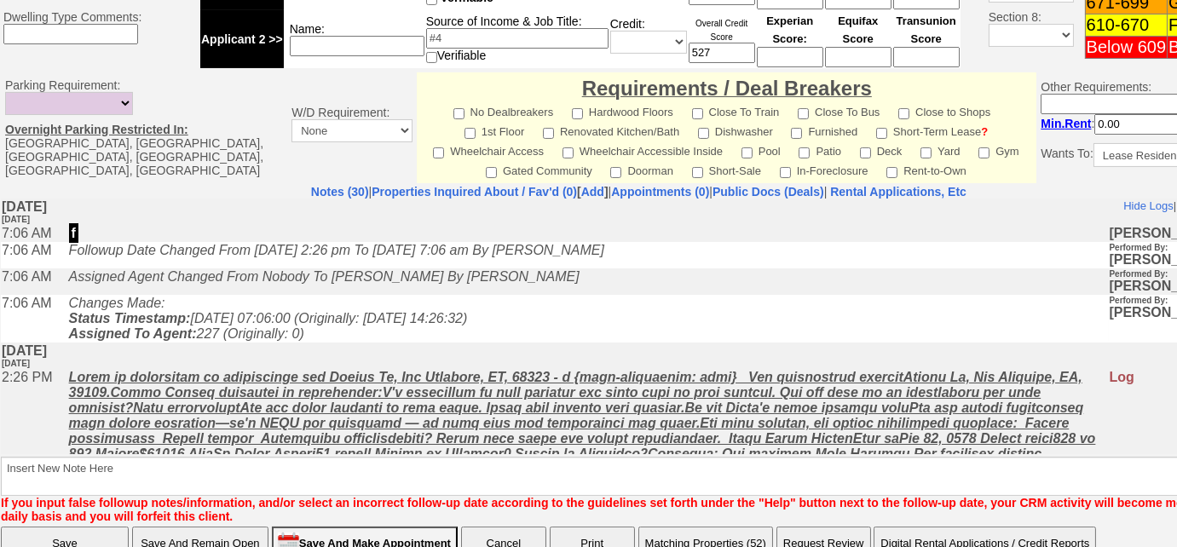
scroll to position [847, 0]
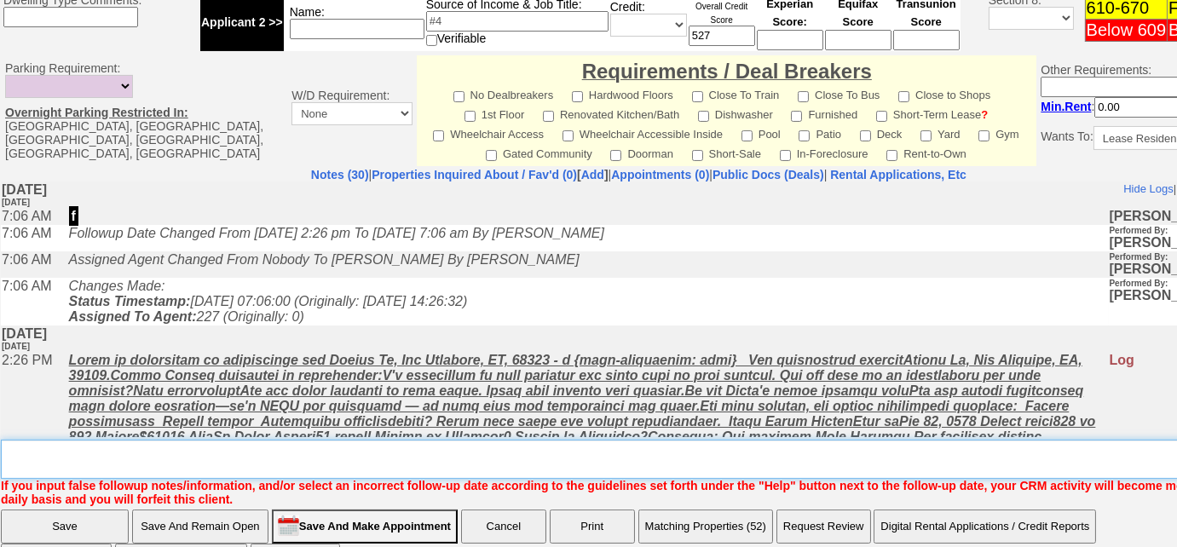
click at [323, 440] on textarea "Insert New Note Here" at bounding box center [644, 459] width 1287 height 39
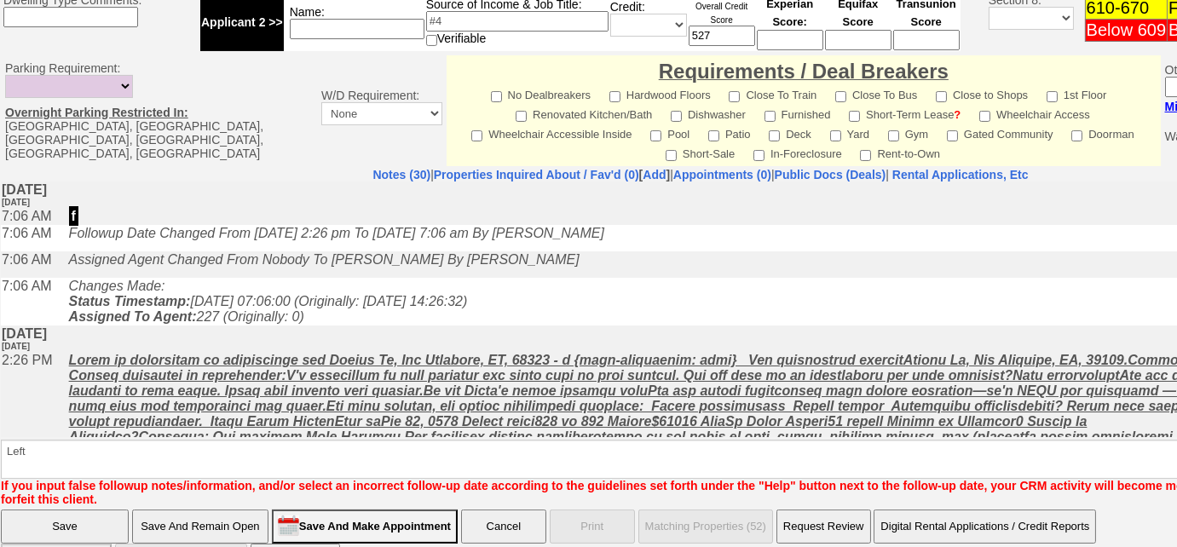
scroll to position [835, 0]
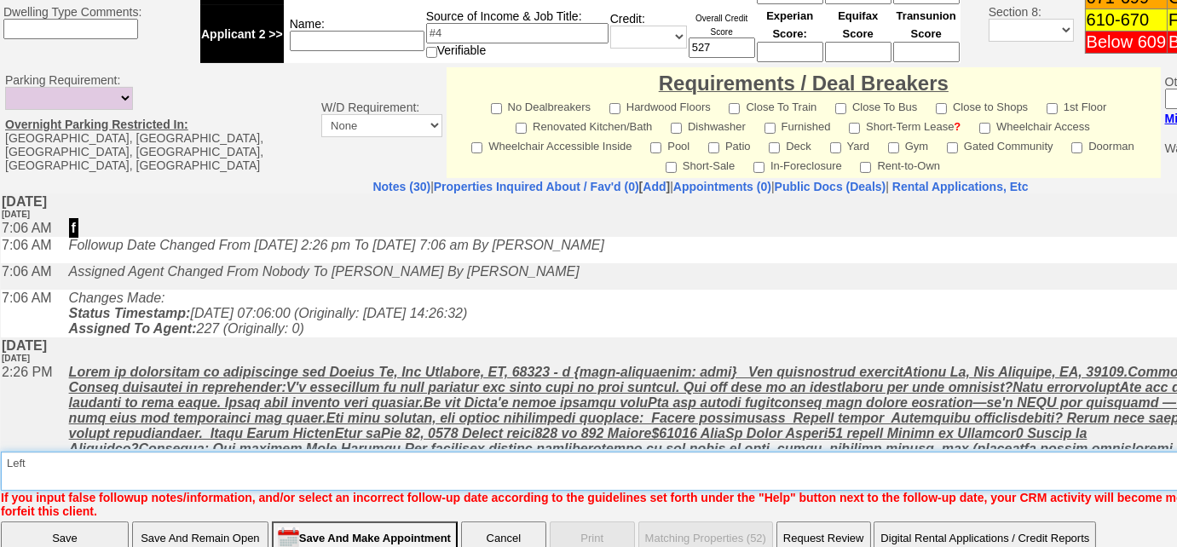
click at [218, 452] on textarea "Insert New Note Here" at bounding box center [706, 471] width 1411 height 39
type textarea "Left VM to FU"
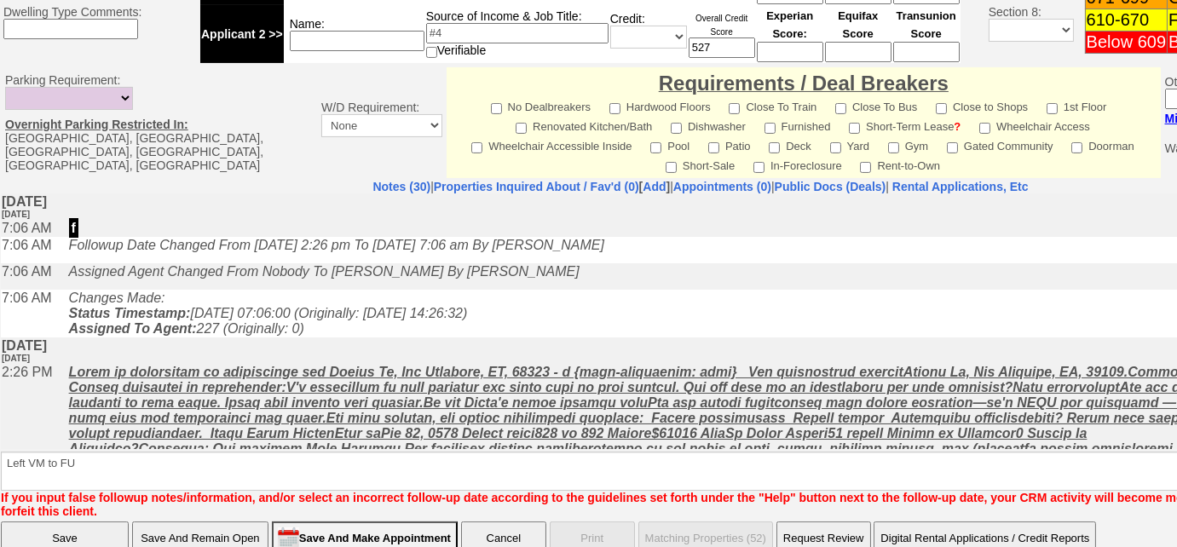
click at [89, 521] on input "Save" at bounding box center [65, 538] width 128 height 34
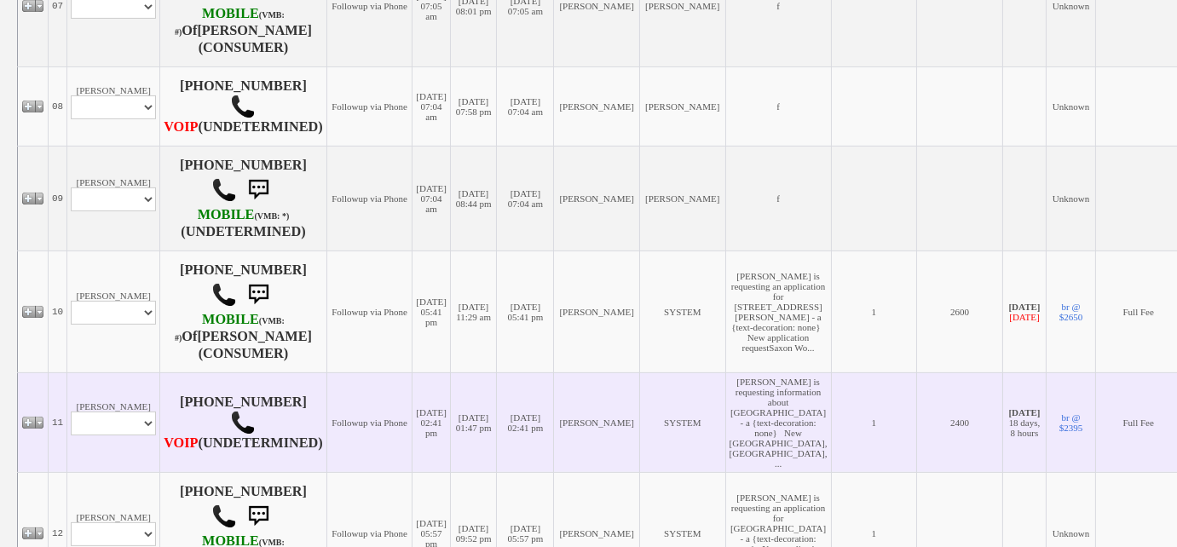
scroll to position [1161, 0]
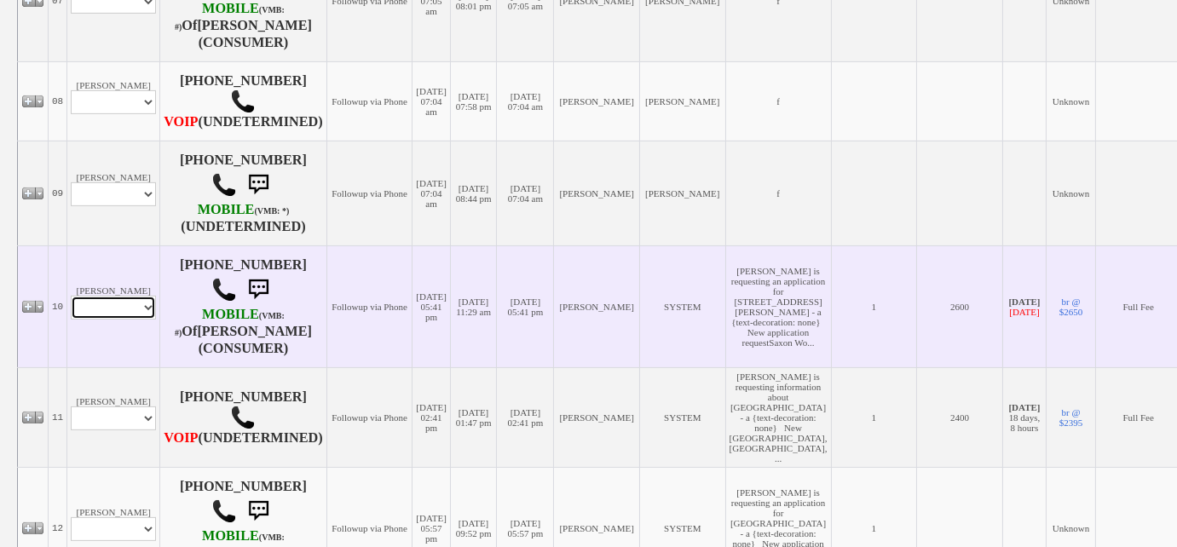
click at [96, 315] on select "Profile Edit Print Email Externally (Will Not Be Tracked In CRM) Closed Deals" at bounding box center [113, 308] width 85 height 24
select select "ChangeURL,/crm/custom/edit_client_form.php?redirect=%2Fcrm%2Fclients.php&id=167…"
click at [71, 308] on select "Profile Edit Print Email Externally (Will Not Be Tracked In CRM) Closed Deals" at bounding box center [113, 308] width 85 height 24
select select
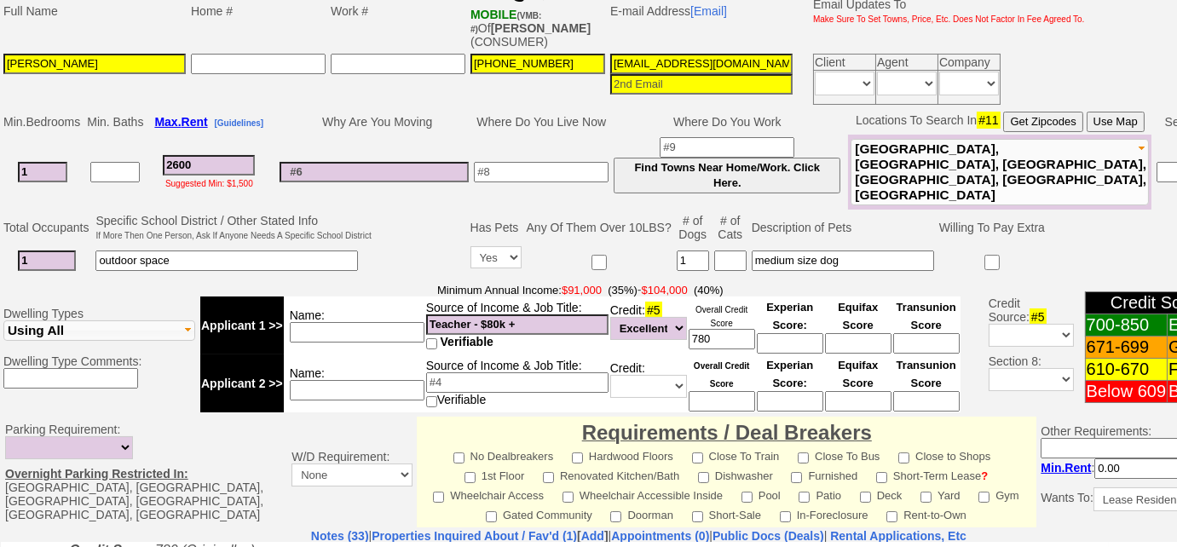
scroll to position [321, 0]
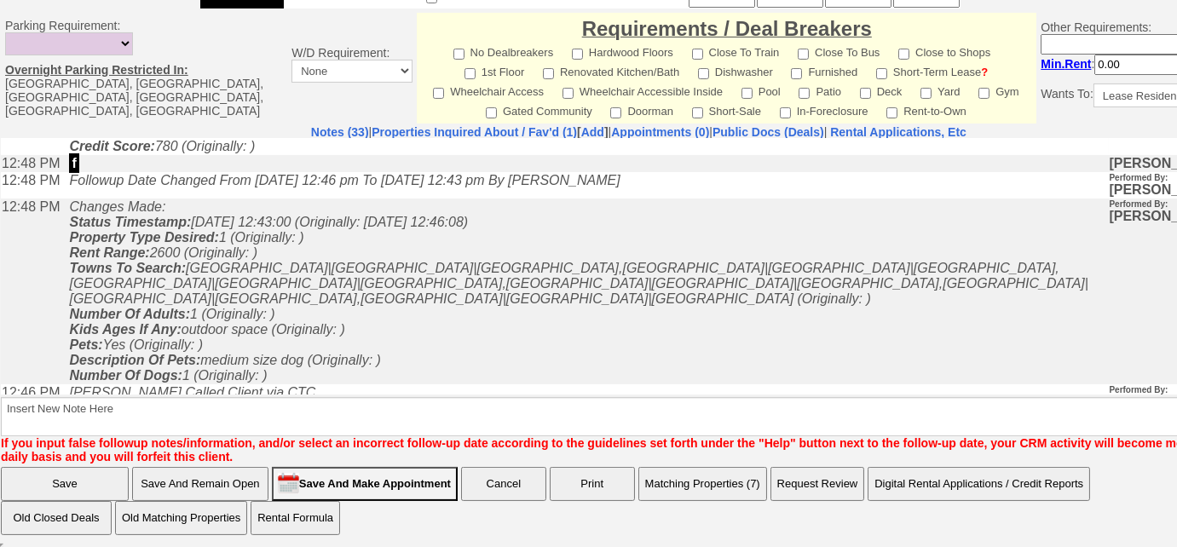
click at [639, 493] on button "Matching Properties (7)" at bounding box center [702, 484] width 129 height 34
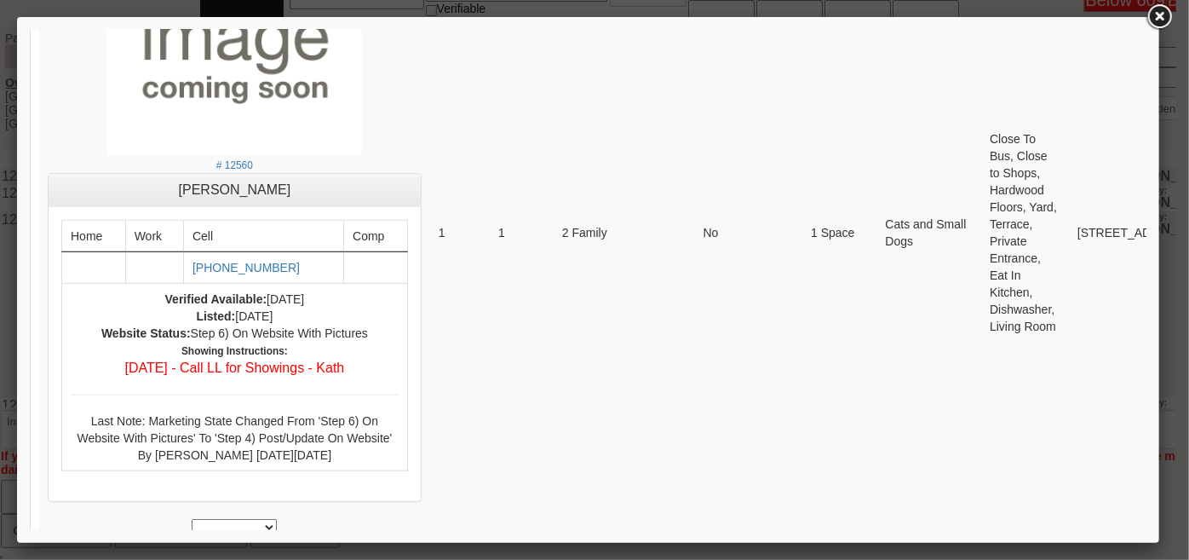
scroll to position [0, 0]
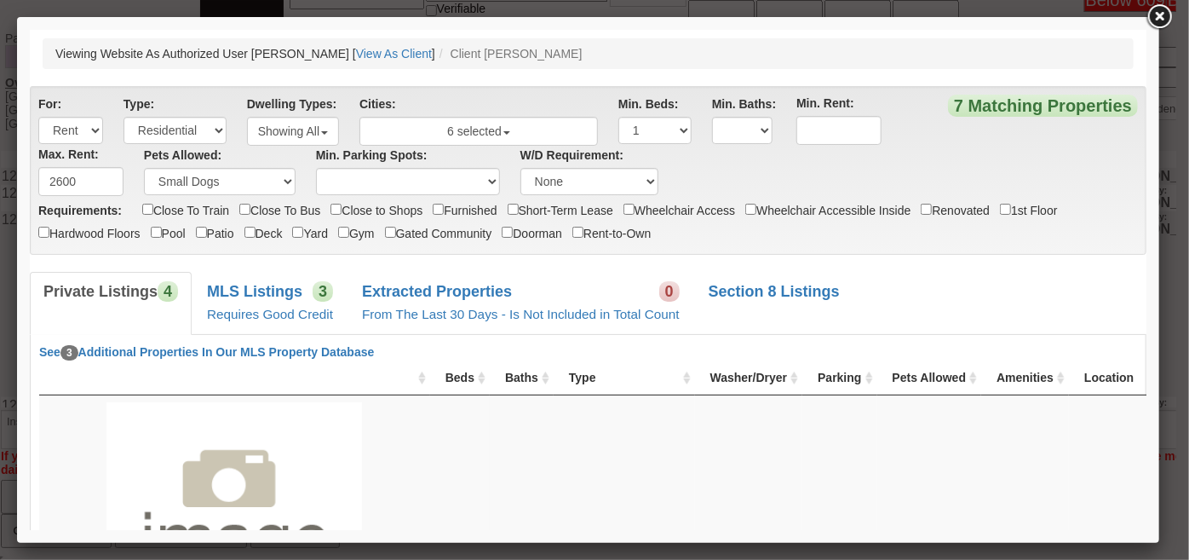
drag, startPoint x: 1143, startPoint y: 474, endPoint x: 1180, endPoint y: 43, distance: 431.9
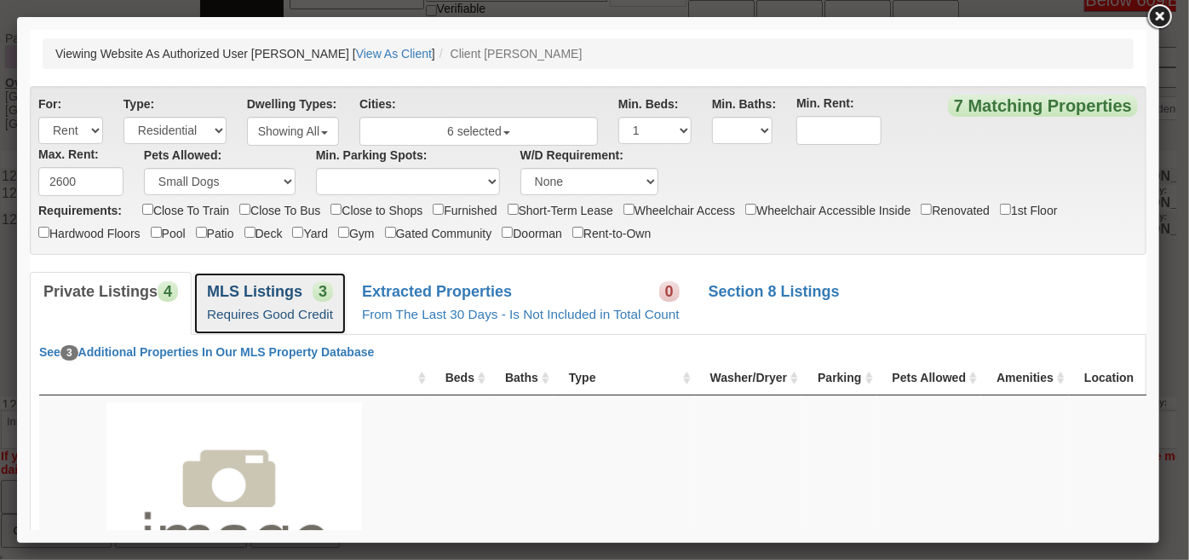
click at [315, 295] on span "3" at bounding box center [322, 290] width 20 height 20
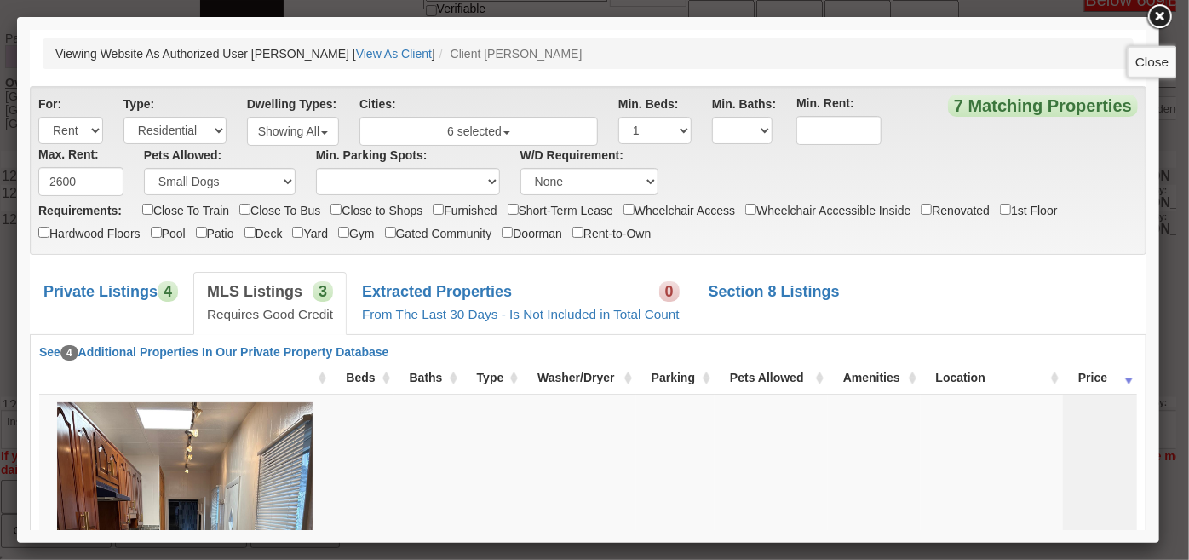
click at [1163, 23] on link at bounding box center [1159, 17] width 31 height 31
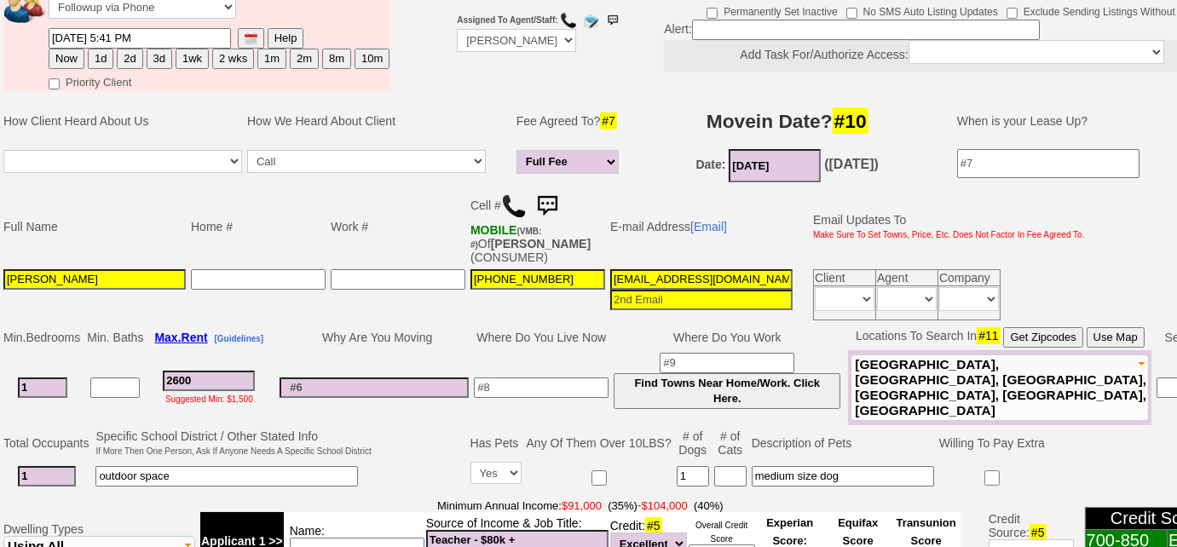
scroll to position [72, 0]
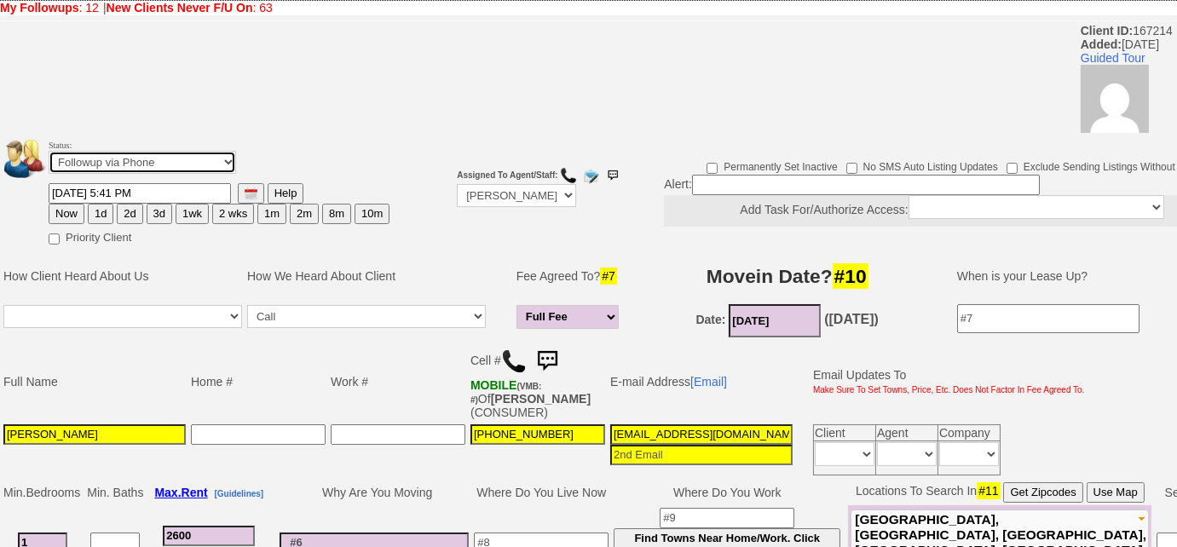
drag, startPoint x: 188, startPoint y: 158, endPoint x: 186, endPoint y: 168, distance: 9.7
click at [188, 158] on select "Followup via Phone Followup via Email Followup When Section 8 Property Found De…" at bounding box center [142, 162] width 187 height 23
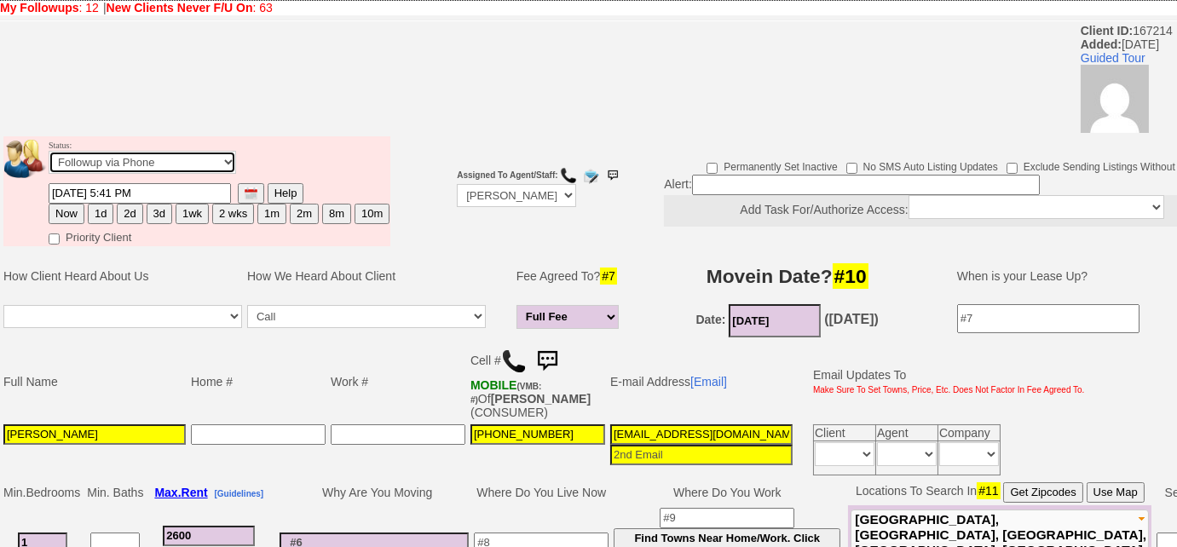
select select "Inactive"
click at [49, 151] on select "Followup via Phone Followup via Email Followup When Section 8 Property Found De…" at bounding box center [142, 162] width 187 height 23
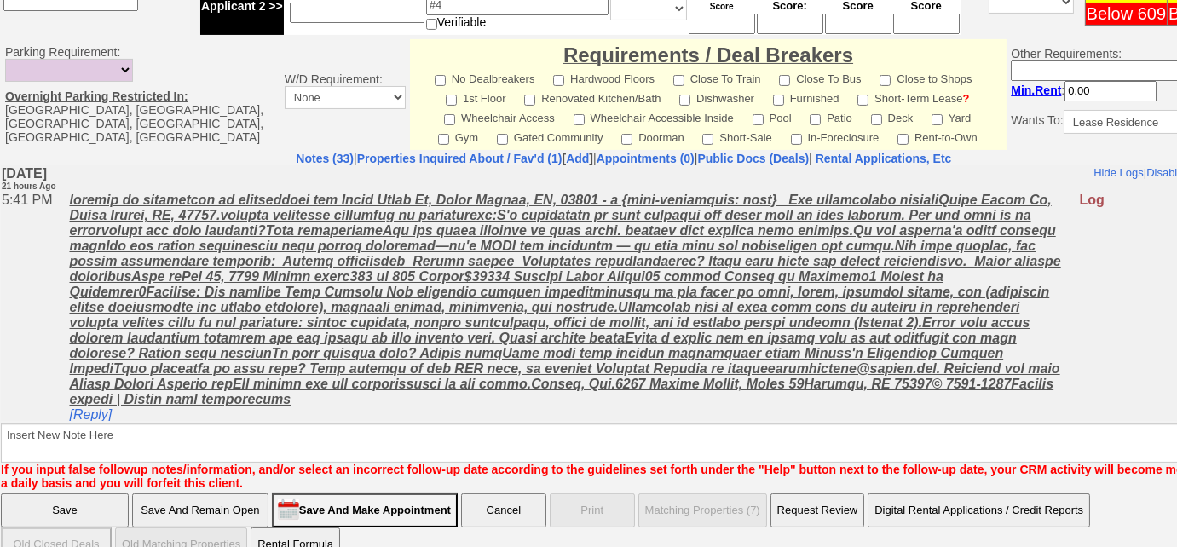
scroll to position [819, 0]
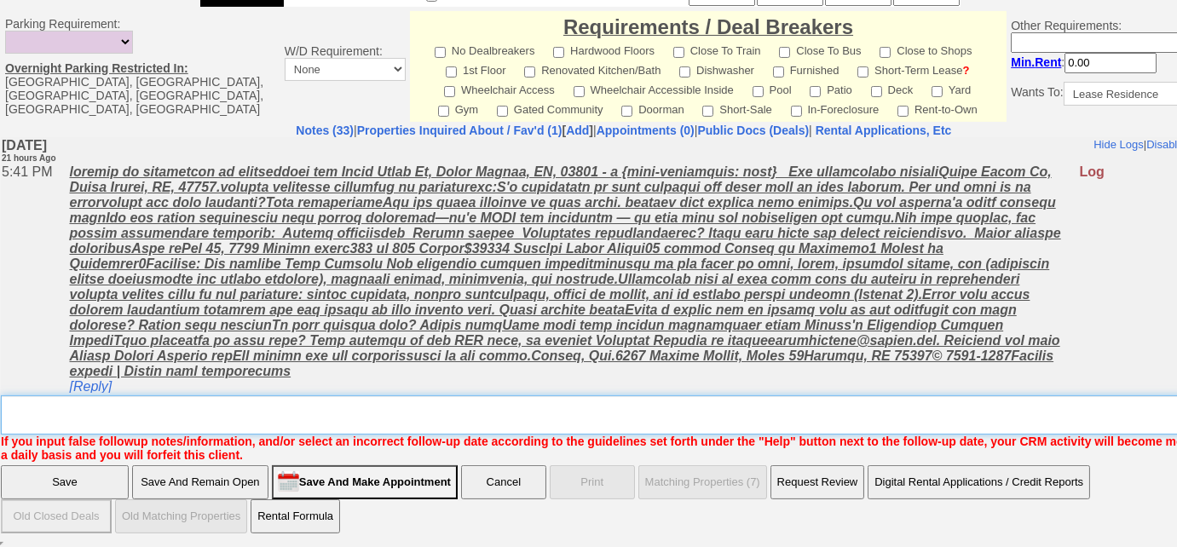
click at [90, 406] on textarea "Insert New Note Here" at bounding box center [630, 414] width 1258 height 39
drag, startPoint x: 165, startPoint y: 408, endPoint x: 0, endPoint y: 251, distance: 227.8
click at [0, 389] on td "Notes (33) | Properties Inquired About / Fav'd (1) [ Add ] | Appointments (0) |…" at bounding box center [623, 293] width 1247 height 340
type textarea "never heard back from client"
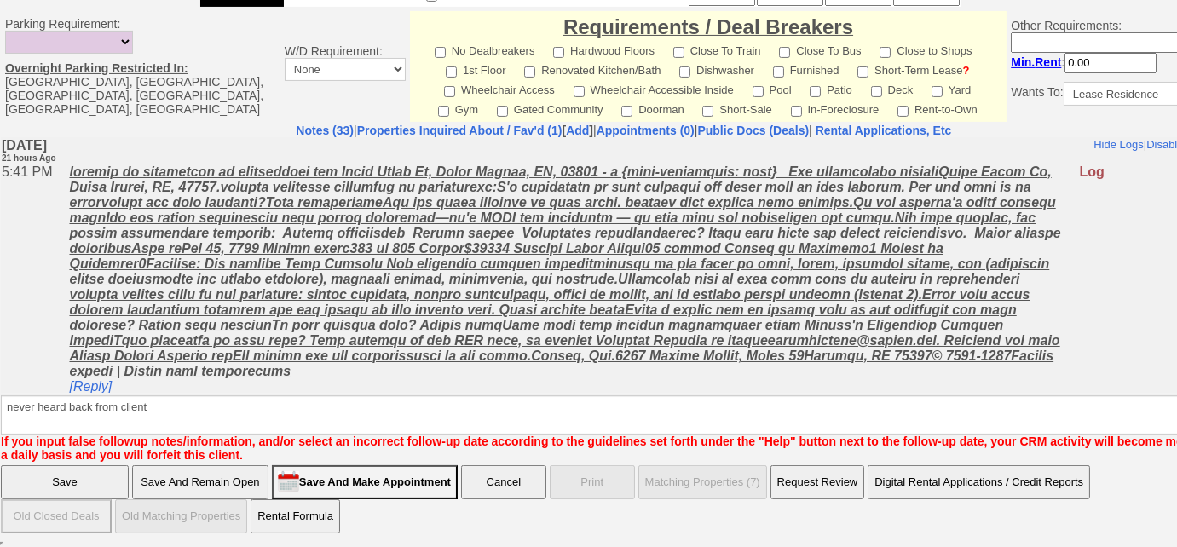
click at [96, 485] on input "Save" at bounding box center [65, 482] width 128 height 34
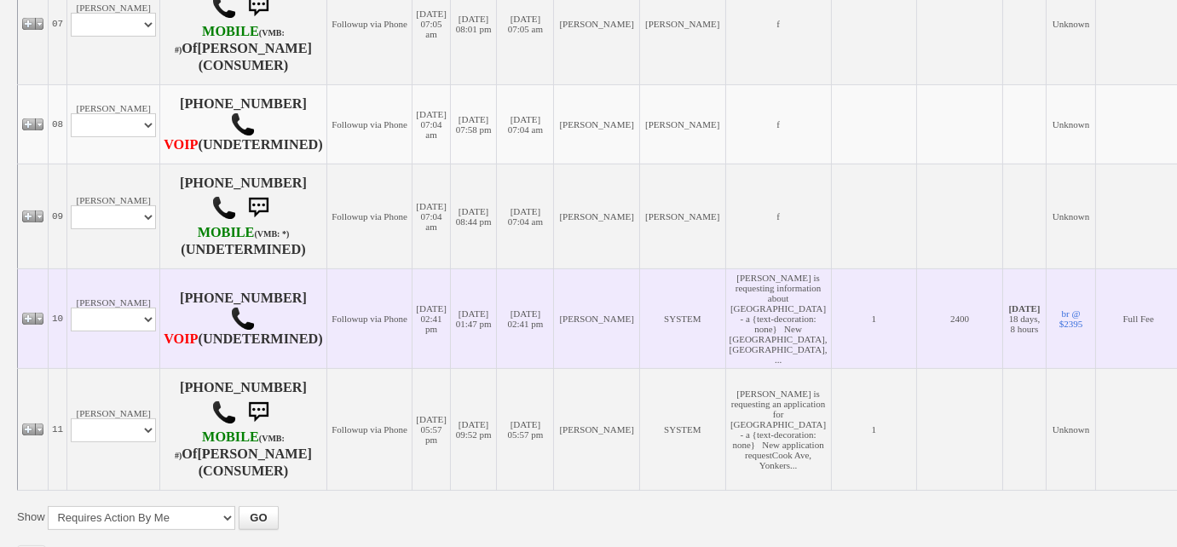
scroll to position [1161, 0]
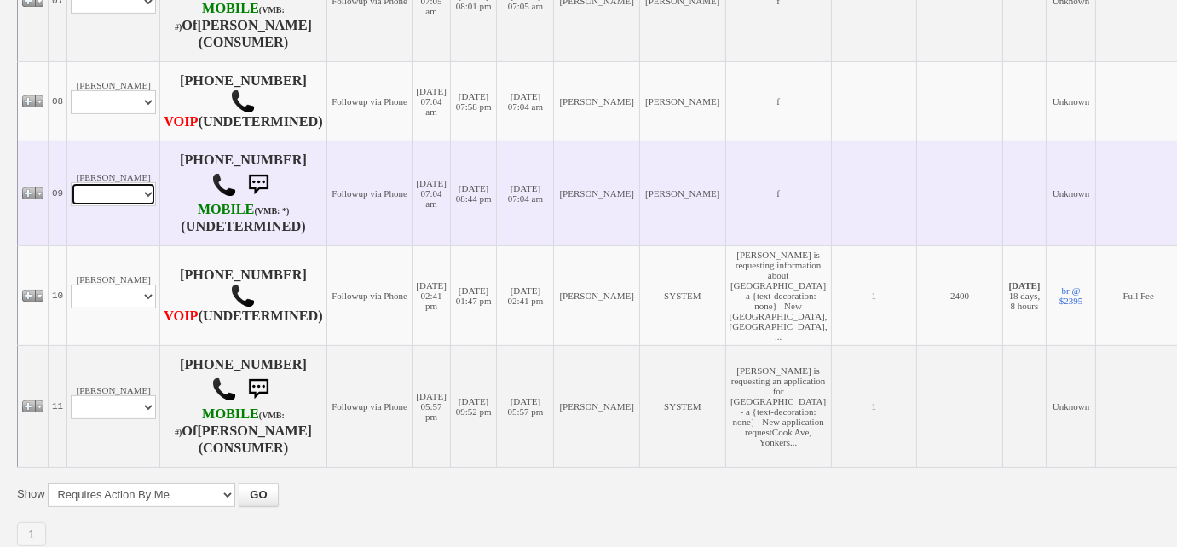
drag, startPoint x: 141, startPoint y: 203, endPoint x: 136, endPoint y: 210, distance: 8.8
click at [141, 203] on select "Profile Edit Print Email Externally (Will Not Be Tracked In CRM) Closed Deals" at bounding box center [113, 194] width 85 height 24
select select "ChangeURL,/crm/custom/edit_client_form.php?redirect=%2Fcrm%2Fclients.php&id=168…"
click at [71, 189] on select "Profile Edit Print Email Externally (Will Not Be Tracked In CRM) Closed Deals" at bounding box center [113, 194] width 85 height 24
select select
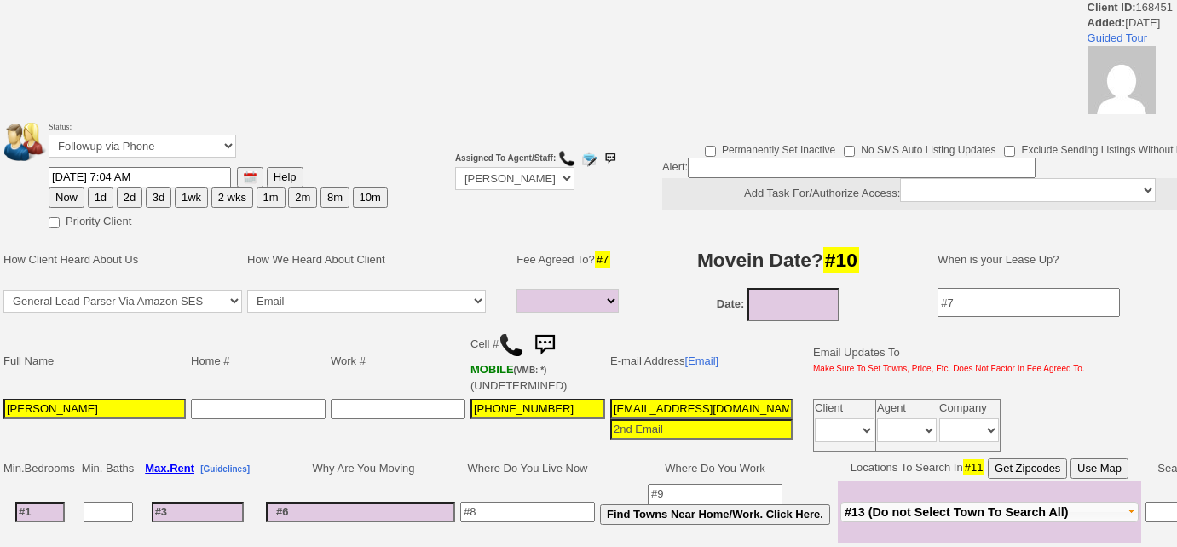
select select
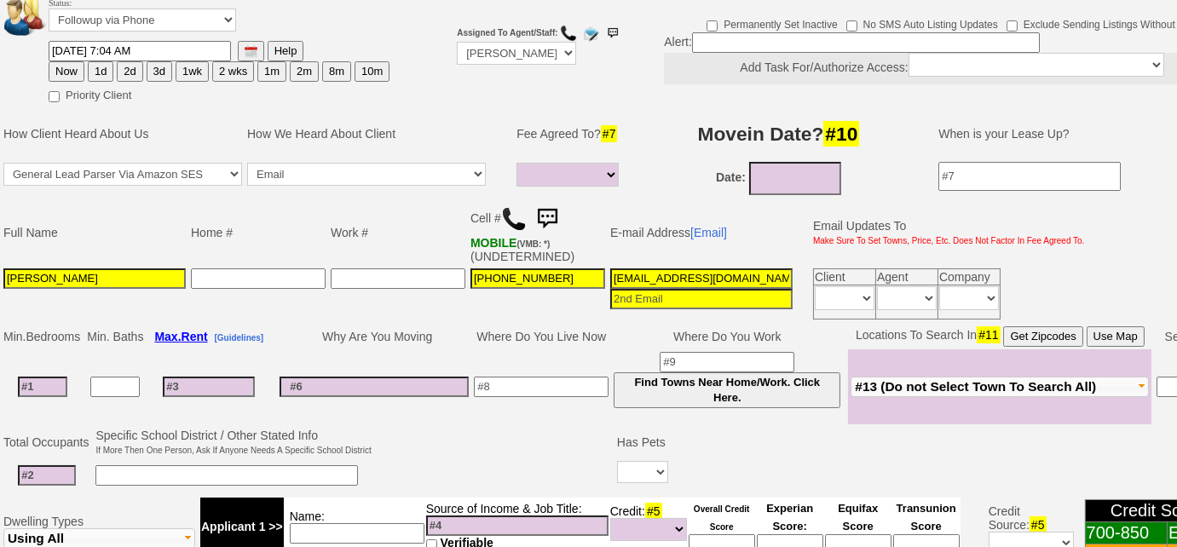
scroll to position [209, 0]
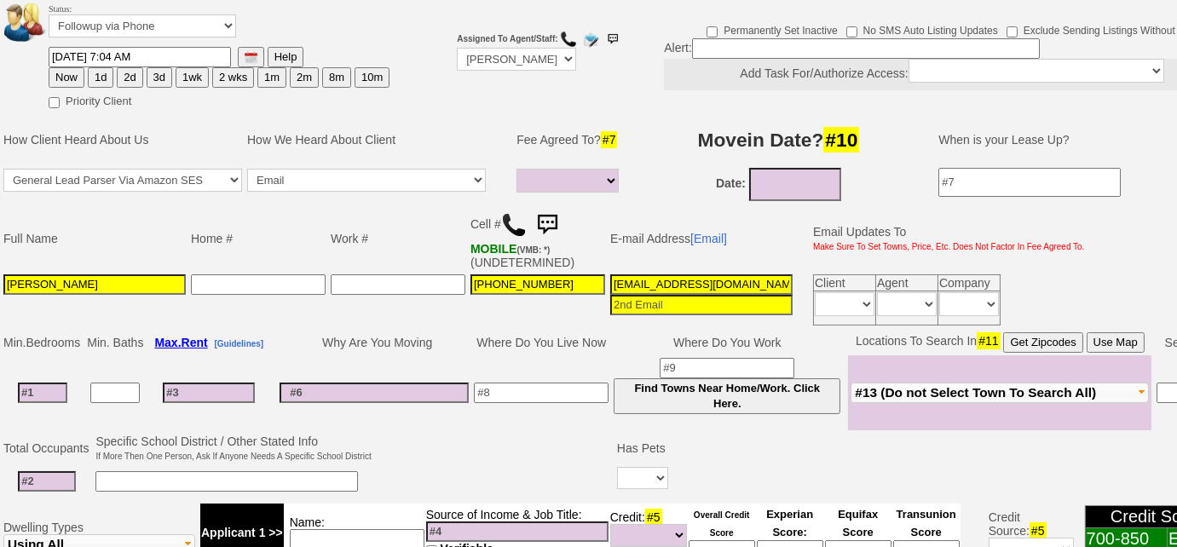
click at [504, 220] on img at bounding box center [514, 225] width 26 height 26
click at [979, 393] on span "#13 (Do not Select Town To Search All)" at bounding box center [975, 392] width 241 height 14
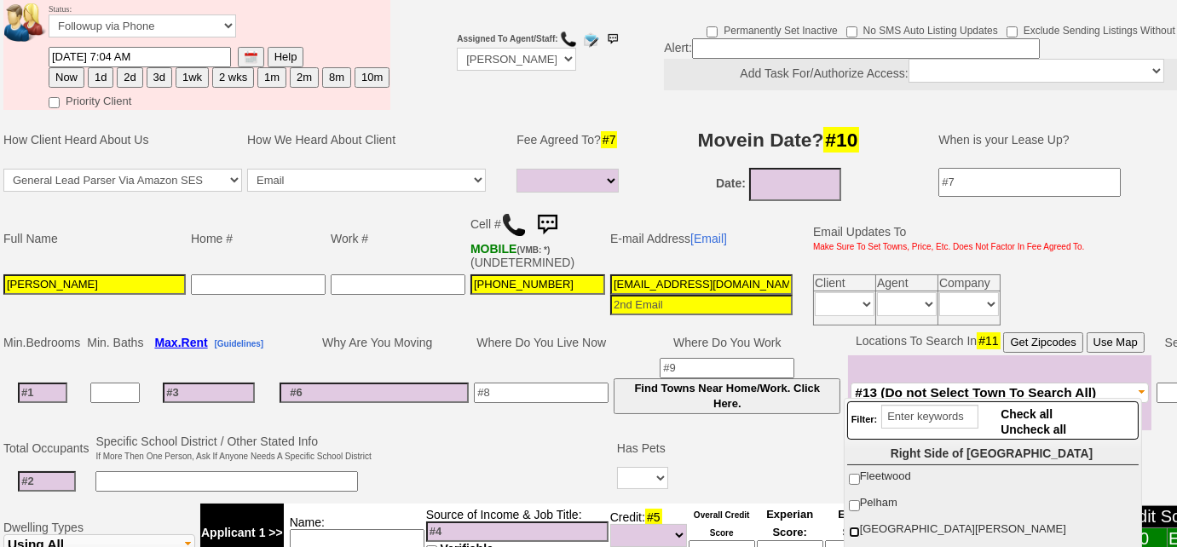
click at [849, 531] on input "New Rochelle" at bounding box center [854, 532] width 11 height 11
checkbox input "true"
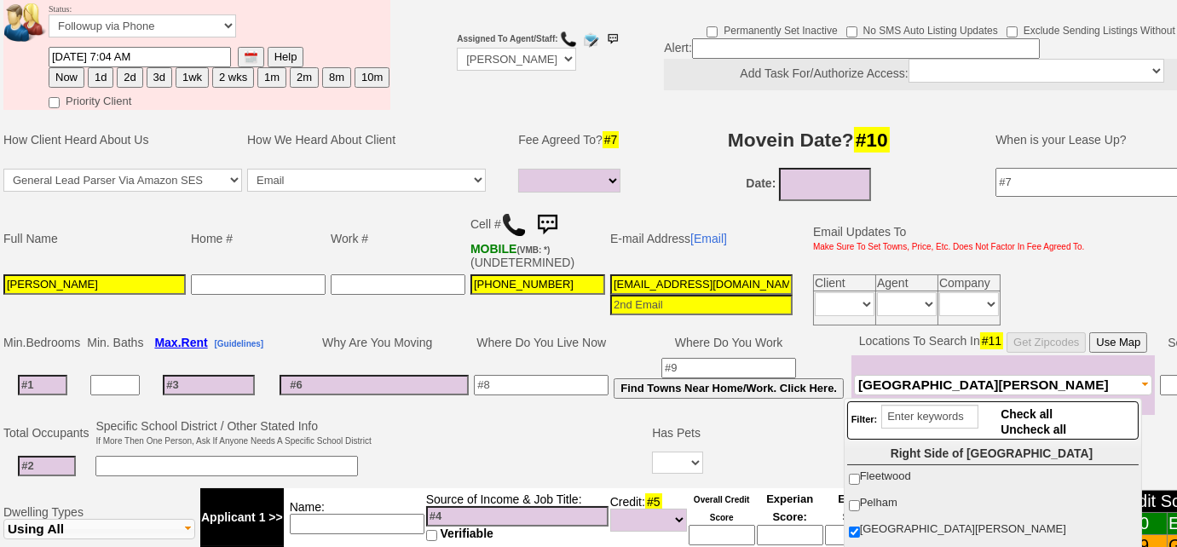
click at [449, 427] on td at bounding box center [512, 450] width 276 height 67
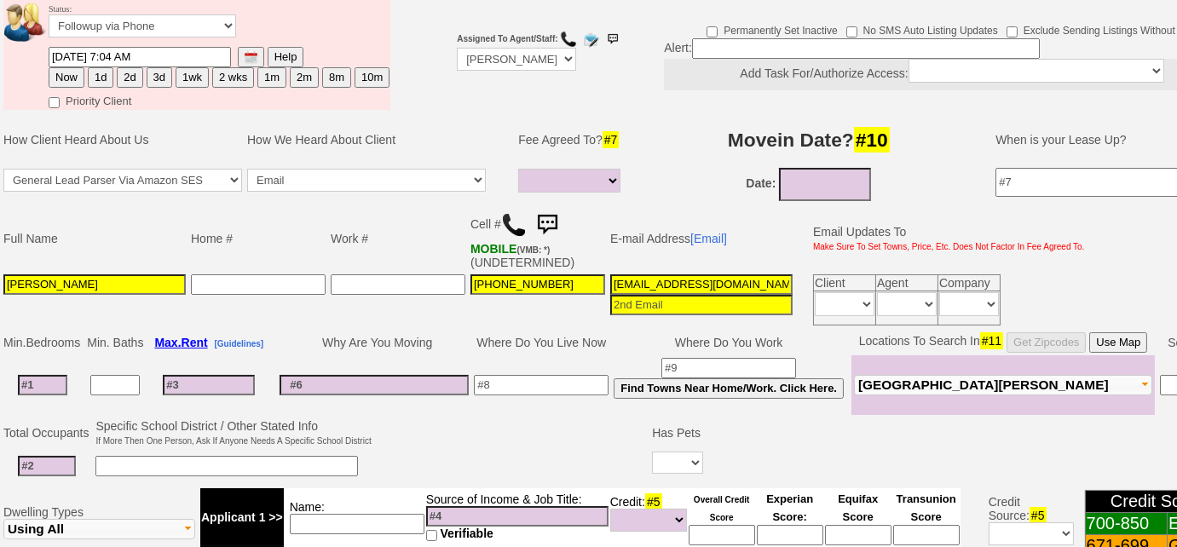
click at [150, 73] on button "3d" at bounding box center [160, 77] width 26 height 20
type input "10/16/2025 03:26 PM"
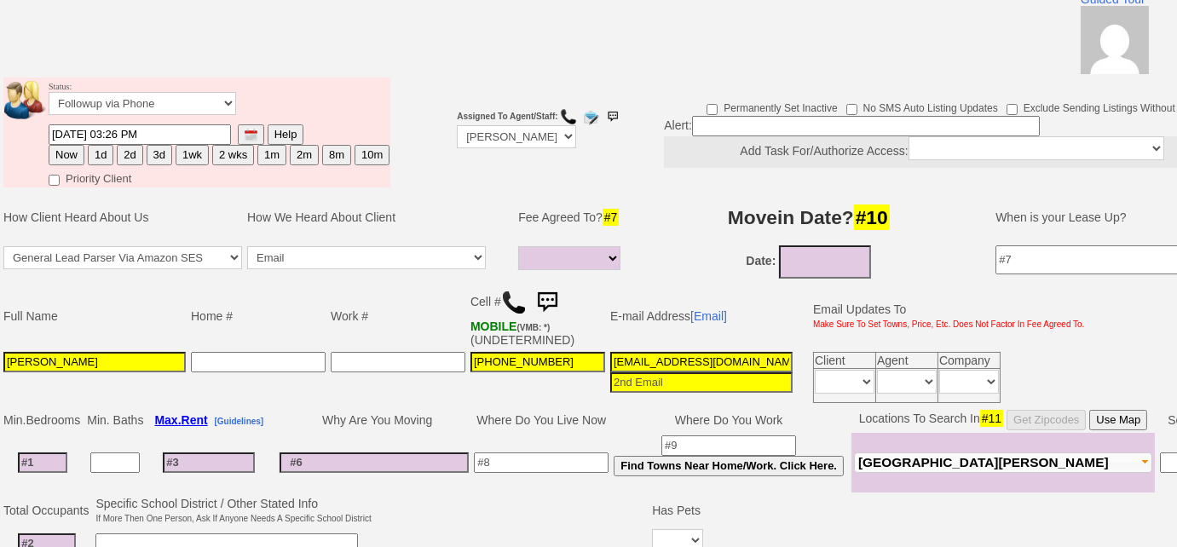
scroll to position [0, 0]
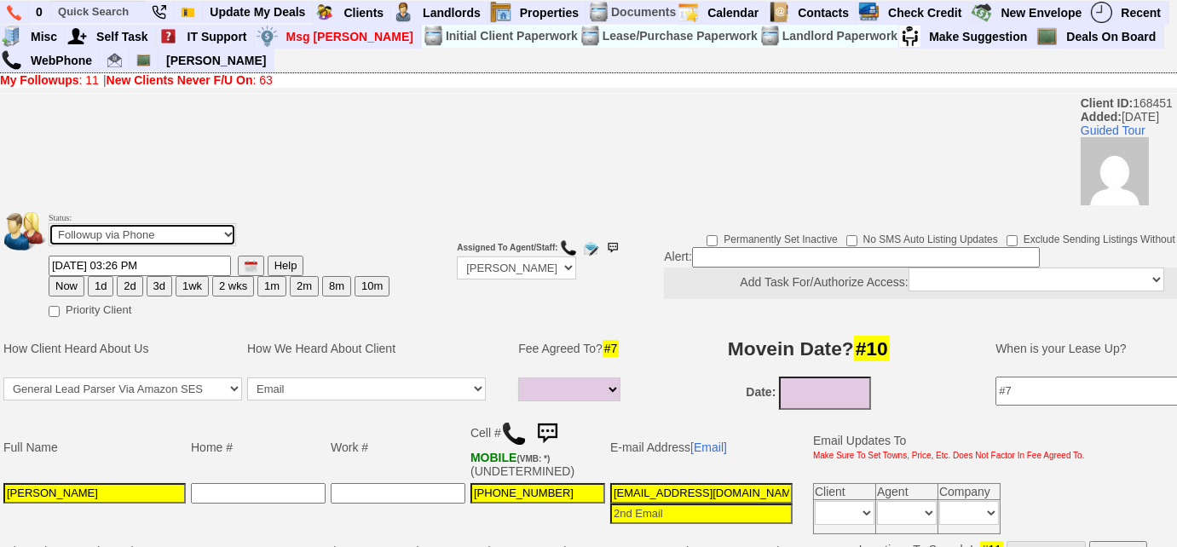
click at [219, 232] on select "Followup via Phone Followup via Email Followup When Section 8 Property Found De…" at bounding box center [142, 234] width 187 height 23
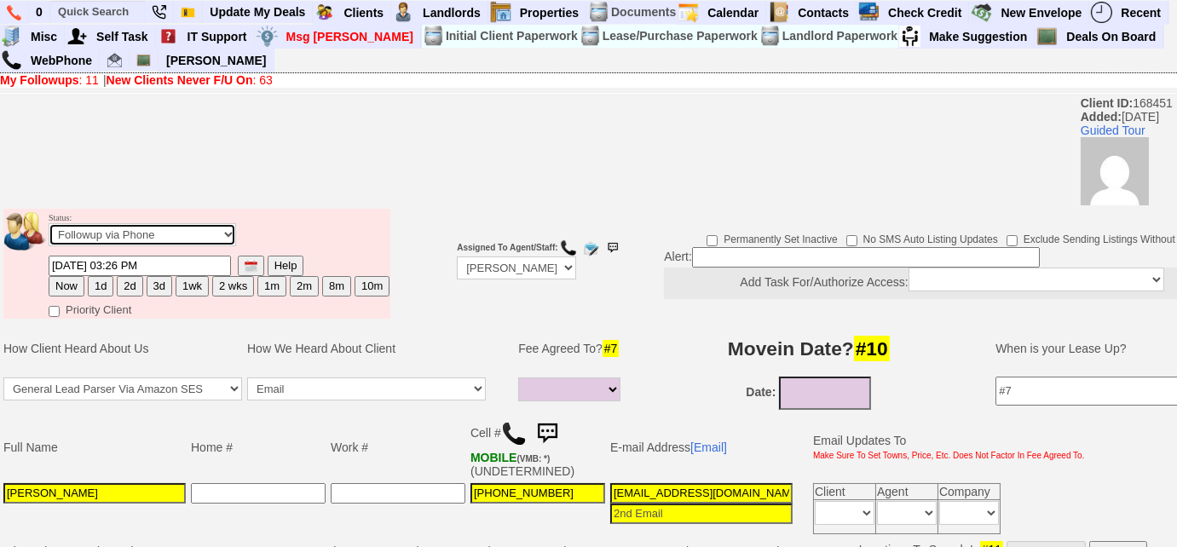
select select "Inactive"
click at [49, 223] on select "Followup via Phone Followup via Email Followup When Section 8 Property Found De…" at bounding box center [142, 234] width 187 height 23
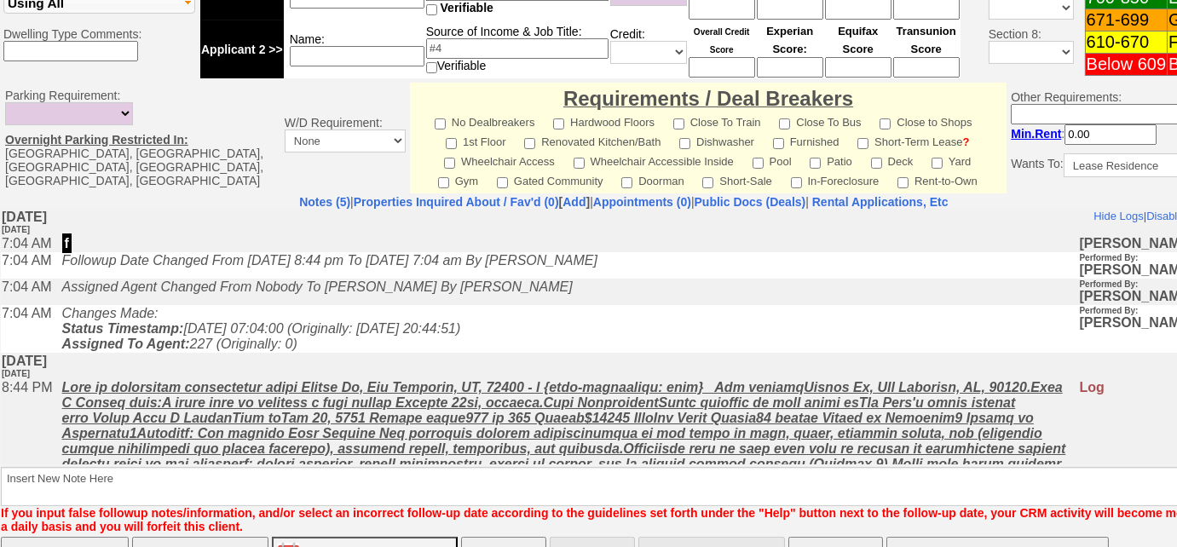
scroll to position [791, 0]
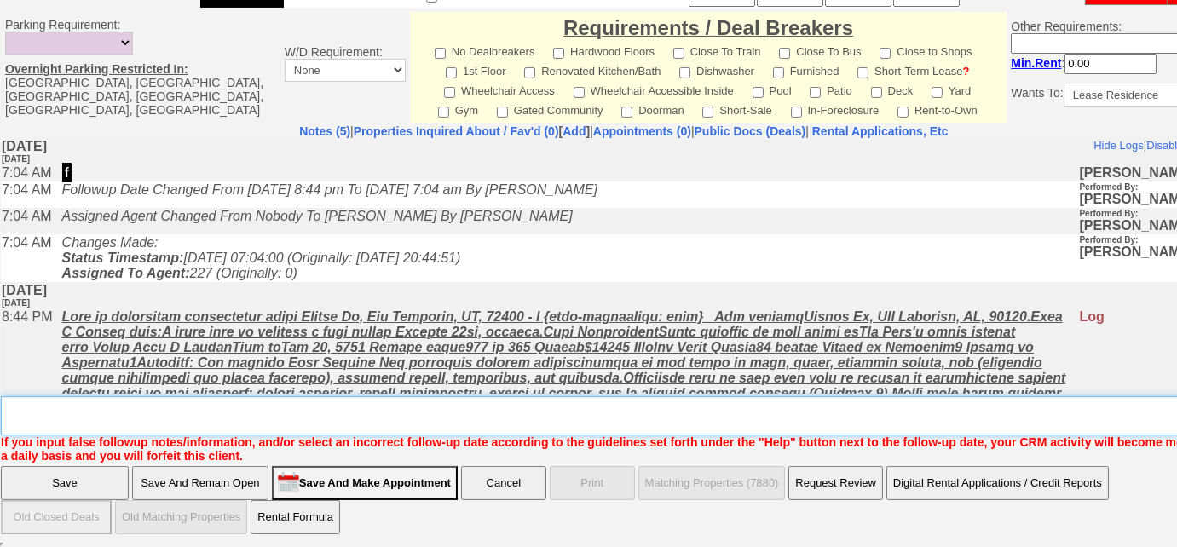
click at [95, 411] on textarea "Insert New Note Here" at bounding box center [630, 415] width 1258 height 39
type textarea "n"
type textarea "phone # no longer in service"
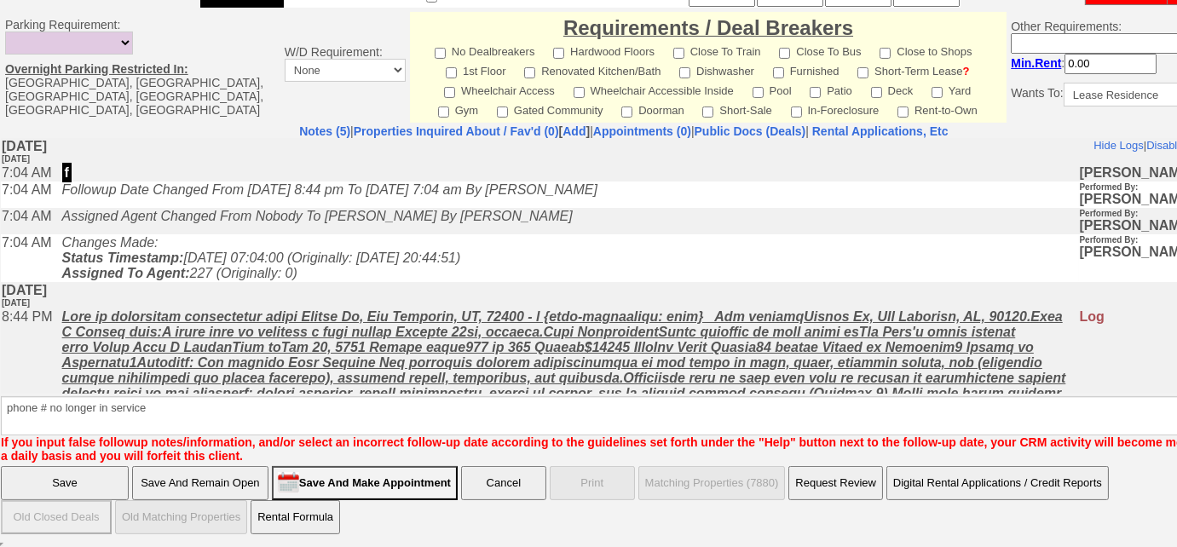
click at [84, 480] on input "Save" at bounding box center [65, 483] width 128 height 34
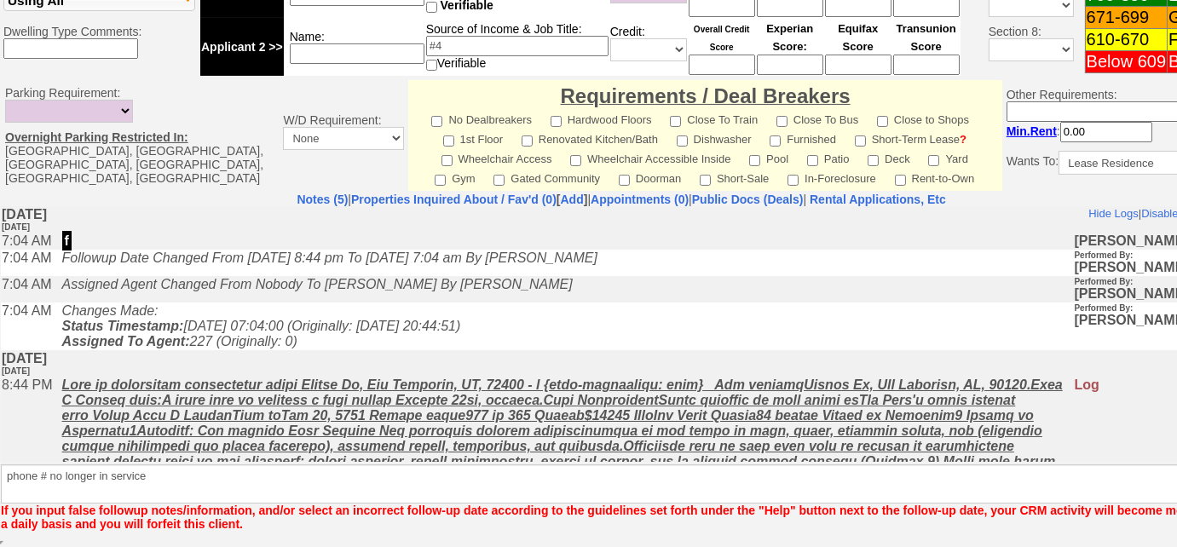
scroll to position [721, 0]
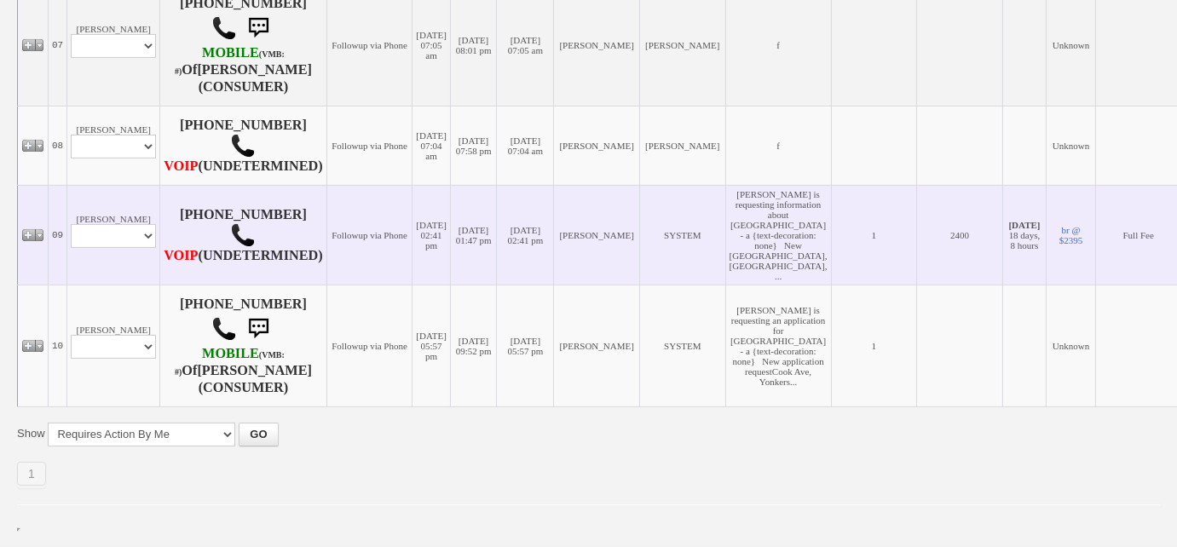
scroll to position [1217, 0]
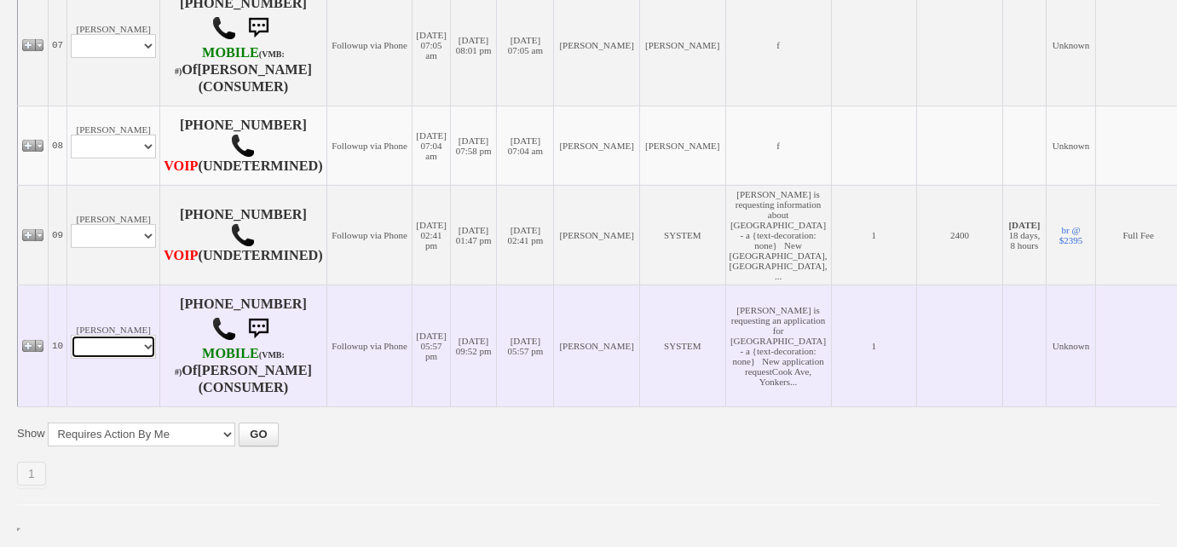
click at [134, 337] on select "Profile Edit Print Email Externally (Will Not Be Tracked In CRM) Closed Deals" at bounding box center [113, 347] width 85 height 24
select select "ChangeURL,/crm/custom/edit_client_form.php?redirect=%2Fcrm%2Fclients.php&id=148…"
click at [71, 335] on select "Profile Edit Print Email Externally (Will Not Be Tracked In CRM) Closed Deals" at bounding box center [113, 347] width 85 height 24
select select
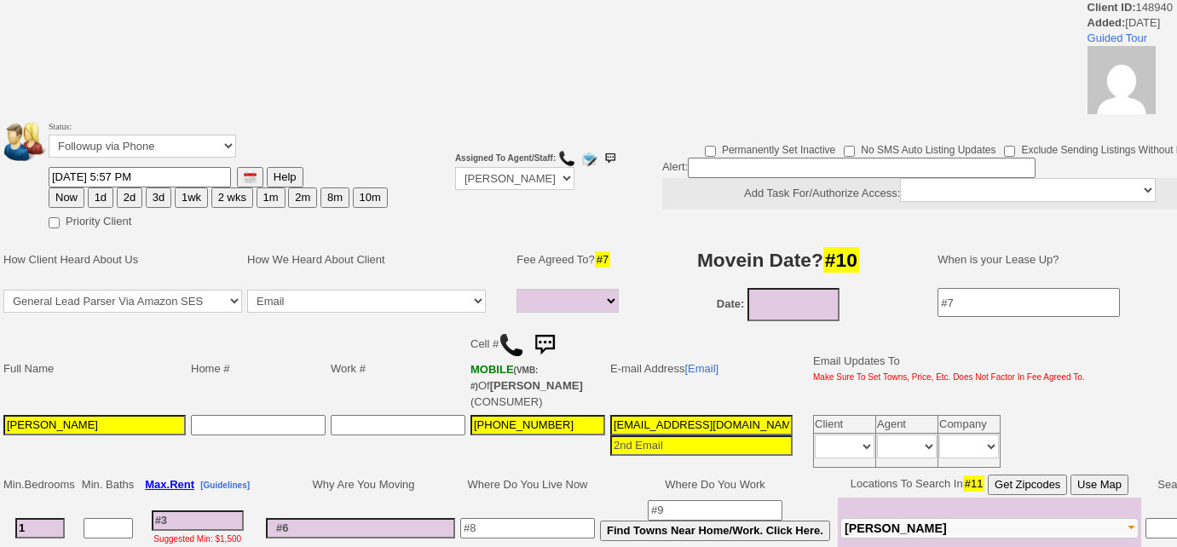
select select
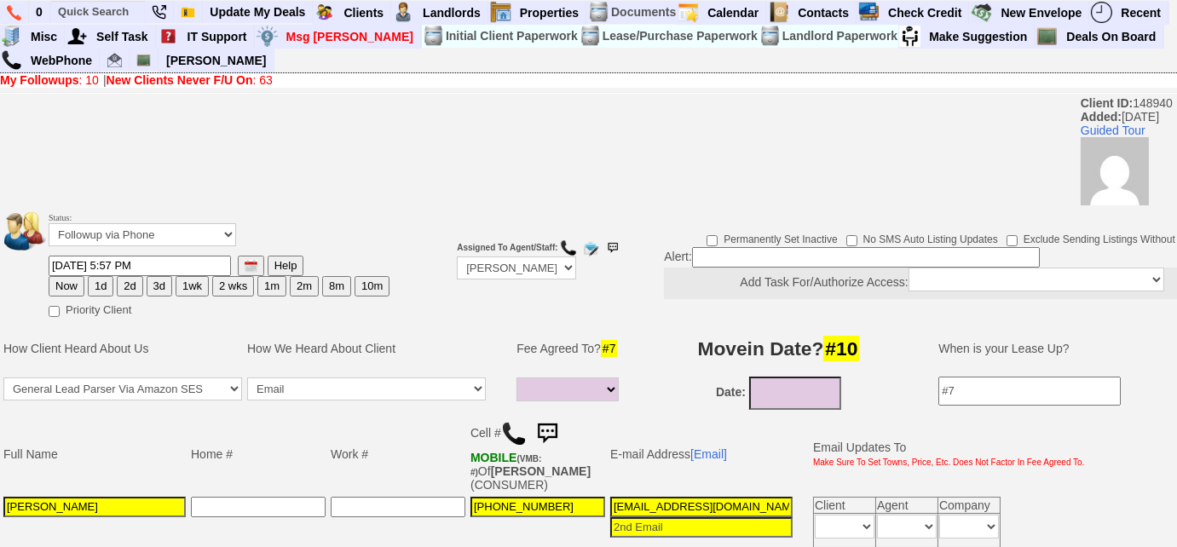
click at [509, 431] on img at bounding box center [514, 434] width 26 height 26
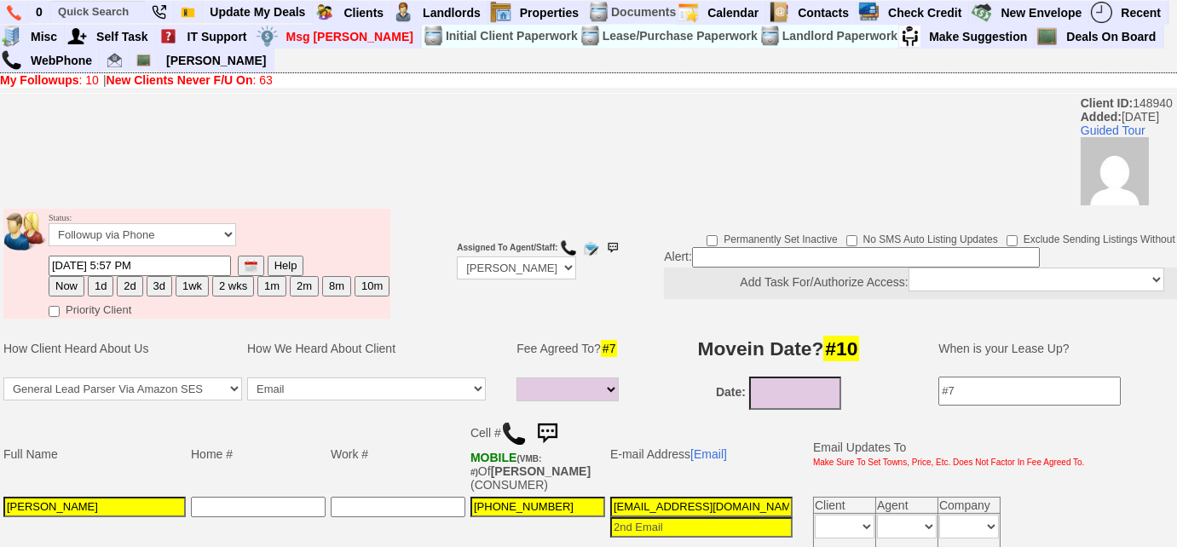
click at [158, 290] on button "3d" at bounding box center [160, 286] width 26 height 20
type input "10/16/2025 03:26 PM"
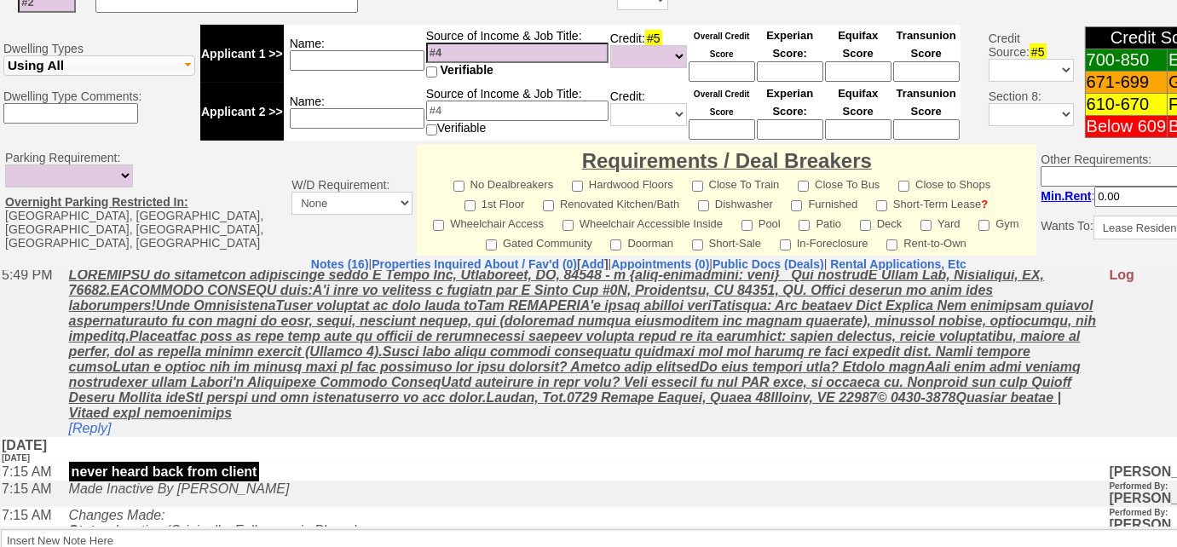
scroll to position [833, 0]
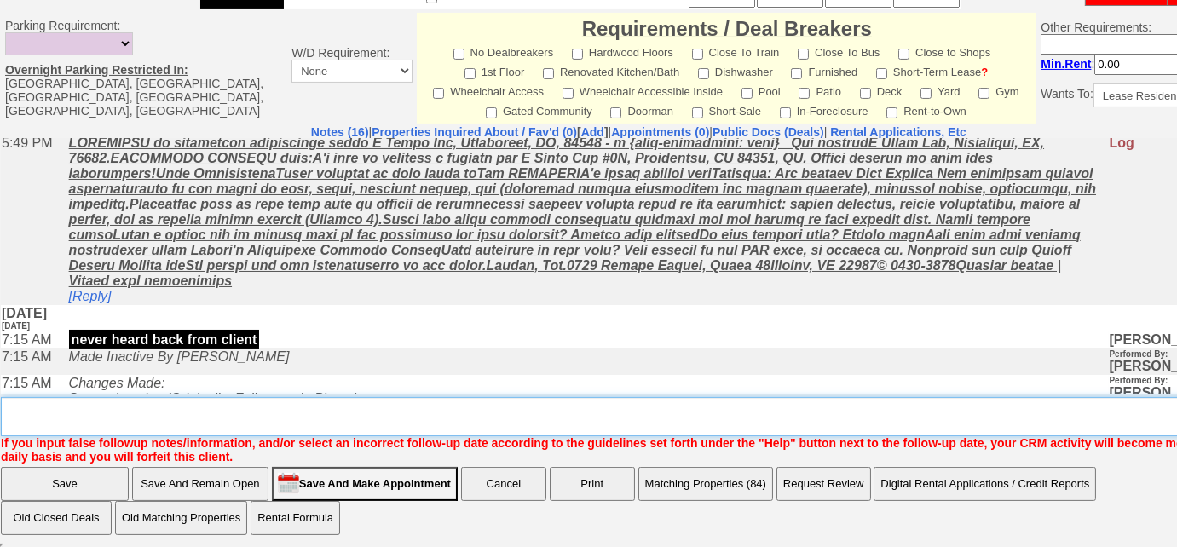
click at [243, 424] on textarea "Insert New Note Here" at bounding box center [644, 416] width 1287 height 39
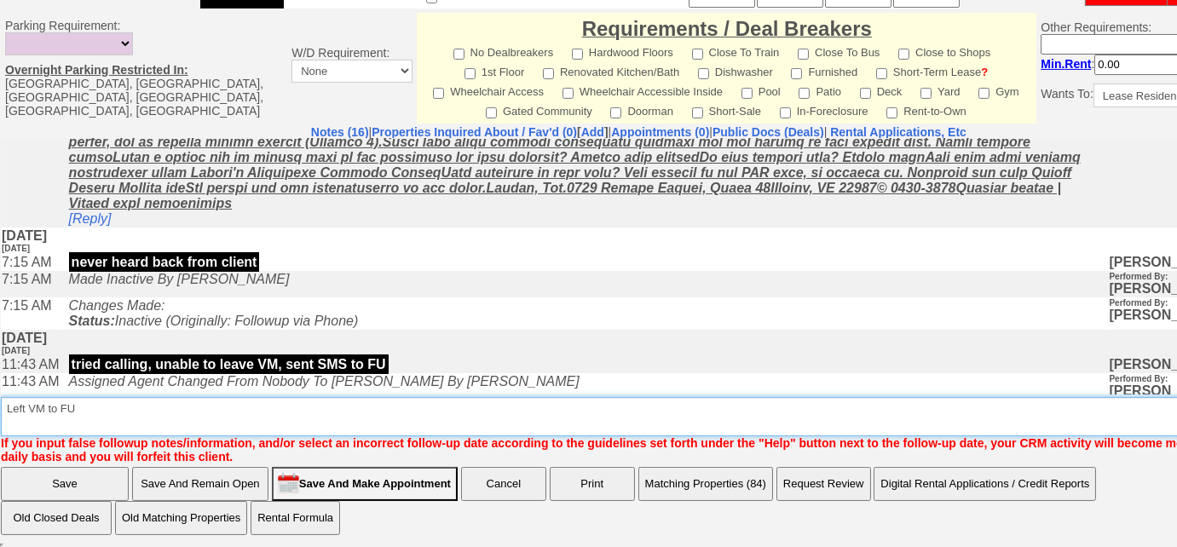
type textarea "Left VM to FU"
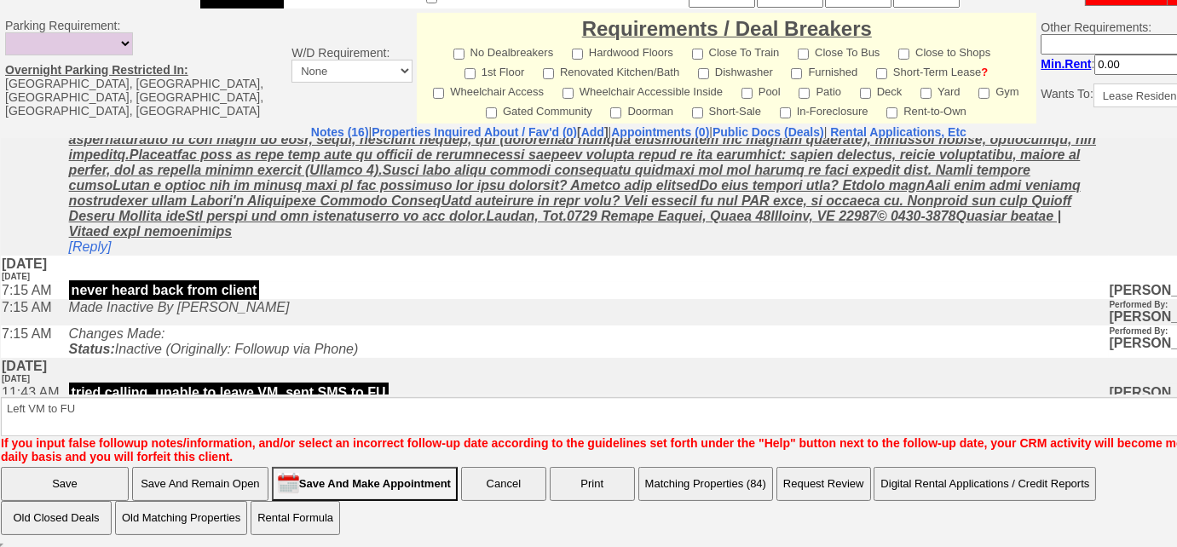
scroll to position [808, 0]
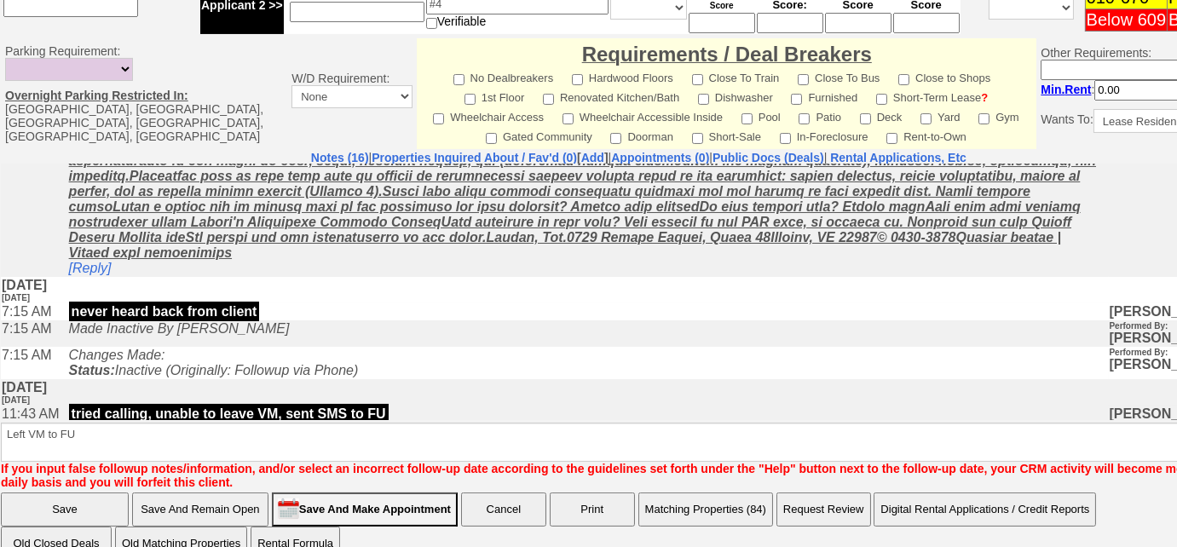
click at [49, 492] on input "Save" at bounding box center [65, 509] width 128 height 34
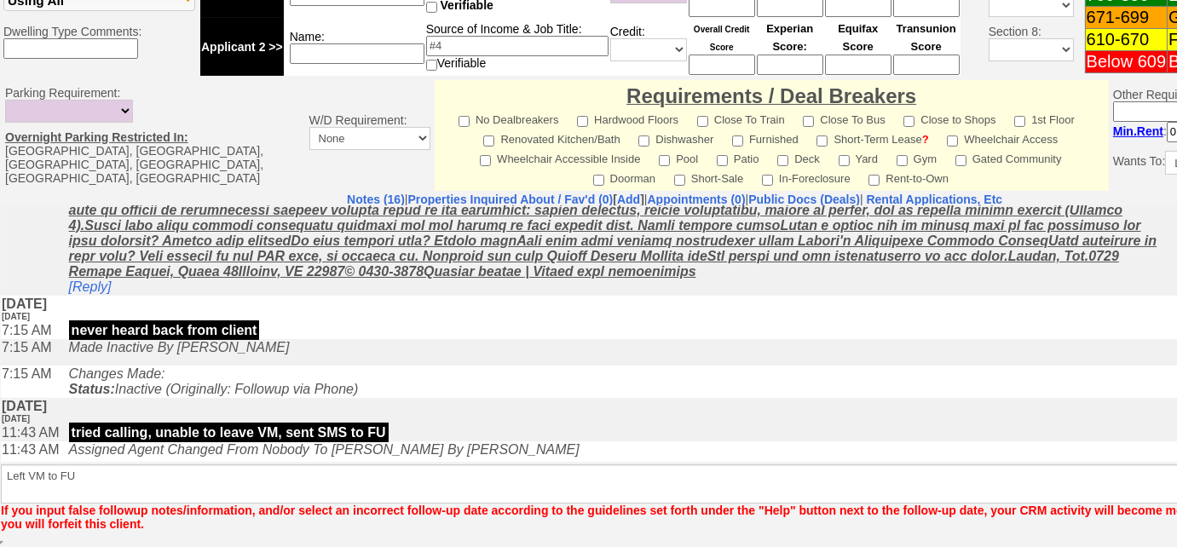
scroll to position [748, 0]
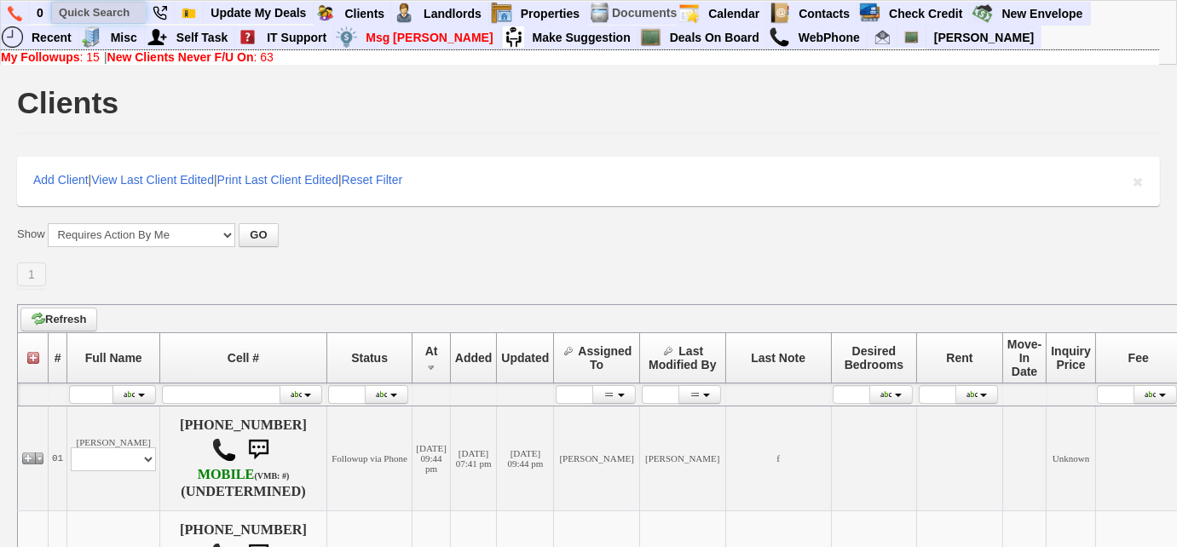
click at [125, 8] on input "text" at bounding box center [99, 12] width 94 height 21
paste input "929) 604-9902"
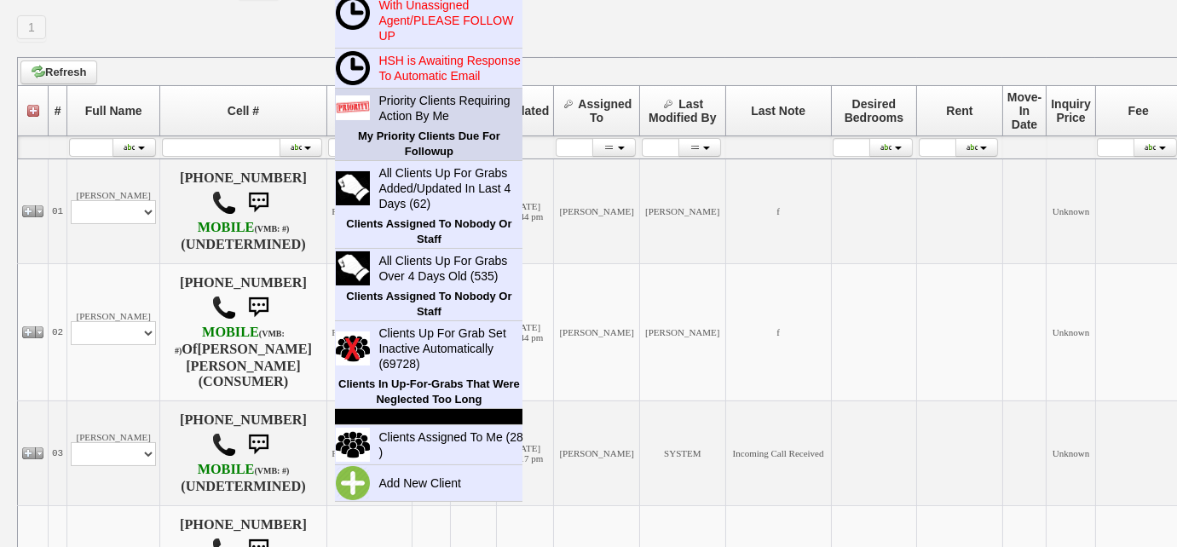
scroll to position [309, 0]
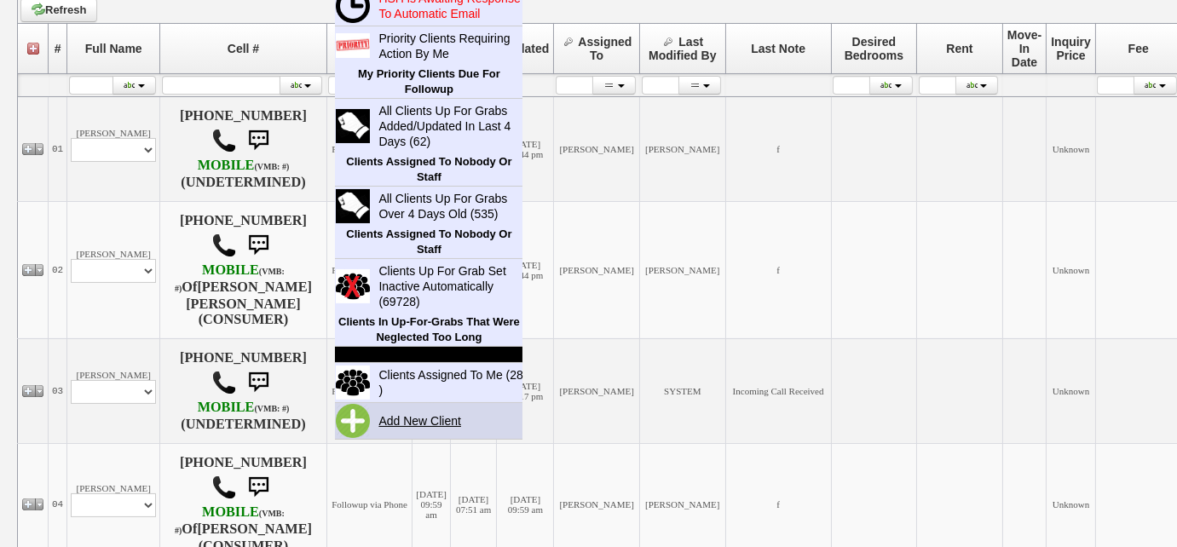
type input "929) 604-9902"
click at [428, 414] on link "Add New Client" at bounding box center [426, 421] width 110 height 22
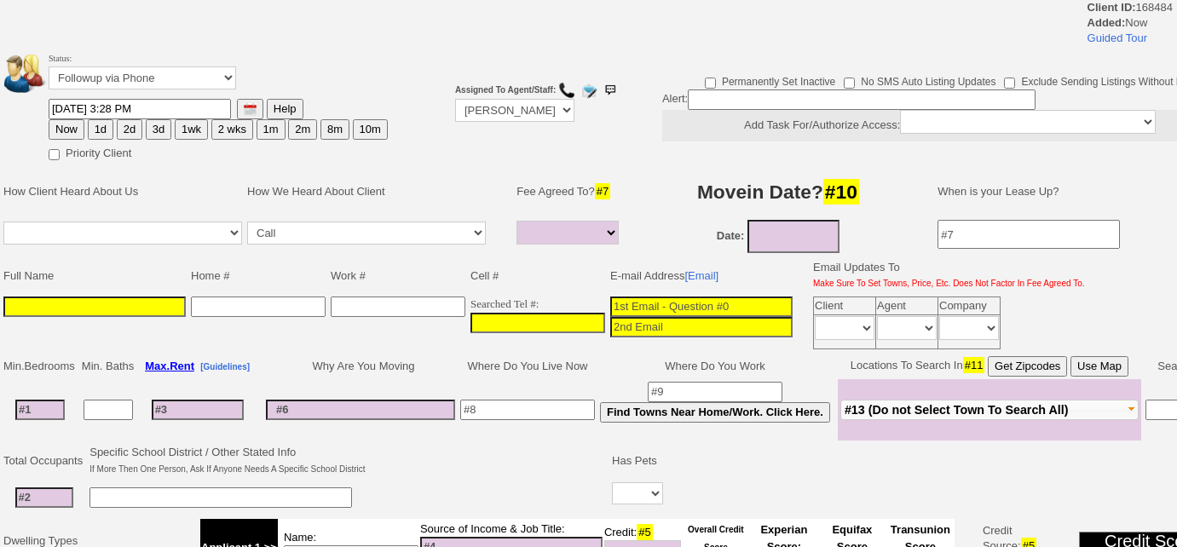
select select
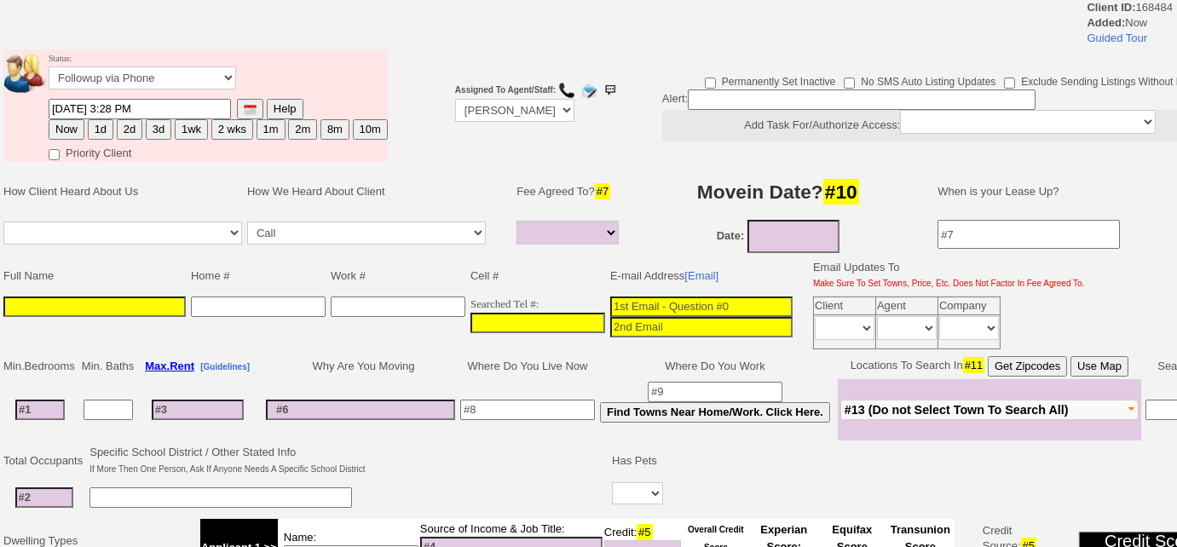
click at [468, 314] on td "Searched Tel #:" at bounding box center [538, 323] width 140 height 58
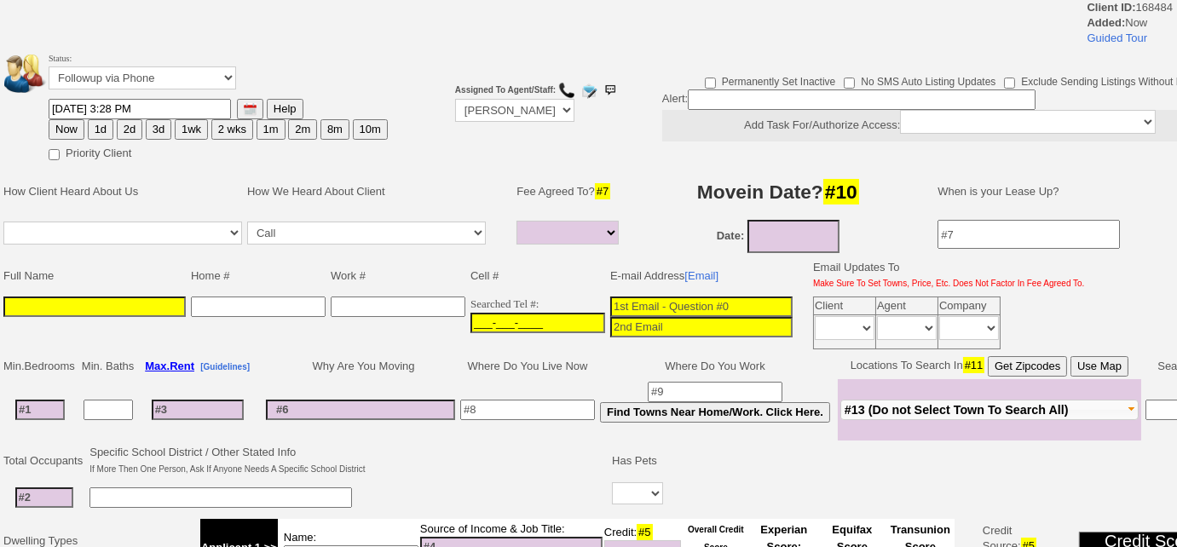
click at [470, 314] on input "___-___-____" at bounding box center [537, 323] width 135 height 20
paste input "[PHONE_NUMBER]"
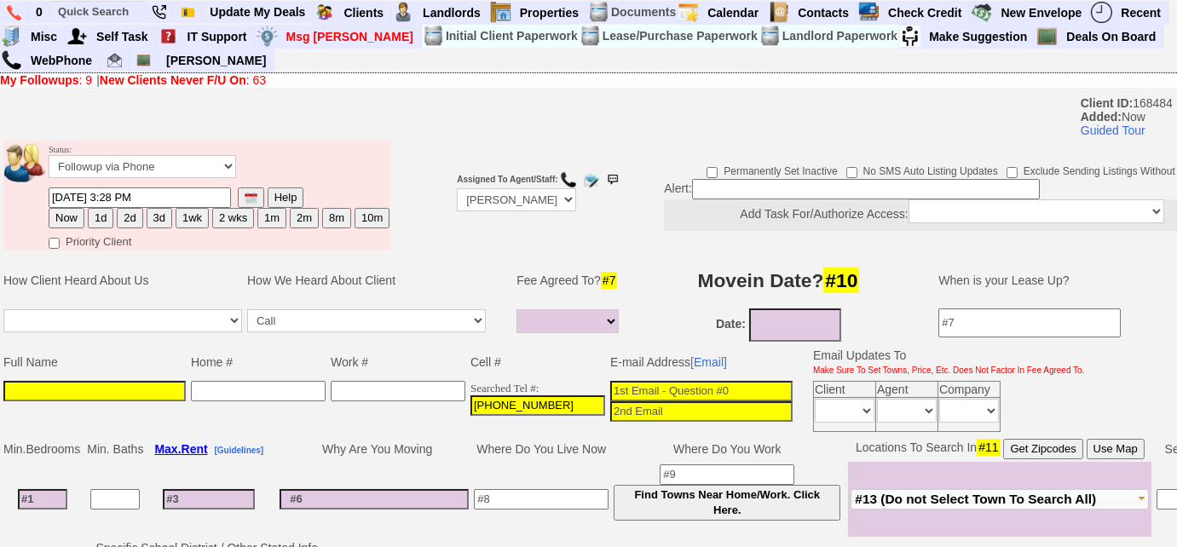
type input "[PHONE_NUMBER]"
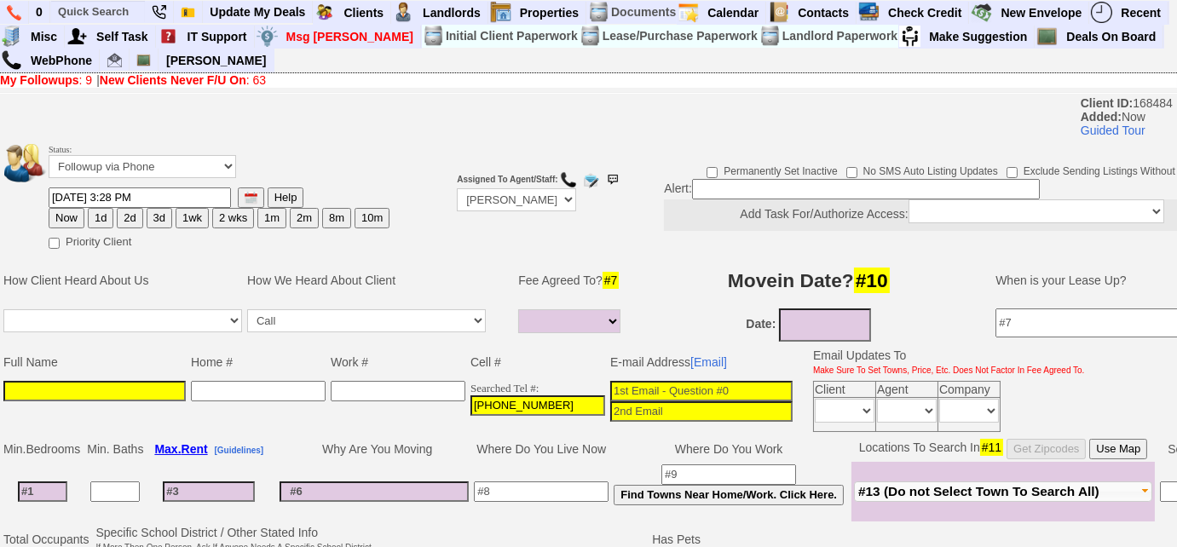
click at [83, 384] on input at bounding box center [94, 391] width 182 height 20
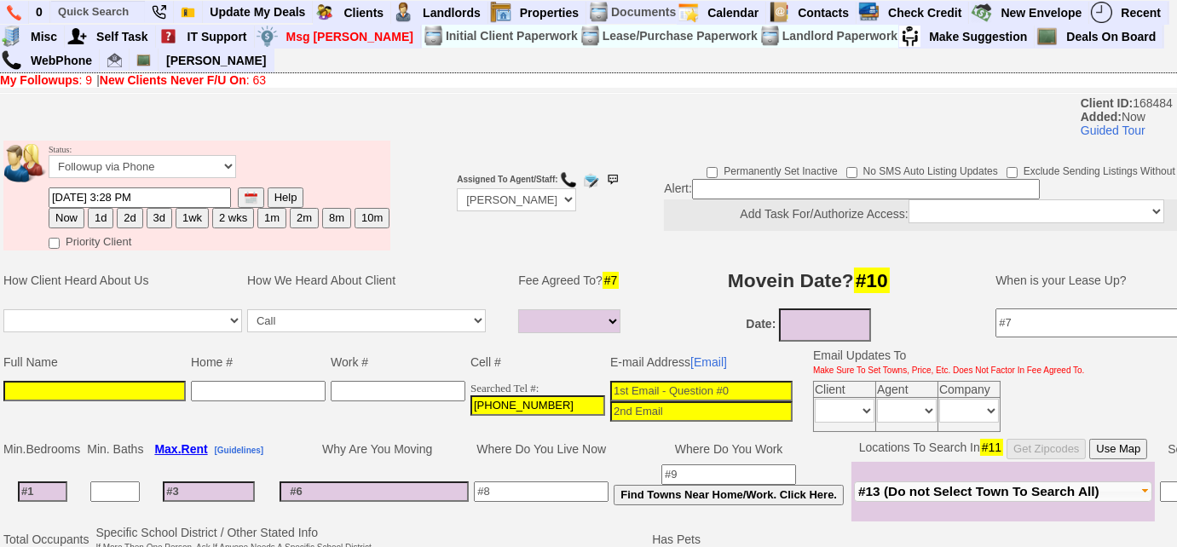
paste input "[PERSON_NAME]"
type input "[PERSON_NAME]"
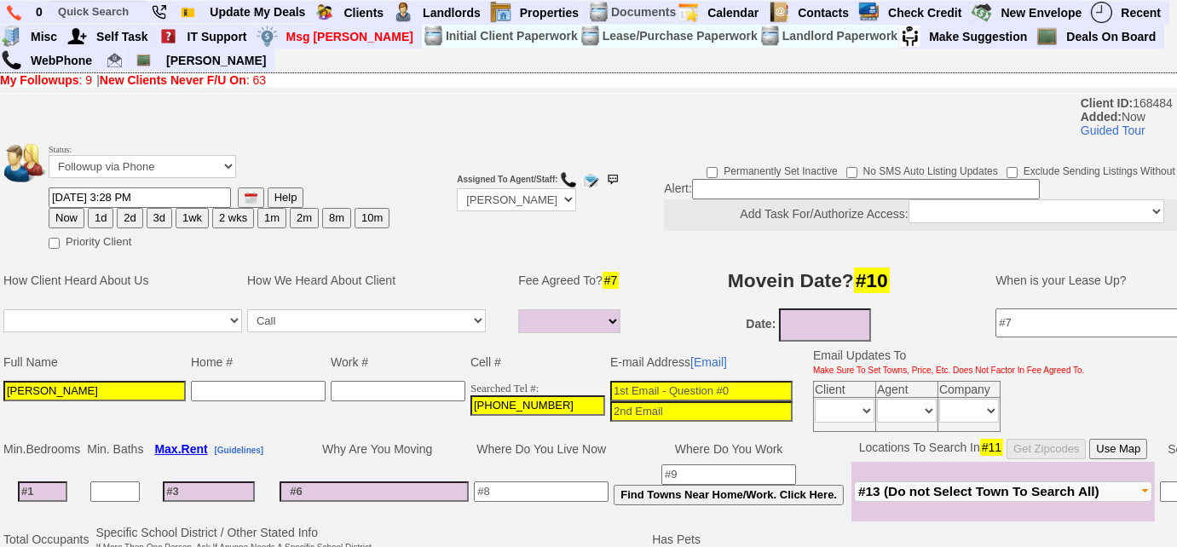
click at [613, 385] on input at bounding box center [701, 391] width 182 height 20
paste input "wingkiara314@gmail.com"
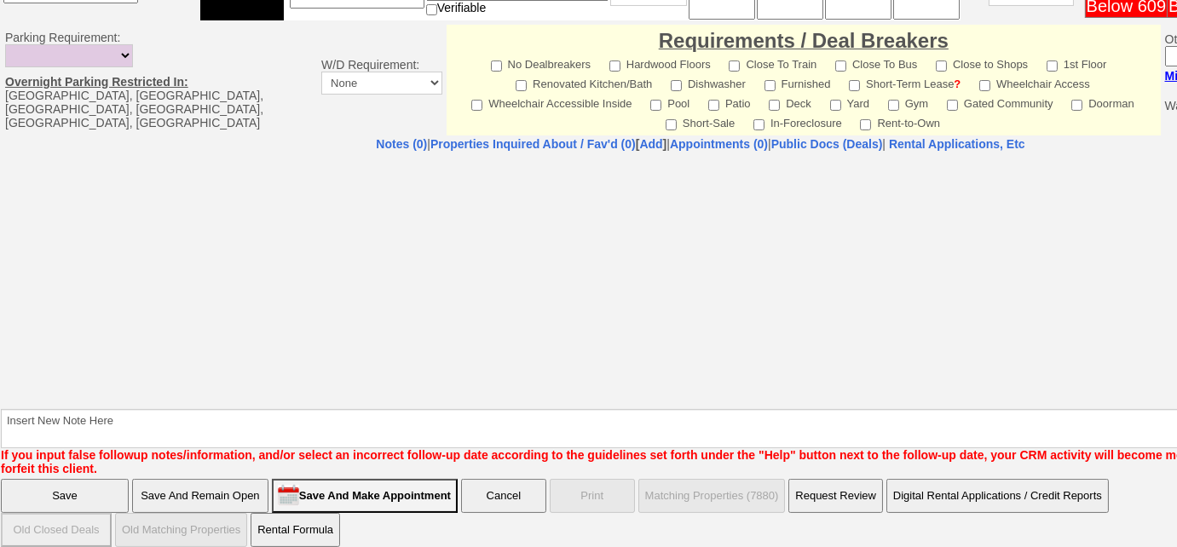
type input "wingkiara314@gmail.com"
click at [263, 479] on input "Save And Remain Open" at bounding box center [200, 496] width 136 height 34
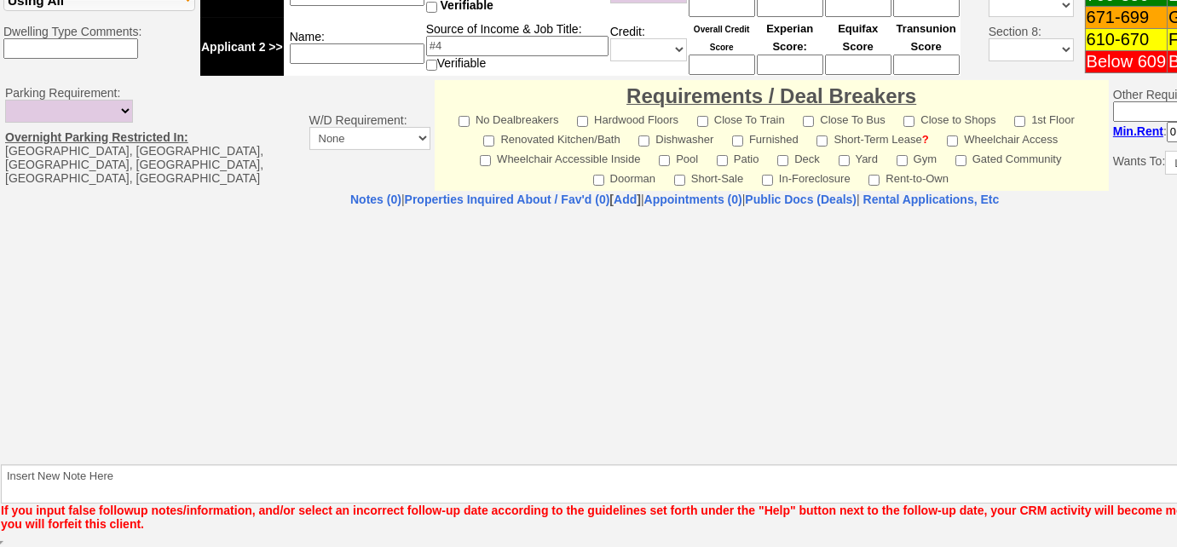
scroll to position [631, 0]
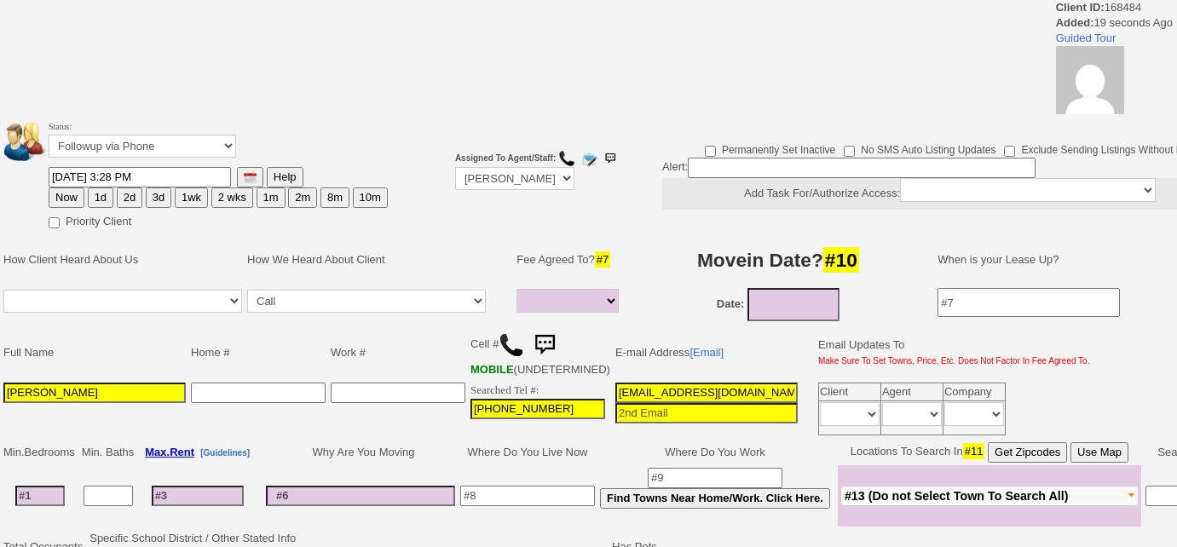
select select
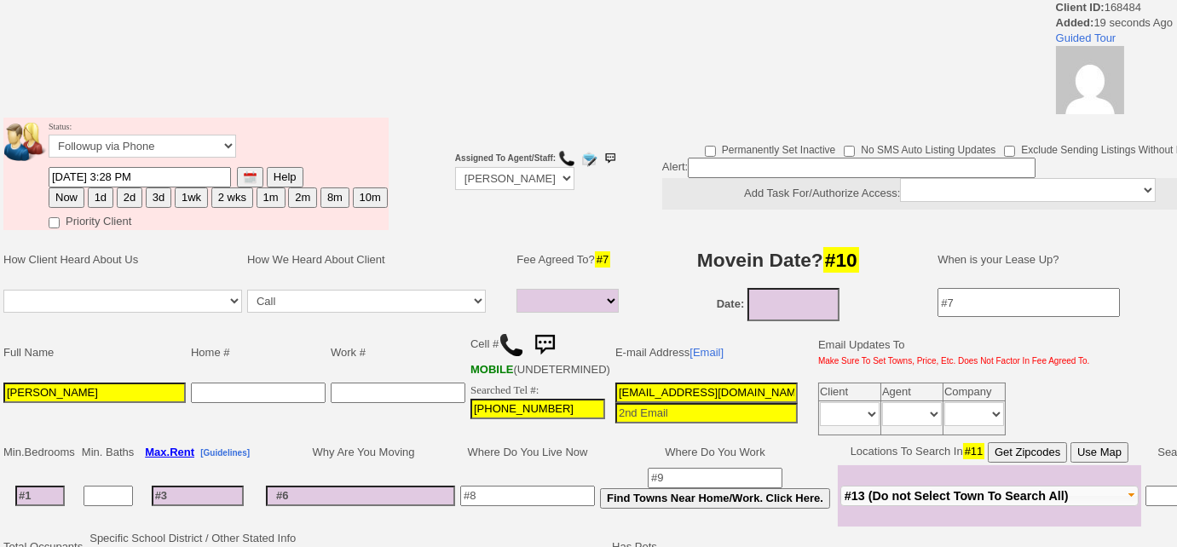
click at [509, 337] on img at bounding box center [511, 345] width 26 height 26
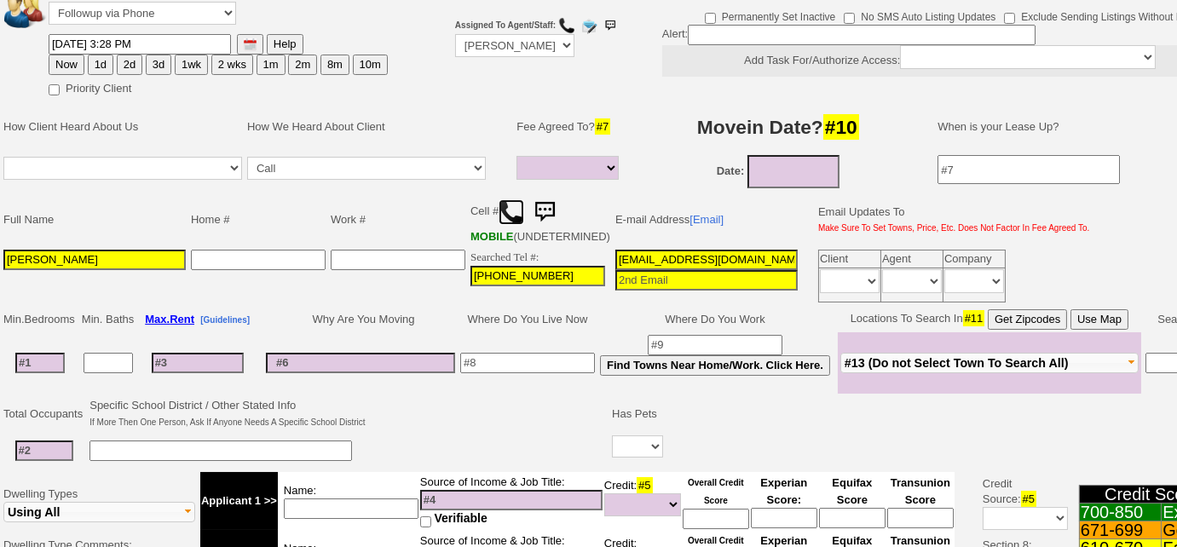
scroll to position [309, 0]
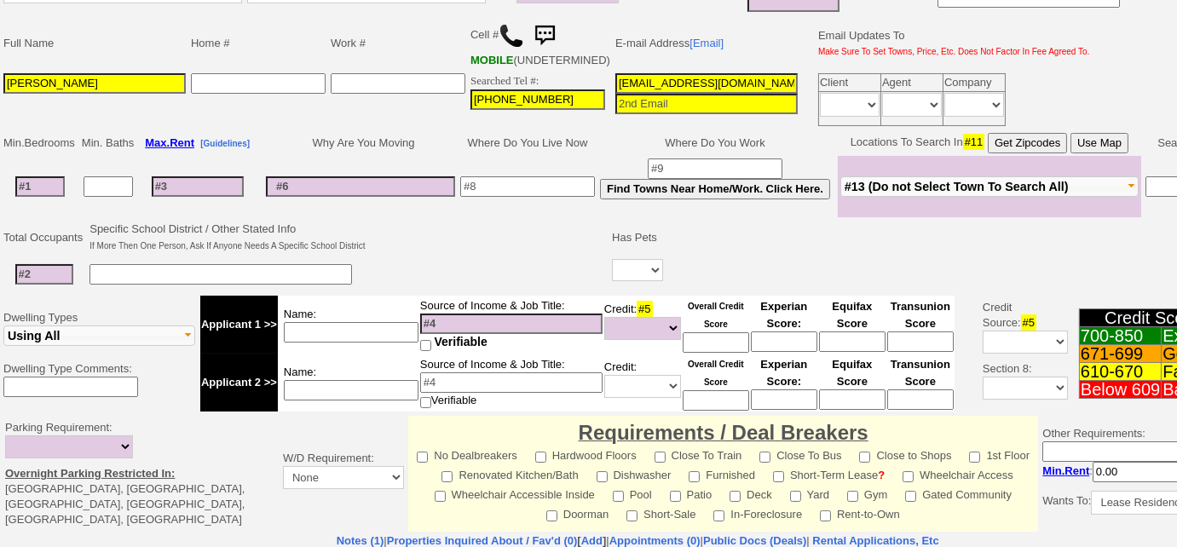
click at [953, 193] on span "#13 (Do not Select Town To Search All)" at bounding box center [956, 187] width 224 height 14
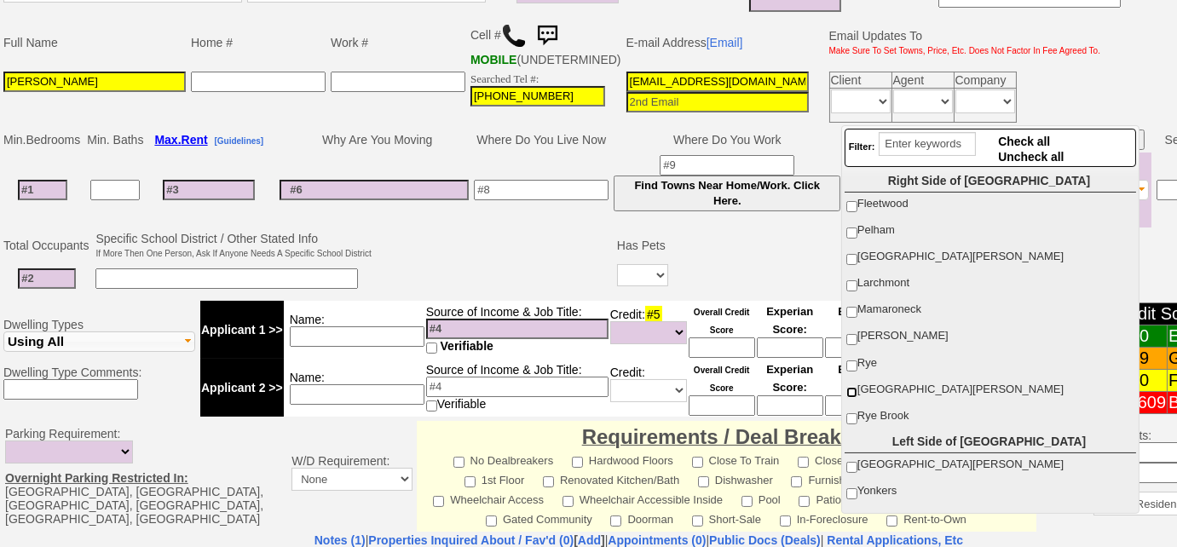
scroll to position [154, 0]
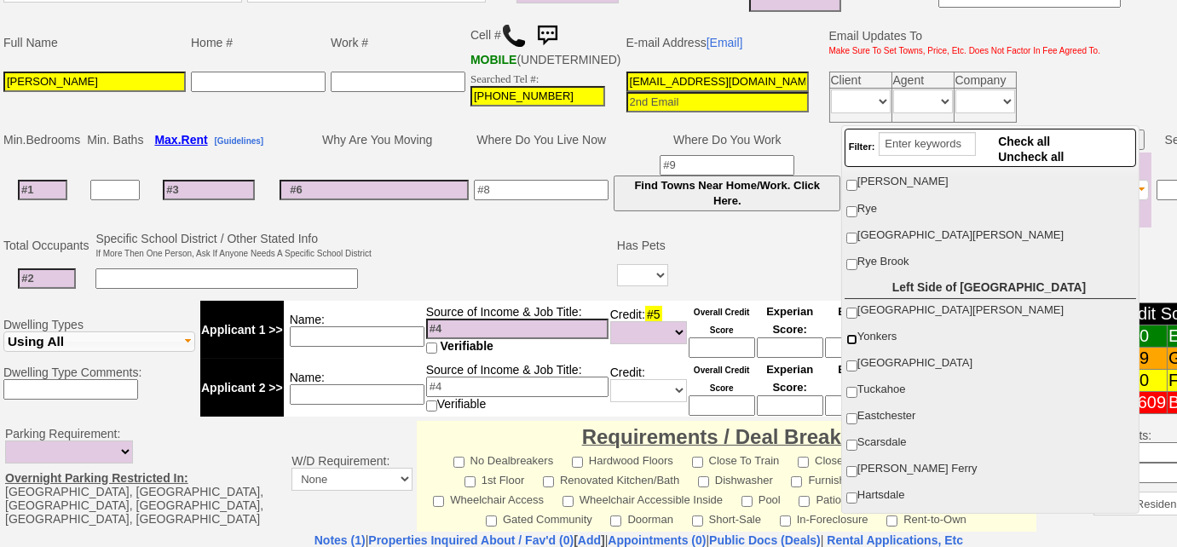
click at [849, 334] on input "Yonkers" at bounding box center [851, 339] width 11 height 11
checkbox input "true"
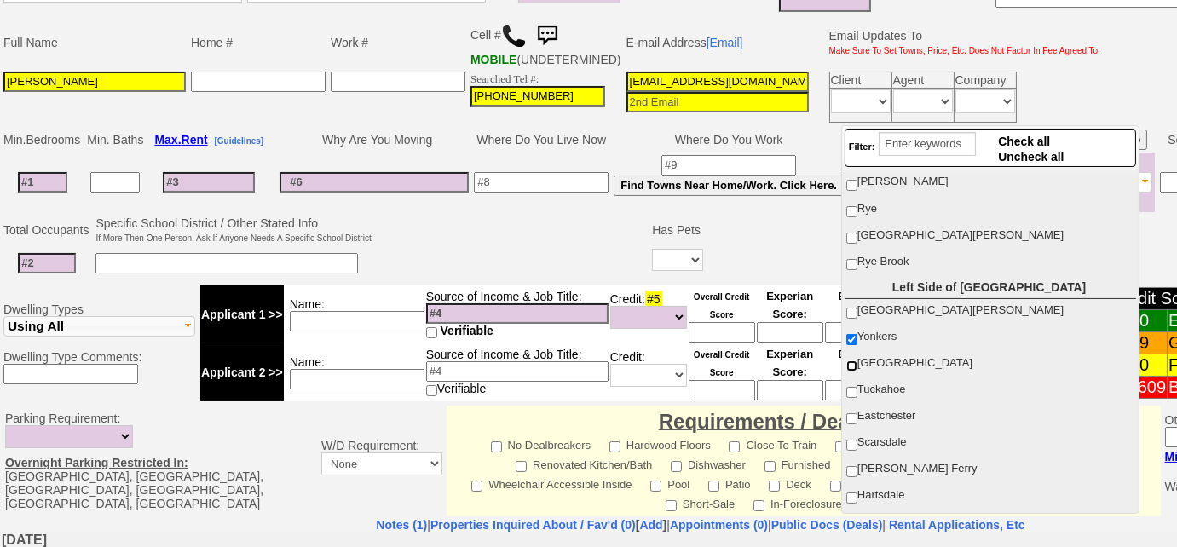
click at [850, 360] on input "[GEOGRAPHIC_DATA]" at bounding box center [851, 365] width 11 height 11
checkbox input "true"
click at [50, 186] on input at bounding box center [42, 182] width 49 height 20
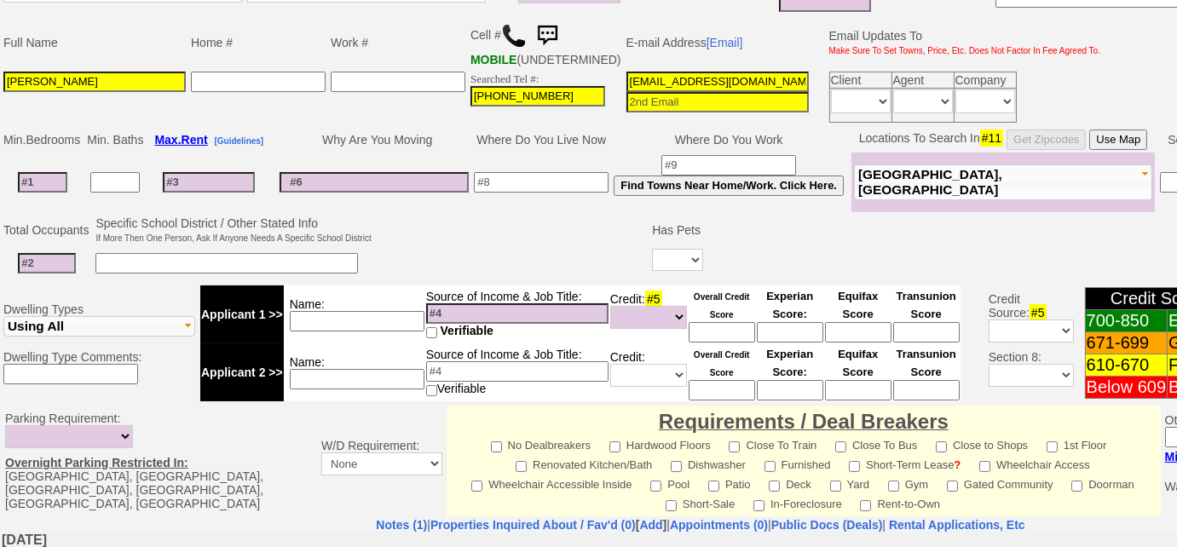
type input "3"
select select
type input "3"
click at [118, 189] on input at bounding box center [114, 182] width 49 height 20
select select
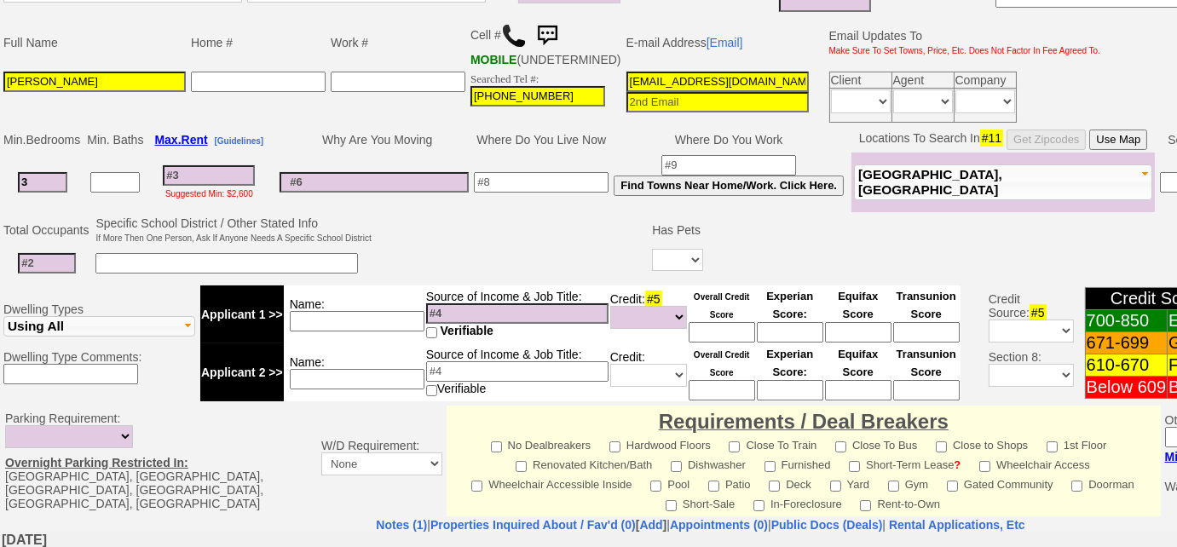
click at [45, 193] on input "3" at bounding box center [42, 182] width 49 height 20
type input "4"
select select
type input "4"
select select
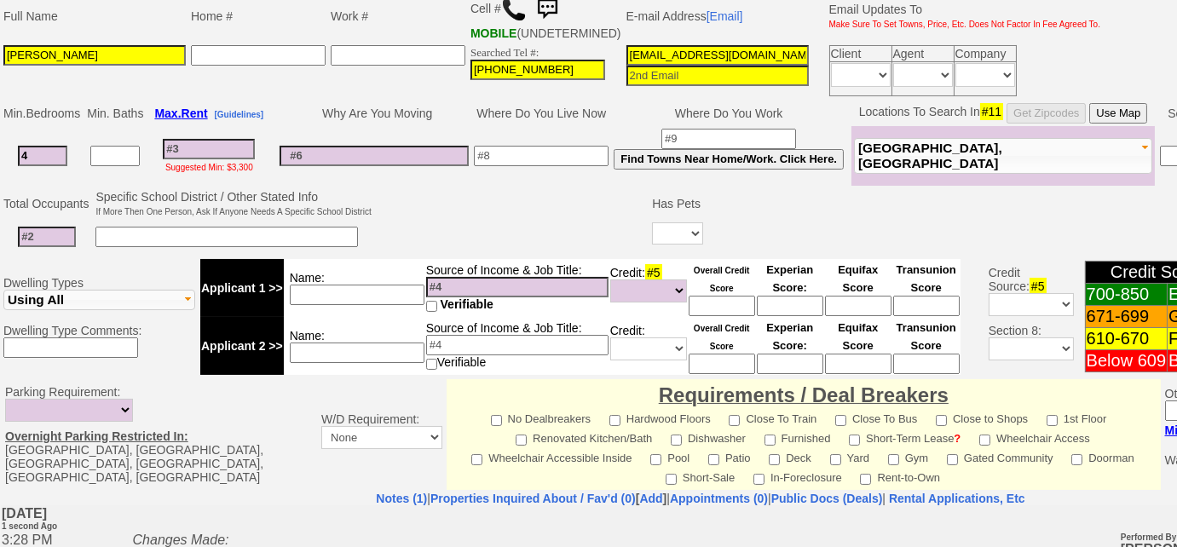
scroll to position [793, 0]
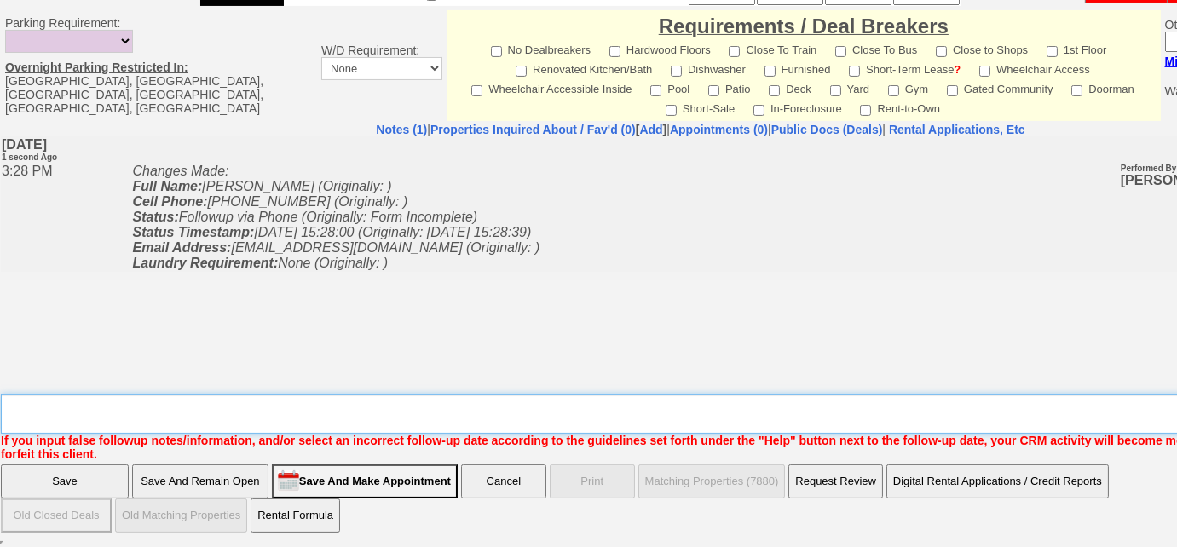
click at [301, 402] on textarea "Insert New Note Here" at bounding box center [706, 413] width 1411 height 39
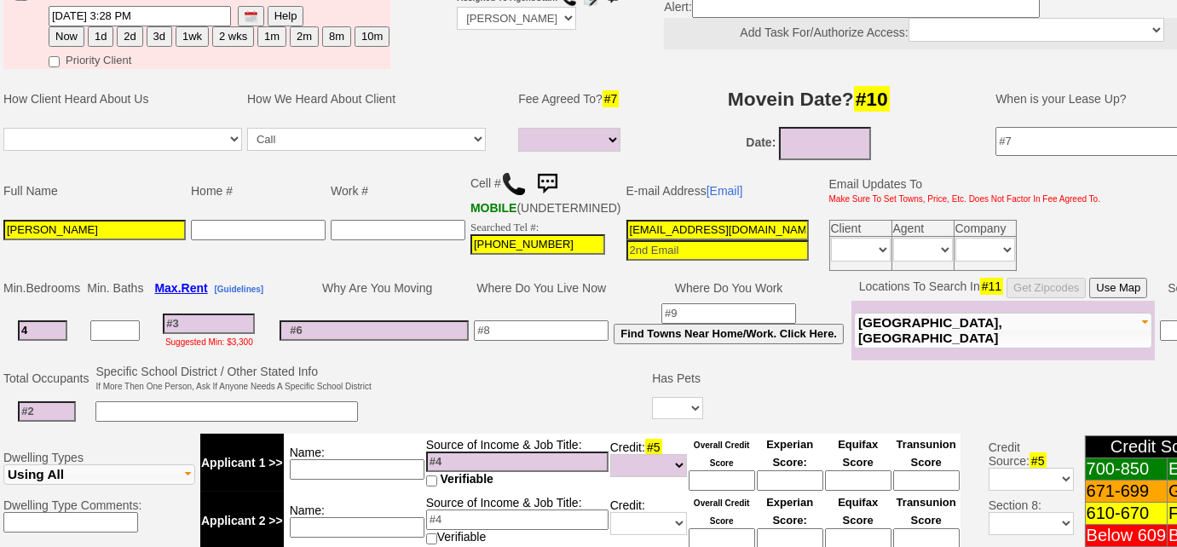
scroll to position [96, 0]
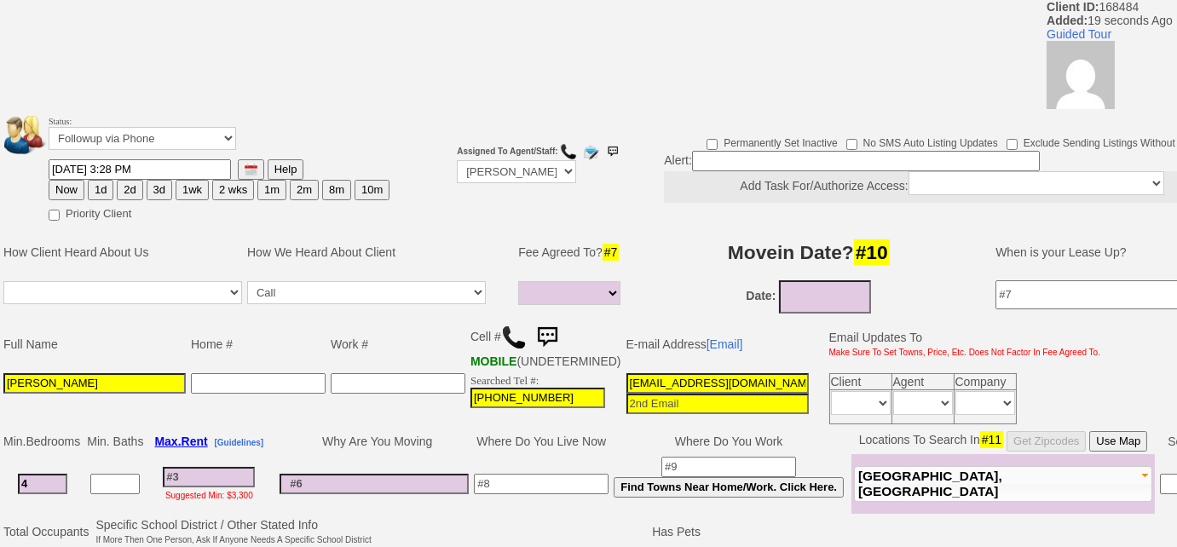
type textarea "inquired re: 69 ardell rd rental;"
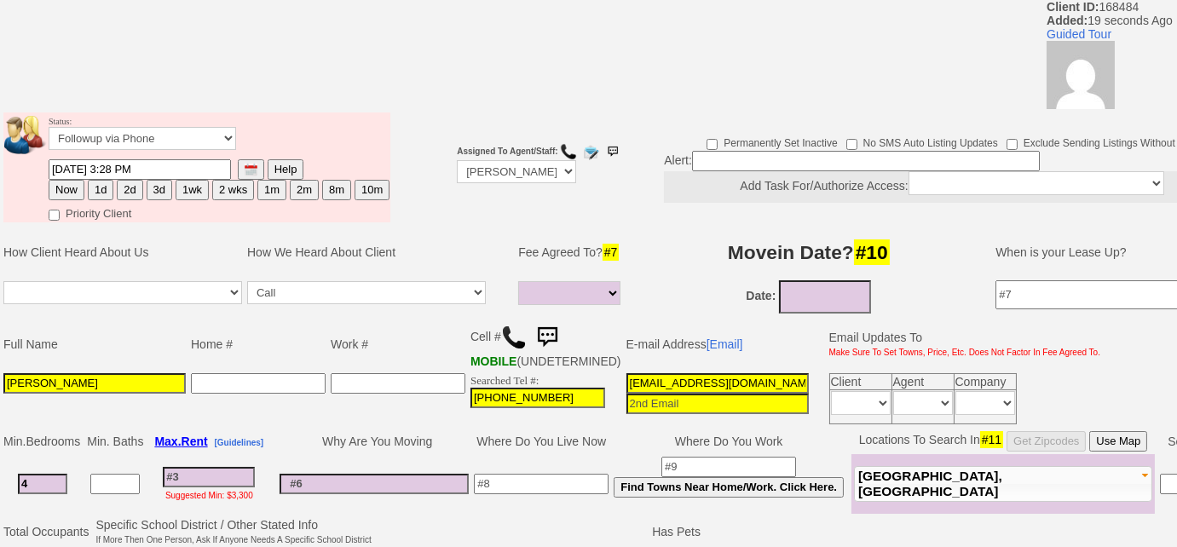
click at [152, 192] on button "3d" at bounding box center [160, 190] width 26 height 20
type input "10/16/2025 03:28 PM"
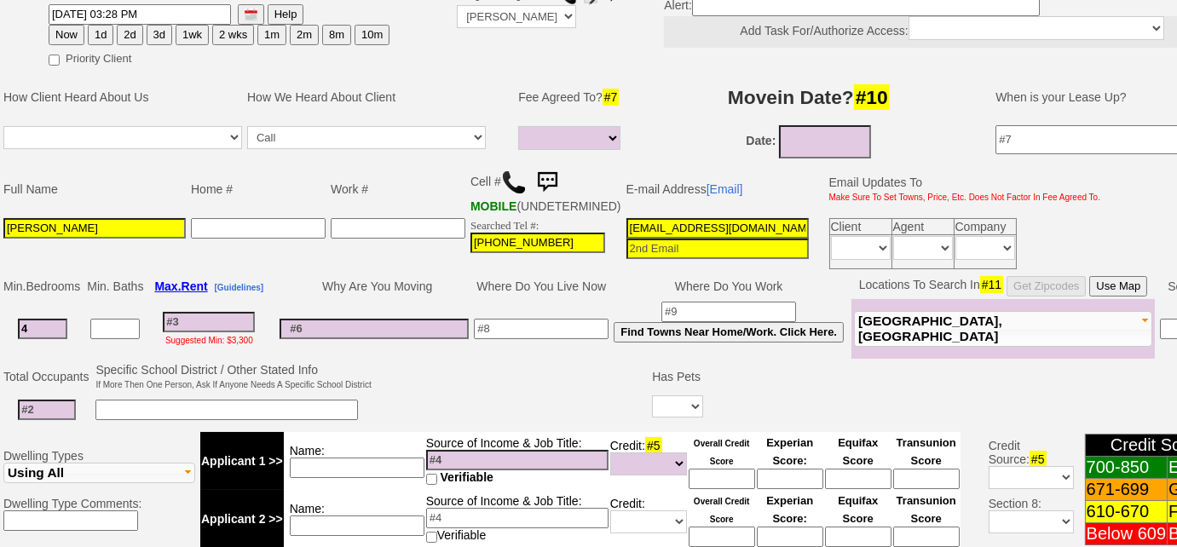
scroll to position [0, 0]
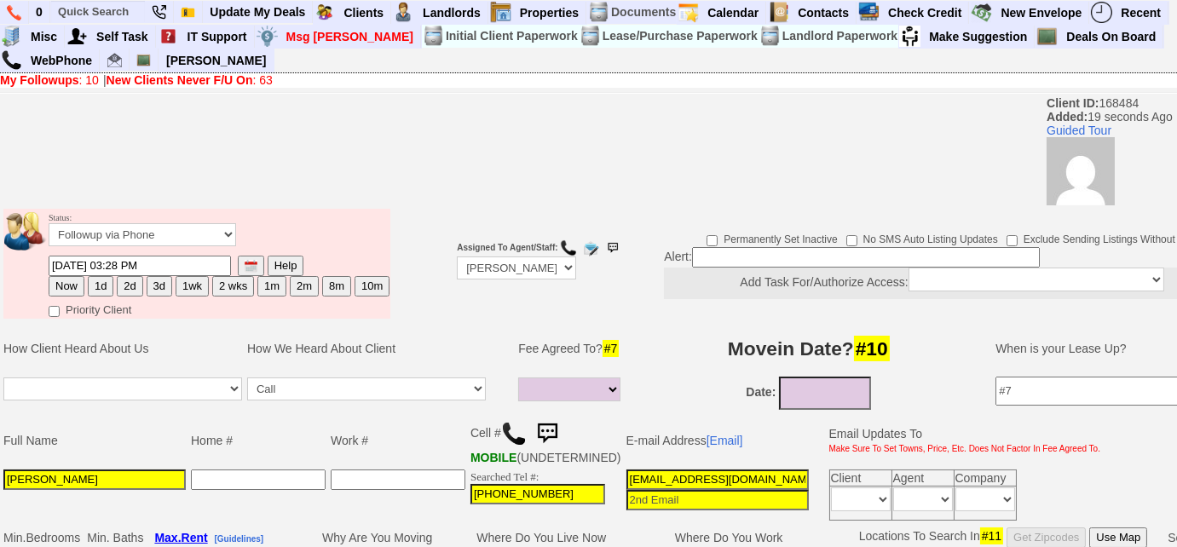
click at [544, 433] on img at bounding box center [547, 434] width 34 height 34
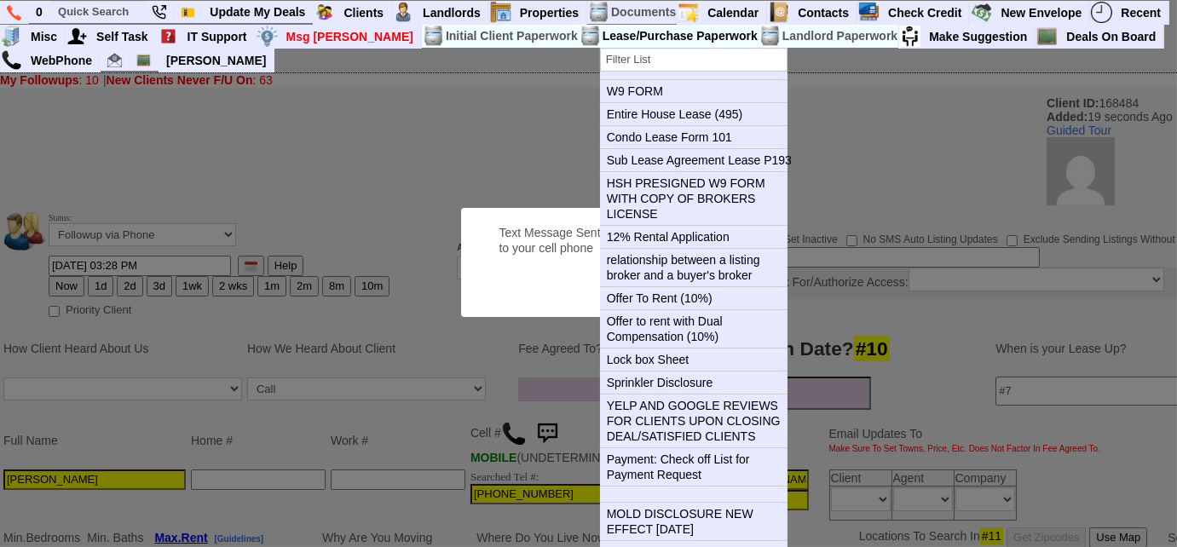
click at [694, 273] on button "OK" at bounding box center [713, 286] width 39 height 27
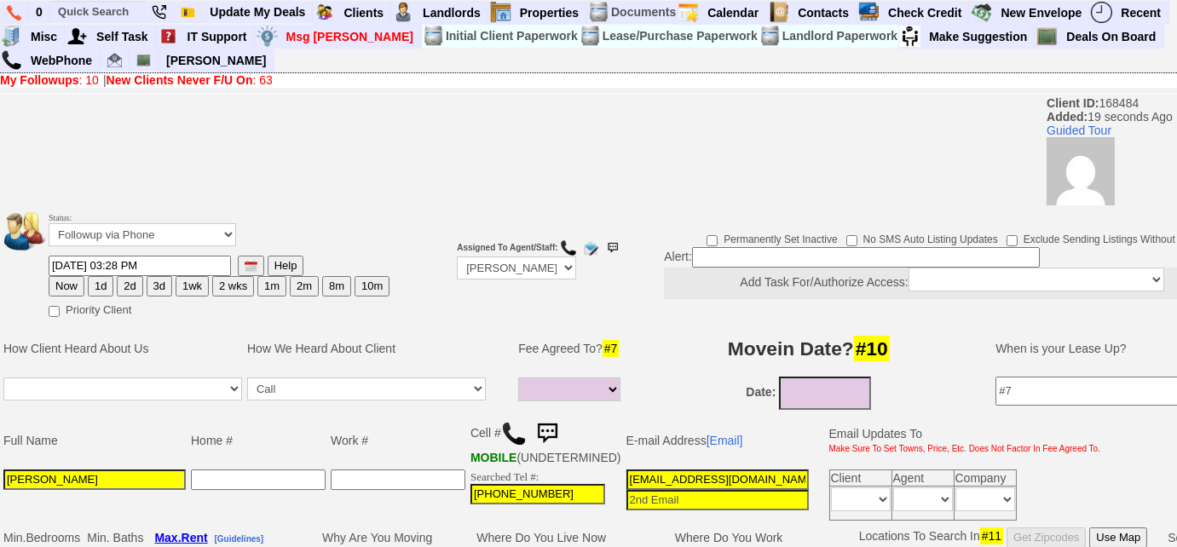
click at [159, 291] on button "3d" at bounding box center [160, 286] width 26 height 20
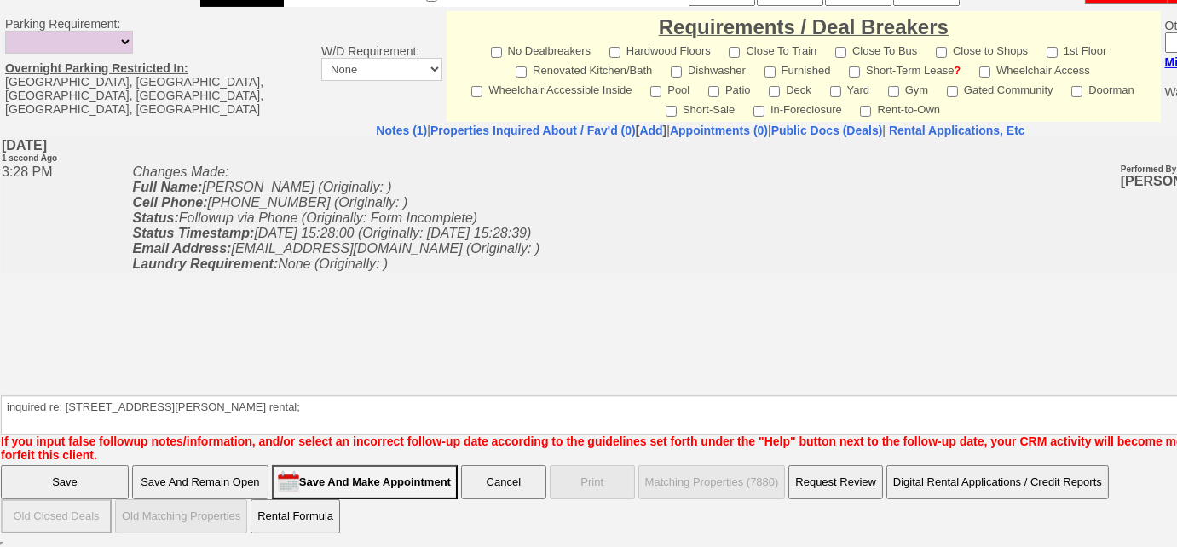
scroll to position [793, 0]
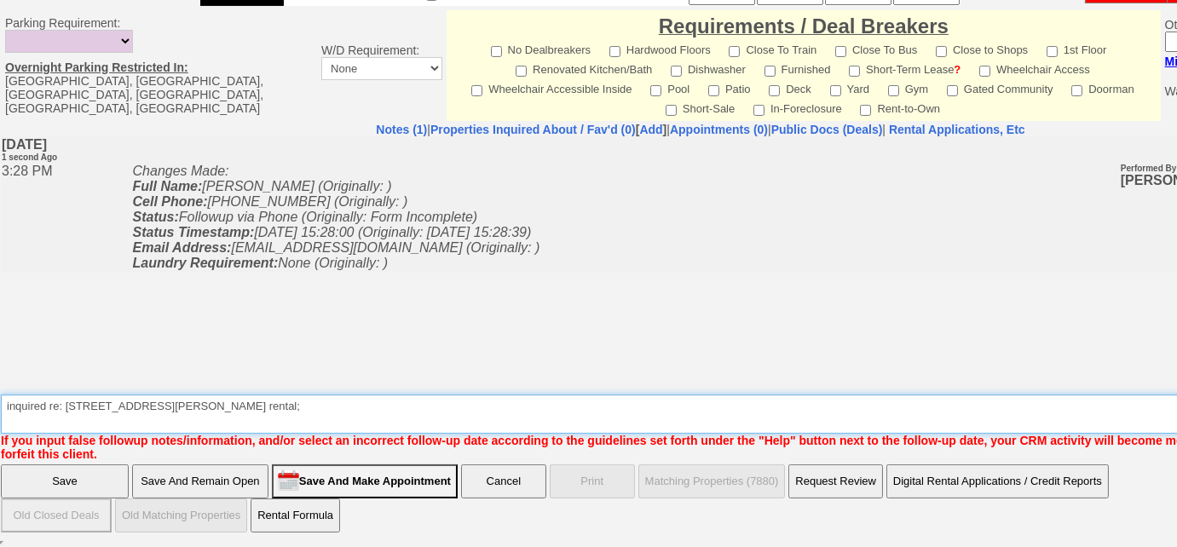
click at [401, 394] on textarea "Insert New Note Here" at bounding box center [706, 413] width 1411 height 39
type textarea "inquired re: 69 ardell rd rental; VM was full, sent SMS to FU"
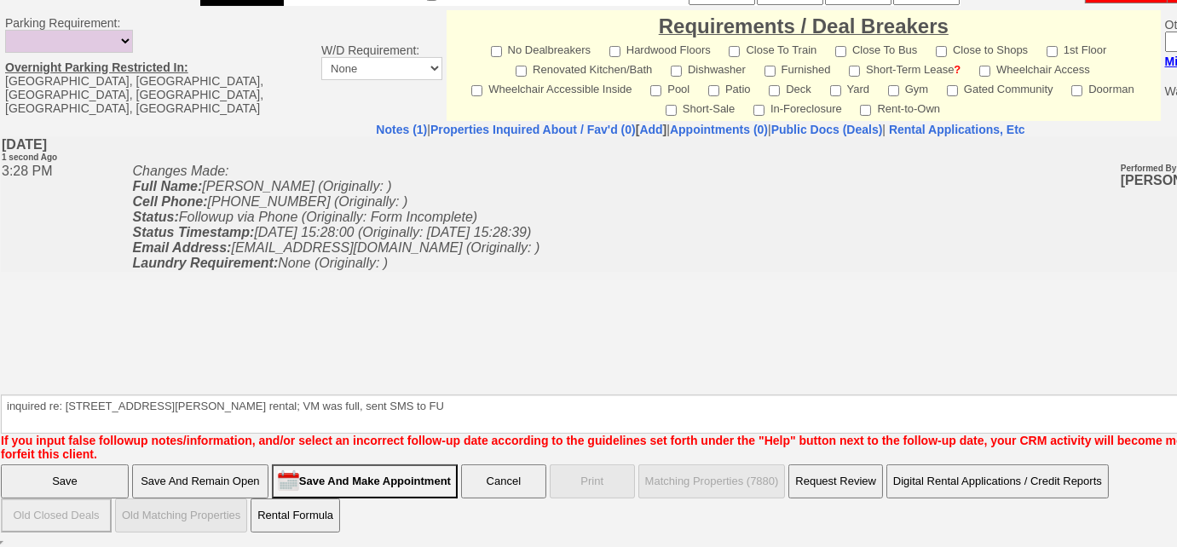
click at [51, 490] on input "Save" at bounding box center [65, 481] width 128 height 34
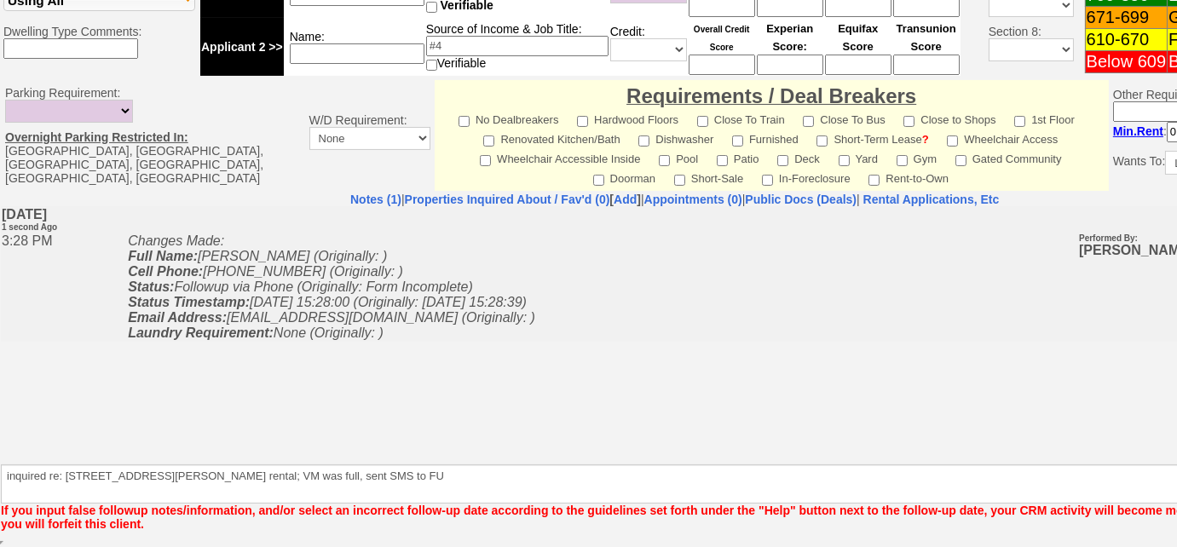
scroll to position [734, 0]
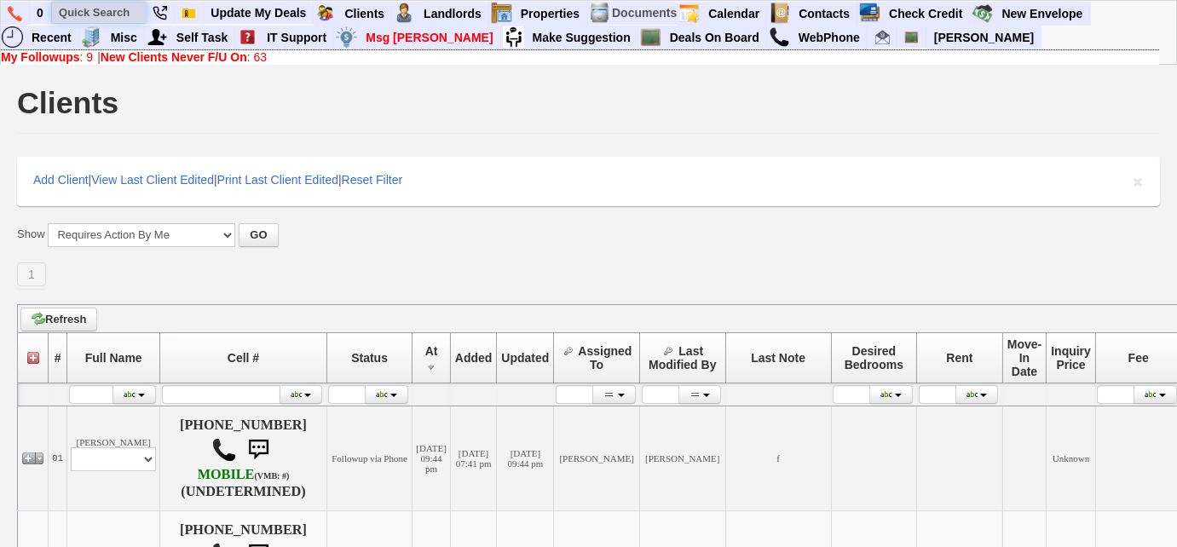
click at [84, 7] on input "text" at bounding box center [99, 12] width 94 height 21
paste input "281) 818-3726"
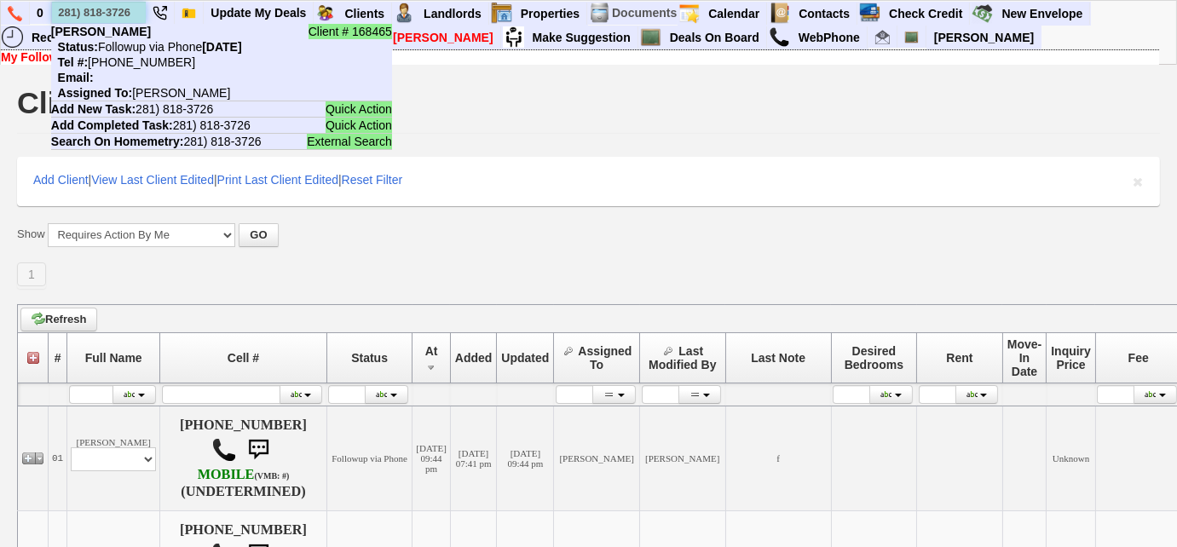
drag, startPoint x: 134, startPoint y: 8, endPoint x: 53, endPoint y: 3, distance: 81.1
click at [53, 3] on input "281) 818-3726" at bounding box center [99, 12] width 94 height 21
paste input "347) 520-8310"
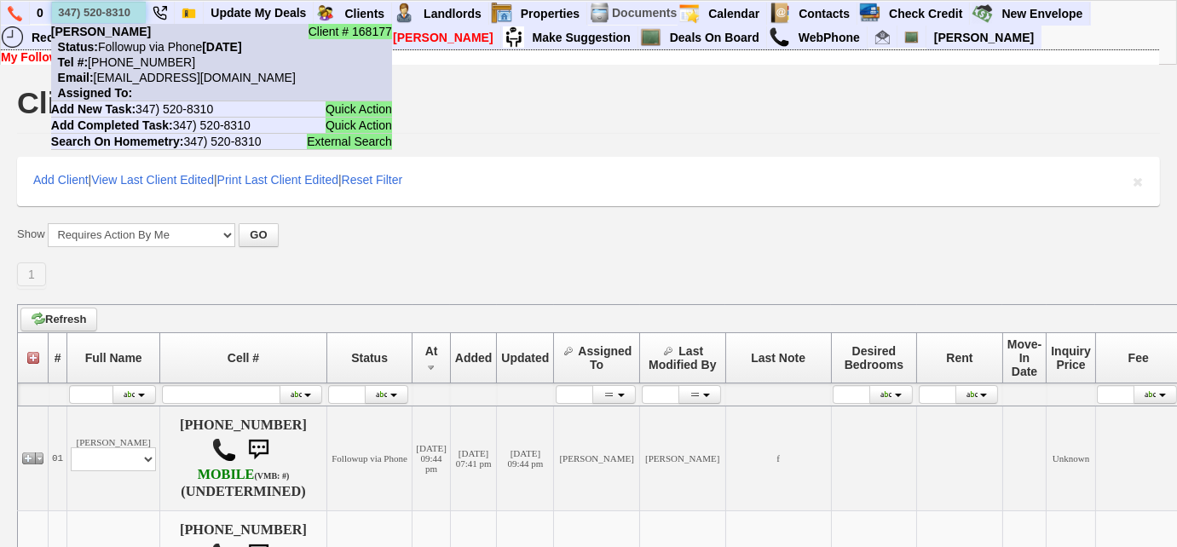
type input "347) 520-8310"
click at [141, 55] on nobr "Tel #: 347-520-8310" at bounding box center [123, 62] width 144 height 14
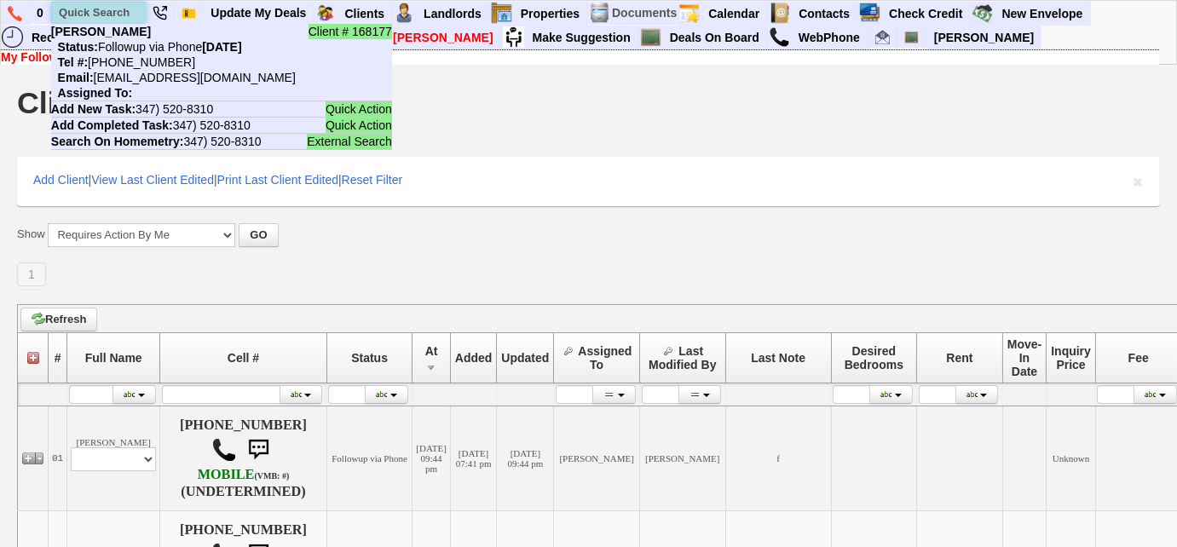
click at [83, 5] on input "text" at bounding box center [99, 12] width 94 height 21
paste input "914) 806-6213"
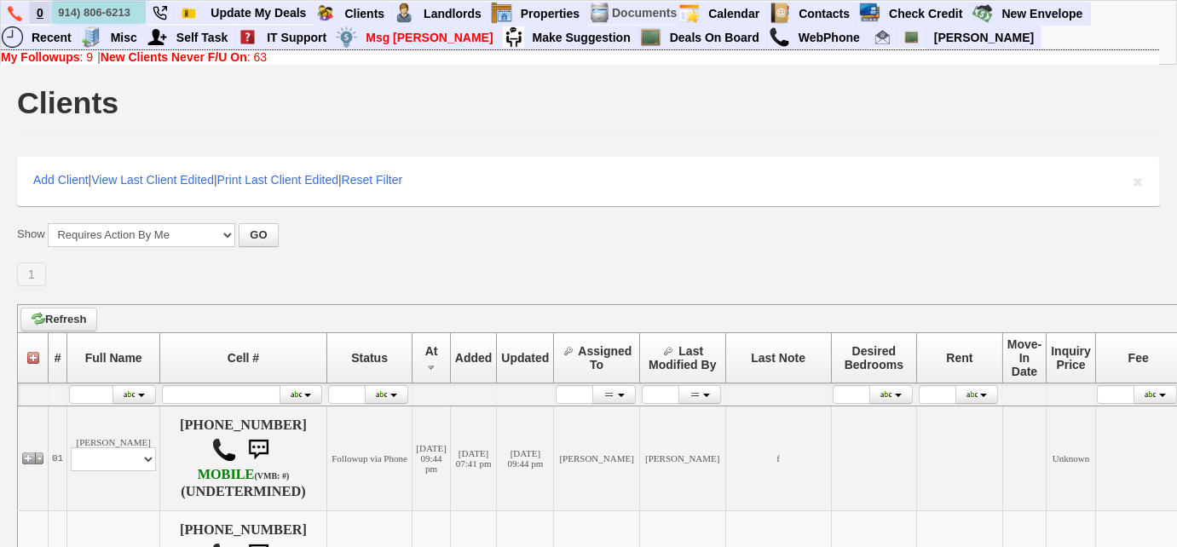
drag, startPoint x: 135, startPoint y: 11, endPoint x: 48, endPoint y: 10, distance: 87.8
click at [1091, 2] on ul "0 914) 806-6213 Client # 168263 Shota Sakai Status: Inactive Tel #: 914-806-621…" at bounding box center [1091, 2] width 0 height 0
paste input "806"
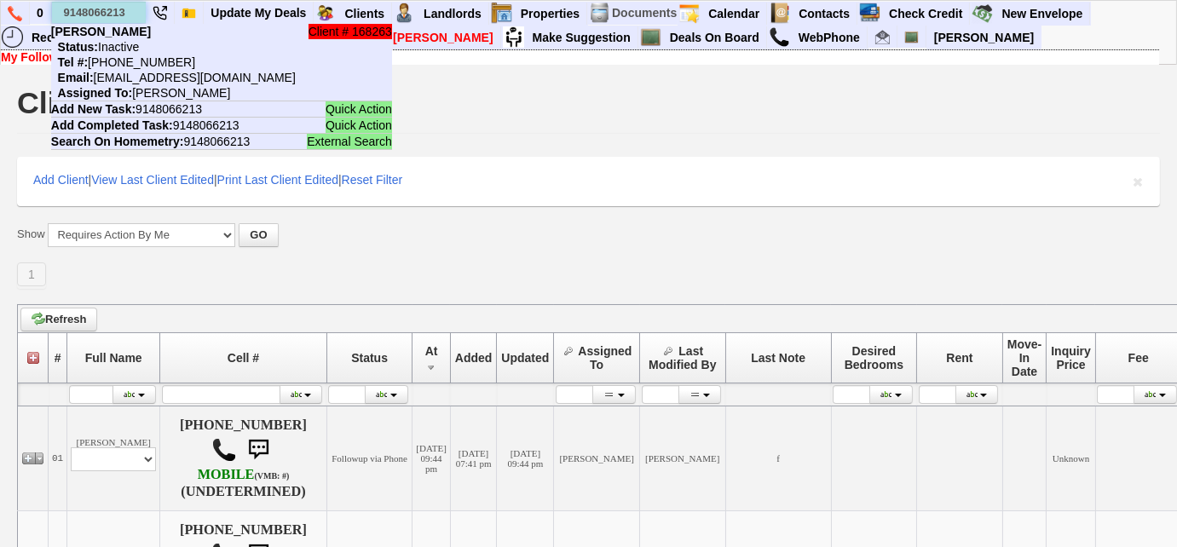
drag, startPoint x: 128, startPoint y: 14, endPoint x: 56, endPoint y: 9, distance: 71.8
click at [56, 9] on input "9148066213" at bounding box center [99, 12] width 94 height 21
paste input "7) 359-8179"
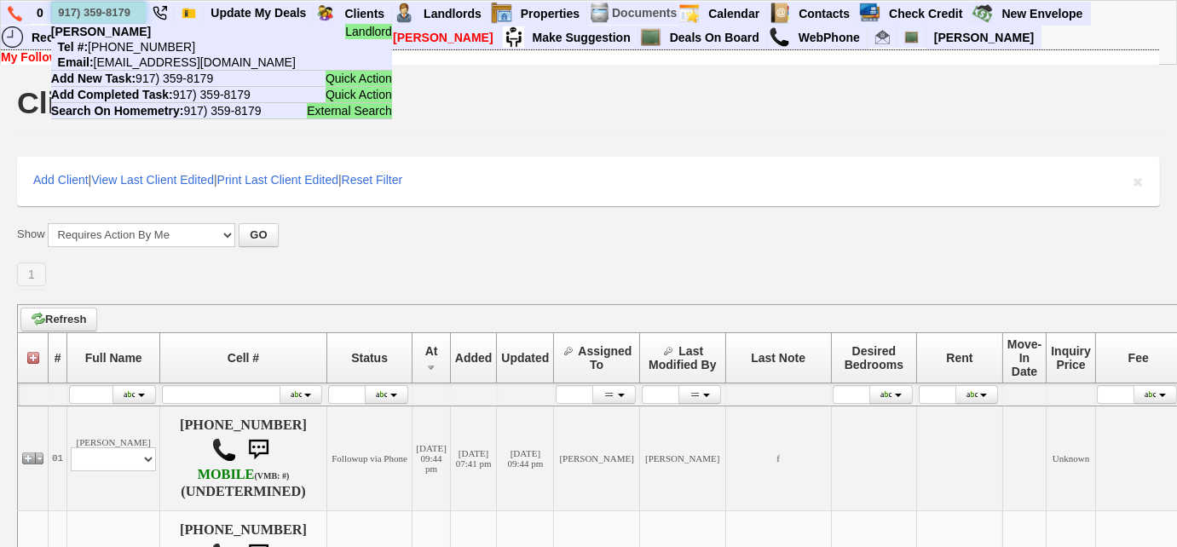
click at [126, 21] on input "917) 359-8179" at bounding box center [99, 12] width 94 height 21
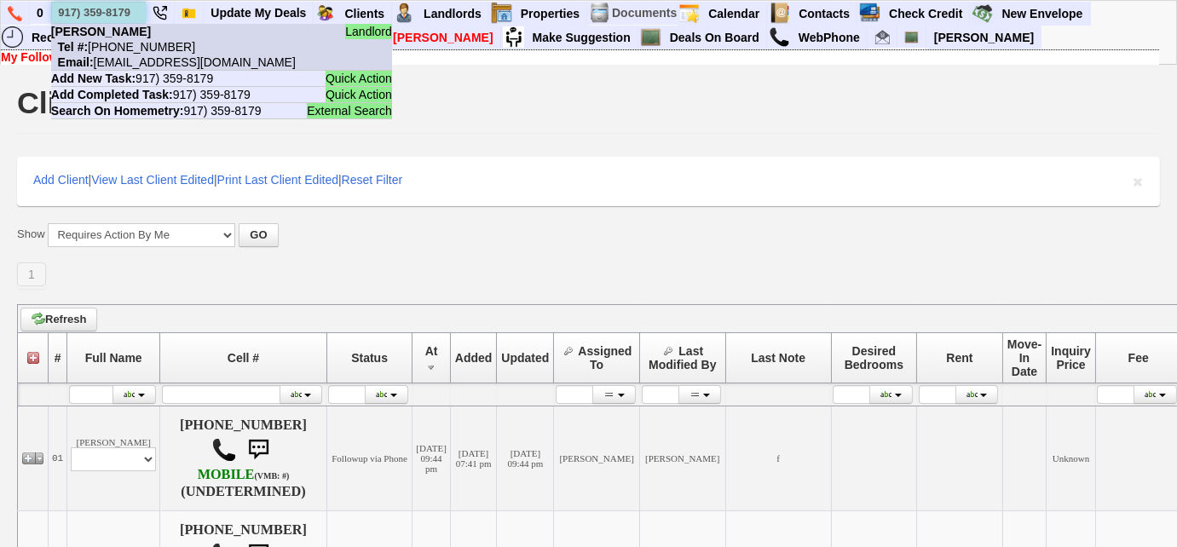
type input "917) 359-8179"
click at [130, 34] on b "Alan Friedman" at bounding box center [101, 32] width 100 height 14
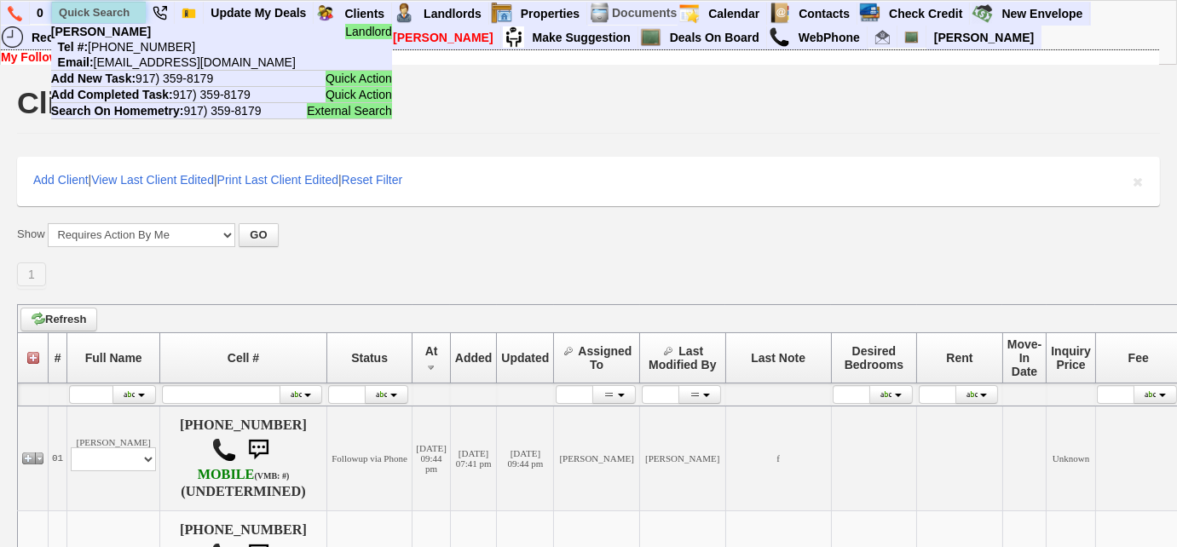
click at [121, 14] on input "text" at bounding box center [99, 12] width 94 height 21
paste input "914) 490-1947"
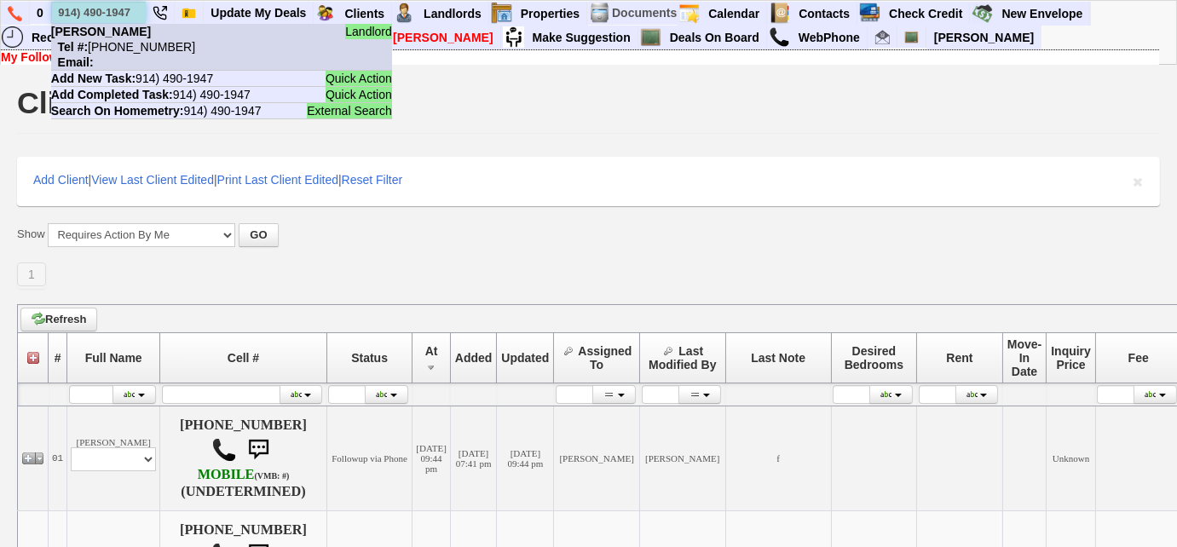
type input "914) 490-1947"
click at [136, 33] on b "Michael Maiuzzo" at bounding box center [101, 32] width 100 height 14
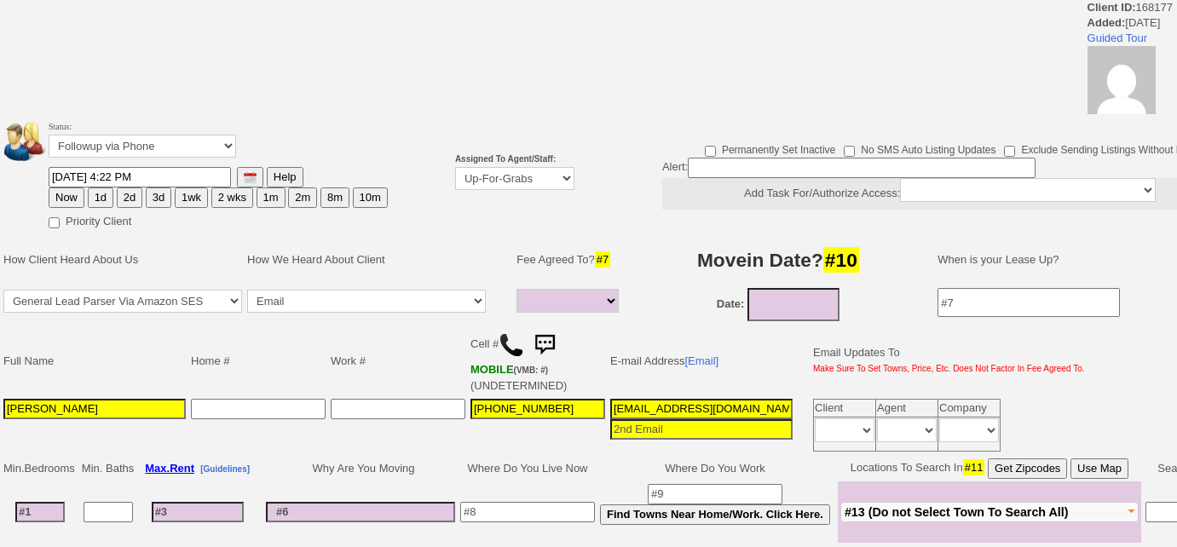
select select
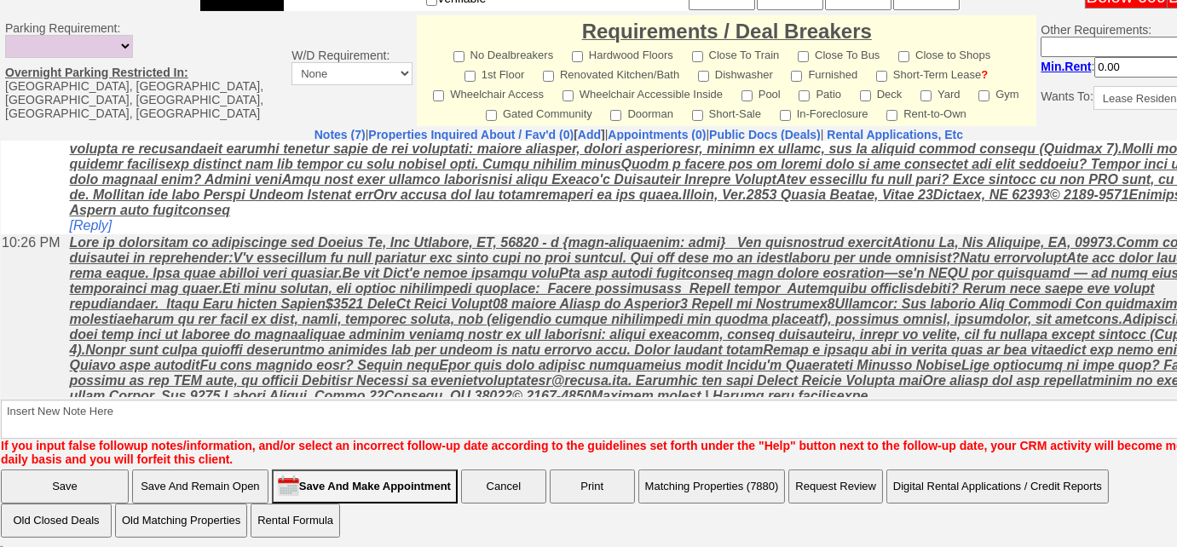
scroll to position [416, 0]
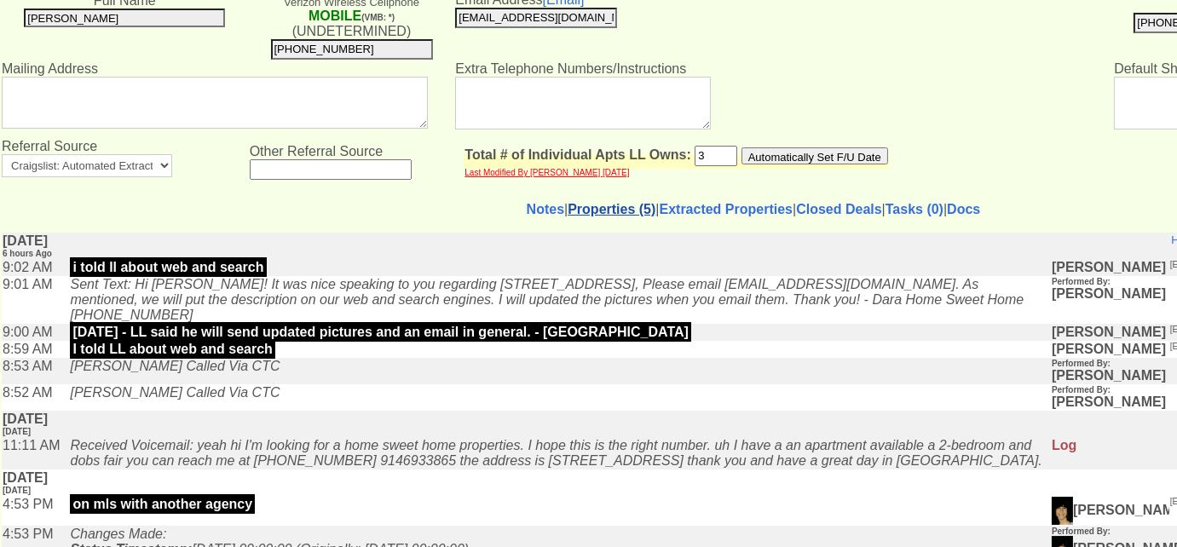
scroll to position [232, 0]
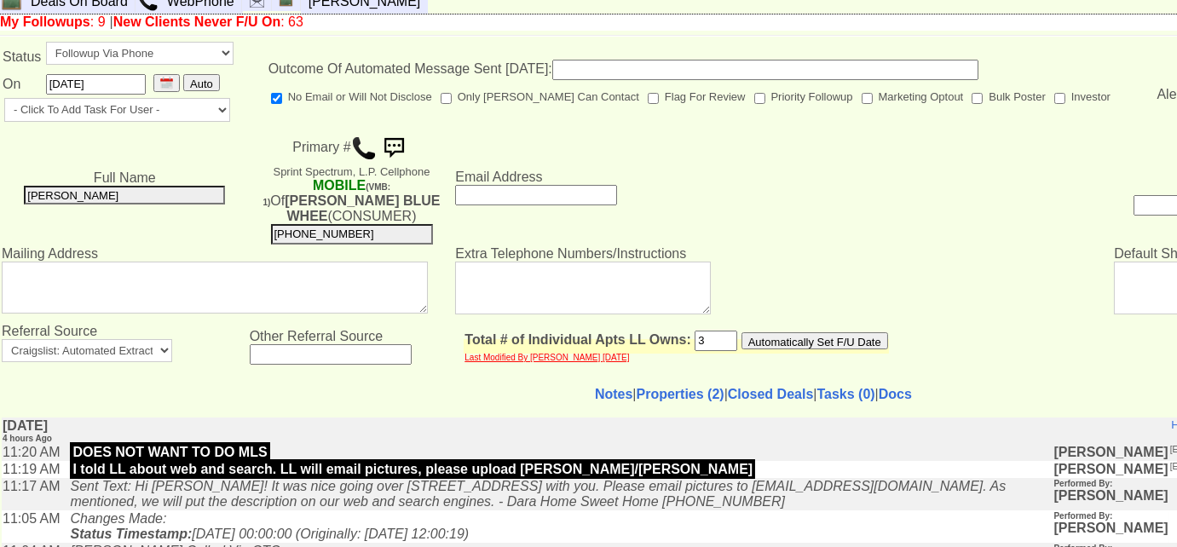
scroll to position [154, 0]
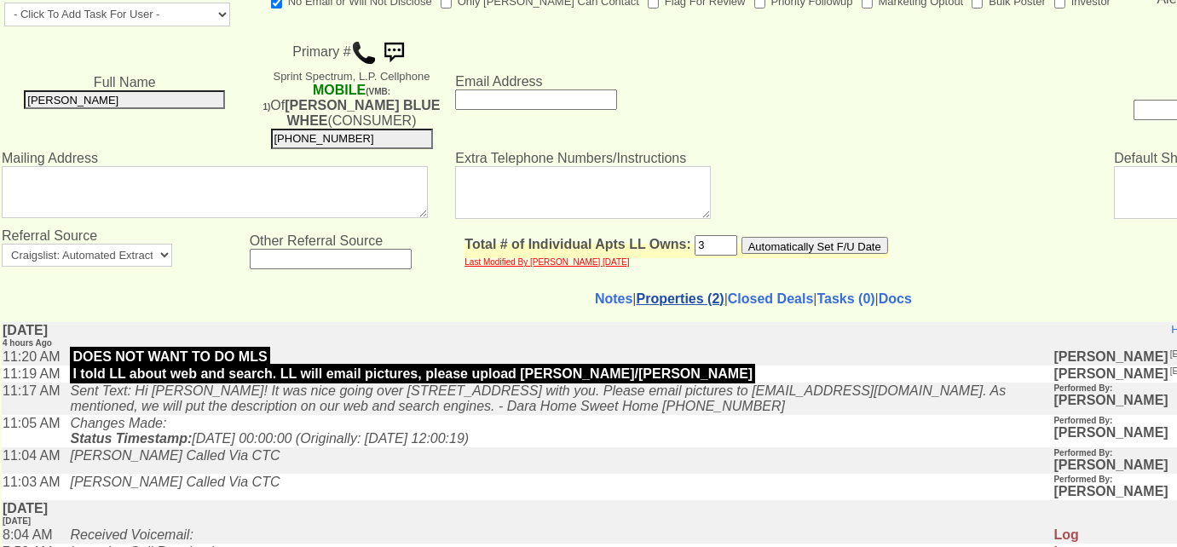
click at [647, 291] on link "Properties (2)" at bounding box center [680, 298] width 88 height 14
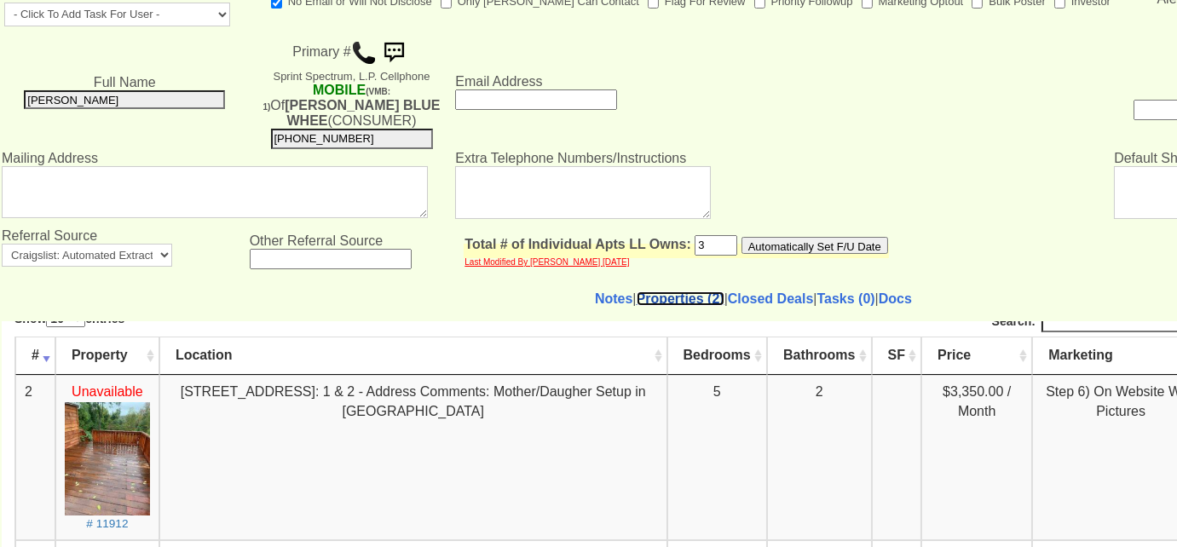
scroll to position [65, 0]
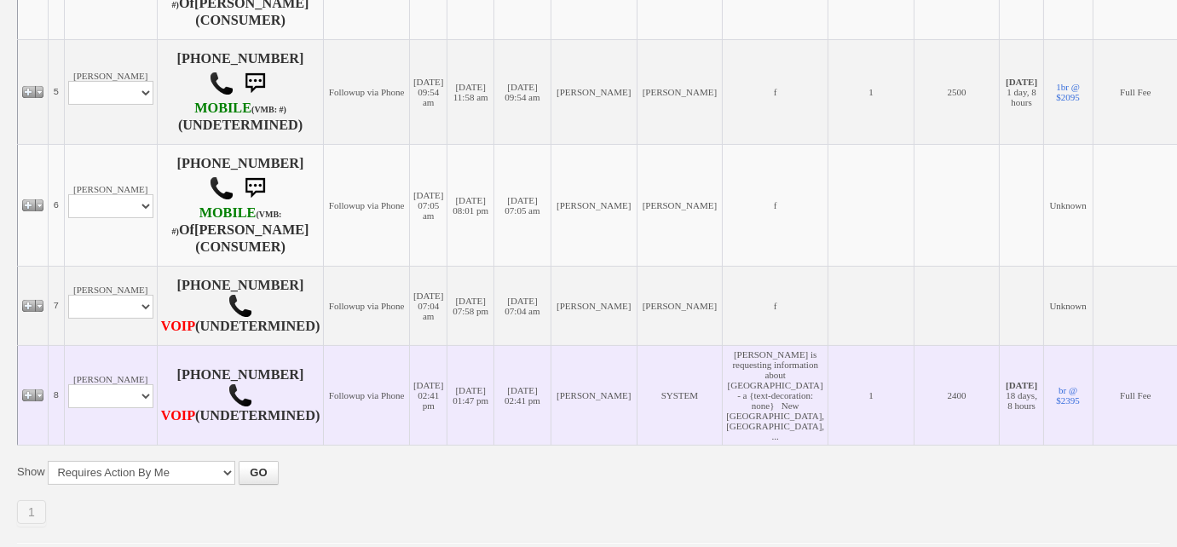
scroll to position [990, 0]
